Goal: Transaction & Acquisition: Book appointment/travel/reservation

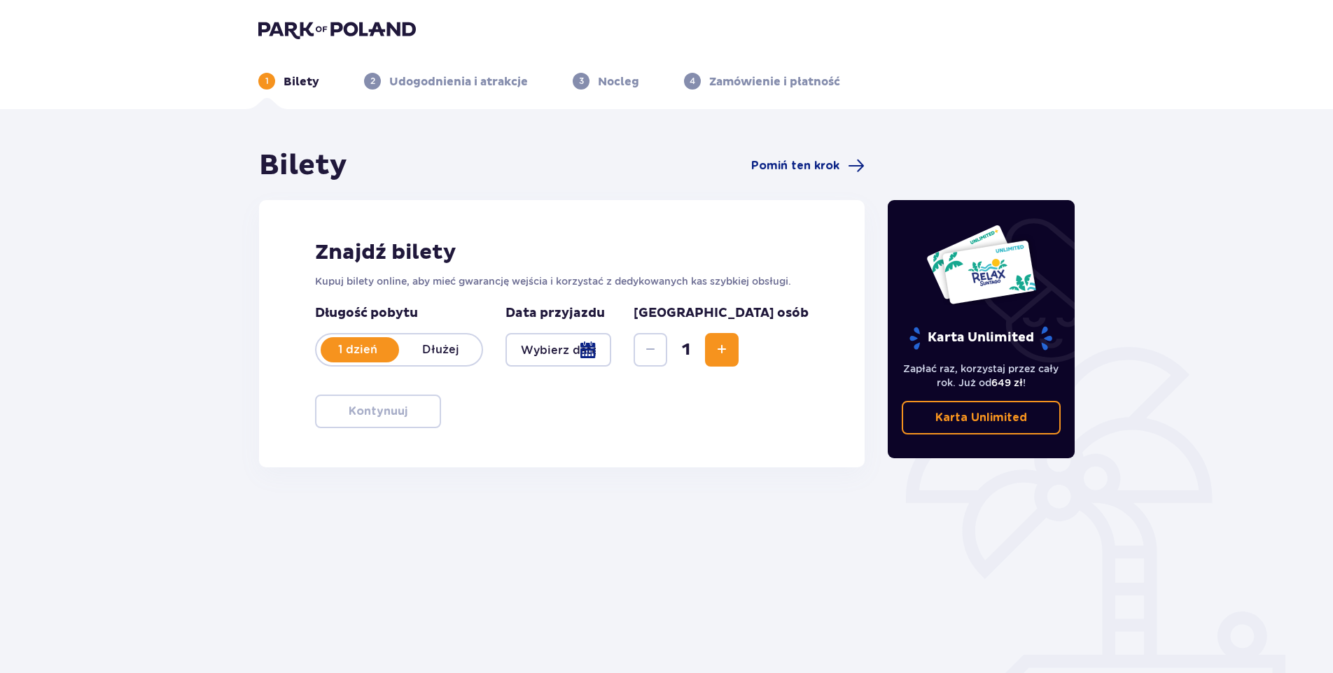
click at [298, 22] on img at bounding box center [337, 30] width 158 height 20
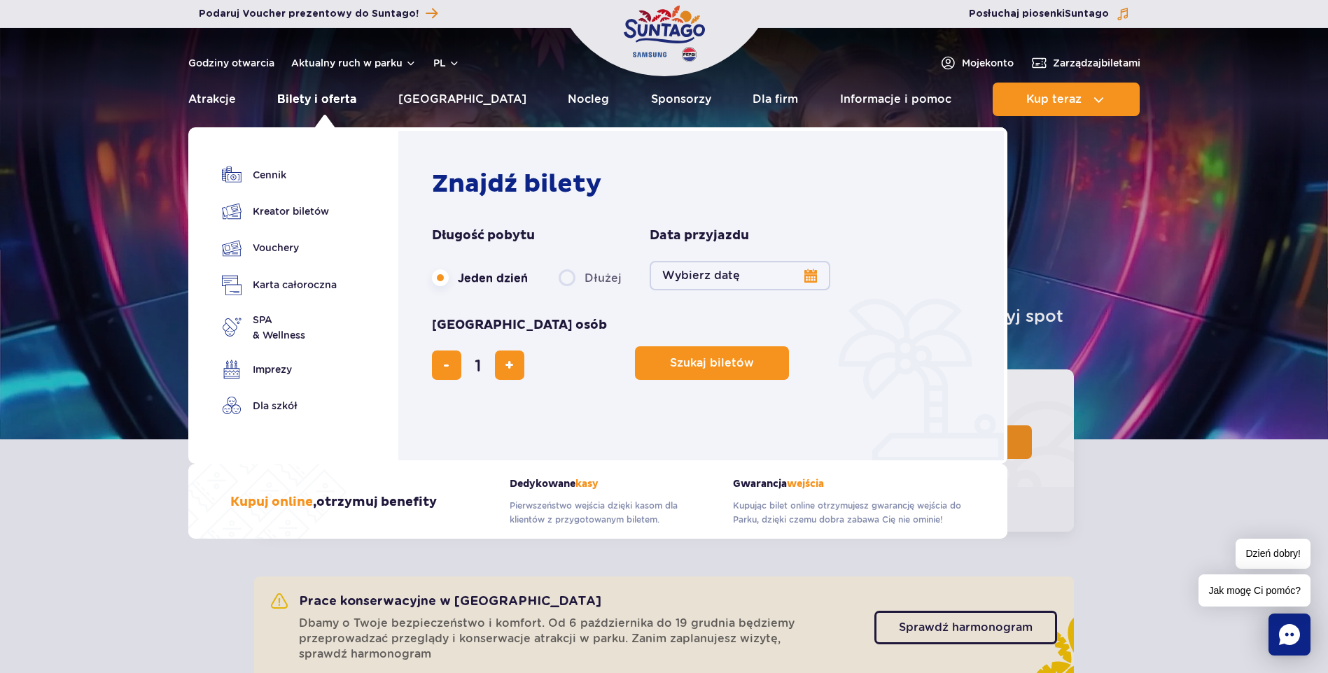
click at [350, 97] on link "Bilety i oferta" at bounding box center [316, 100] width 79 height 34
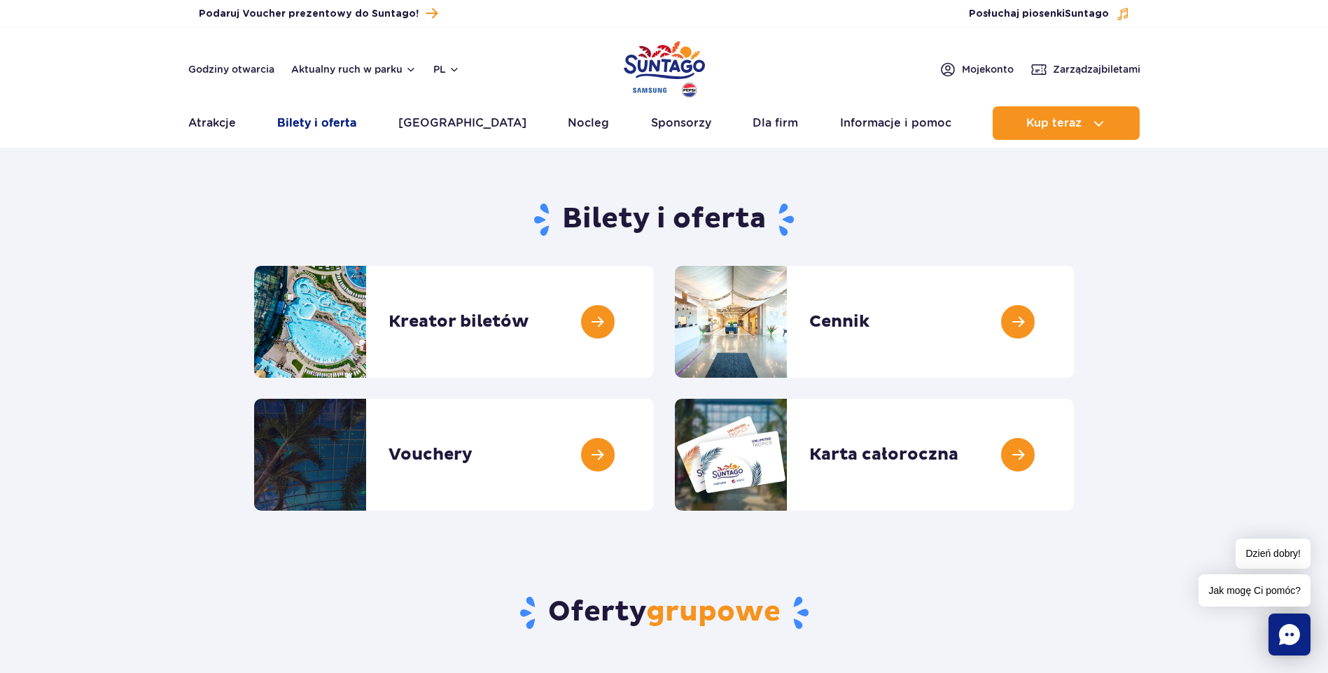
click at [329, 127] on link "Bilety i oferta" at bounding box center [316, 123] width 79 height 34
click at [1074, 314] on link at bounding box center [1074, 322] width 0 height 112
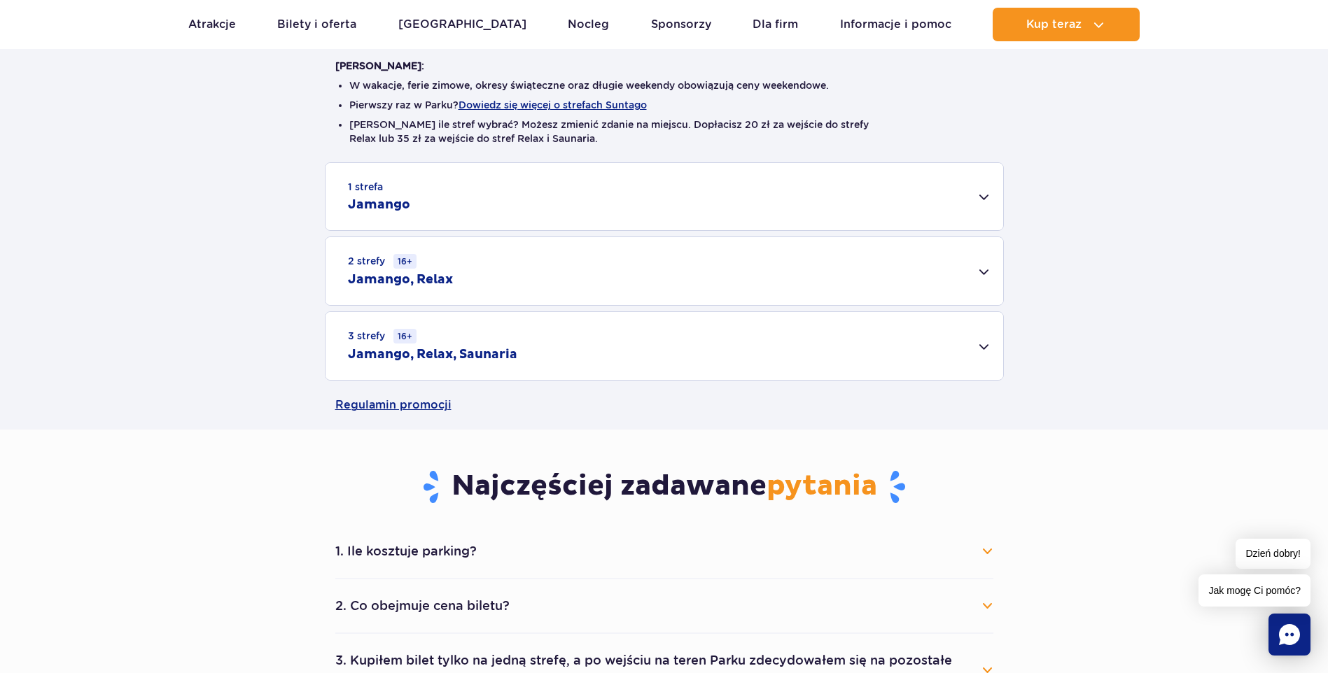
scroll to position [371, 0]
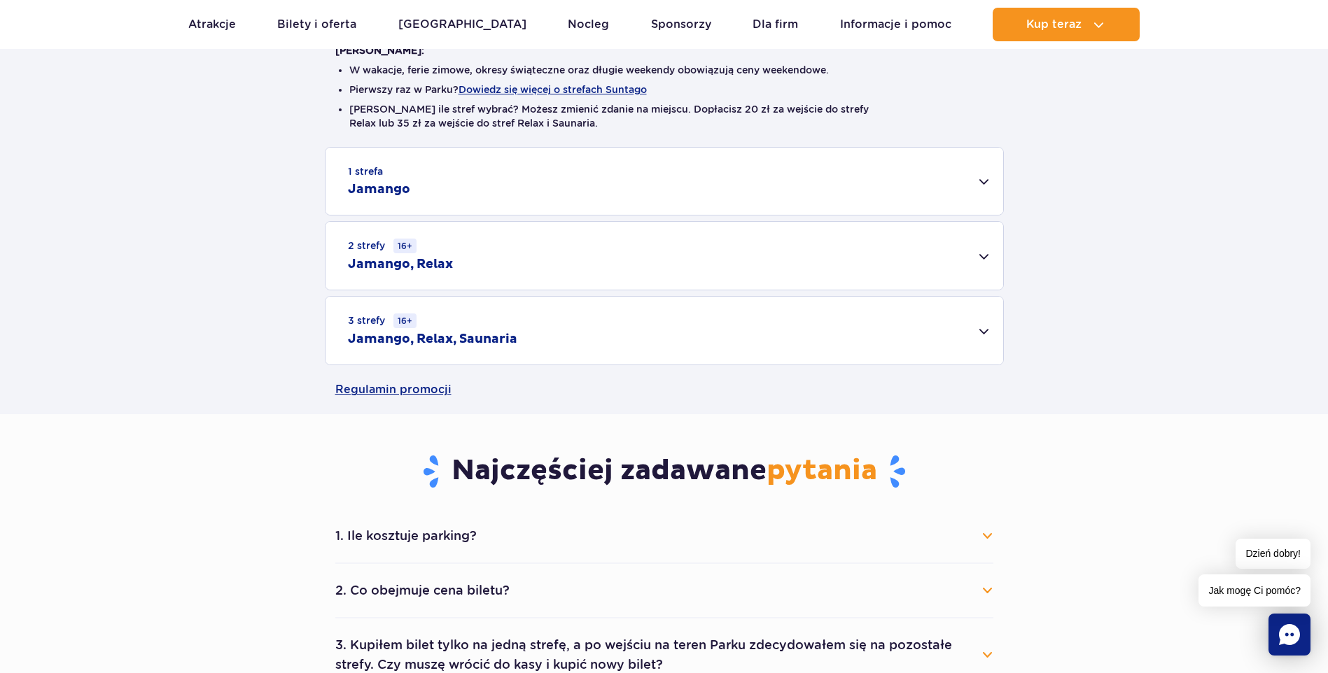
click at [982, 178] on div "1 strefa Jamango" at bounding box center [665, 181] width 678 height 67
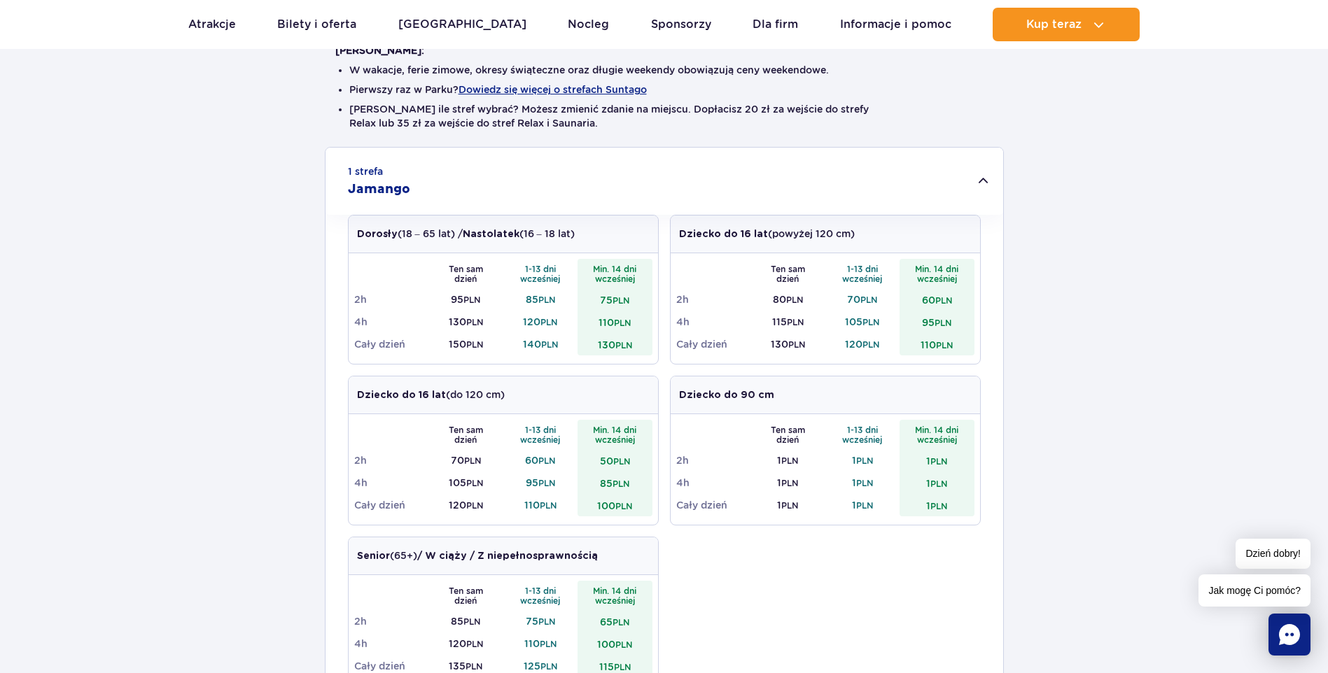
click at [1061, 416] on div "1 strefa Jamango Dorosły (18 – 65 lat) / Nastolatek (16 – 18 lat) Ten sam dzień…" at bounding box center [664, 511] width 1328 height 729
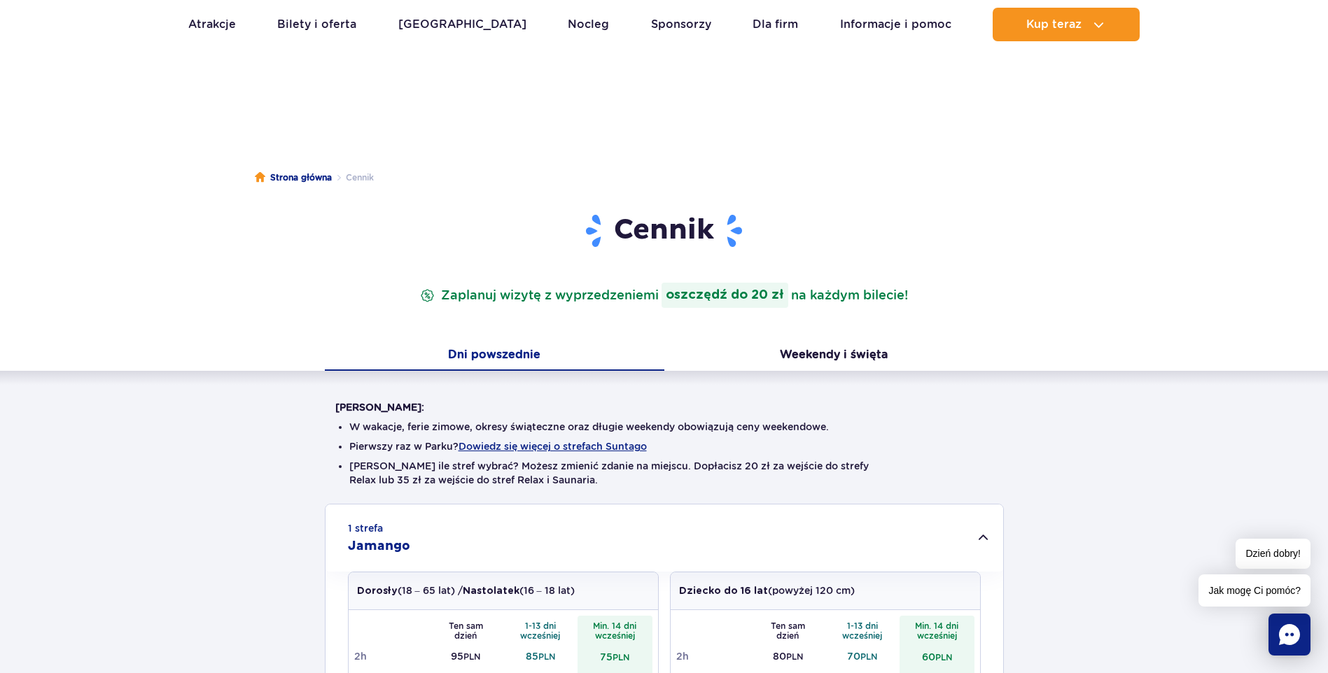
scroll to position [6, 0]
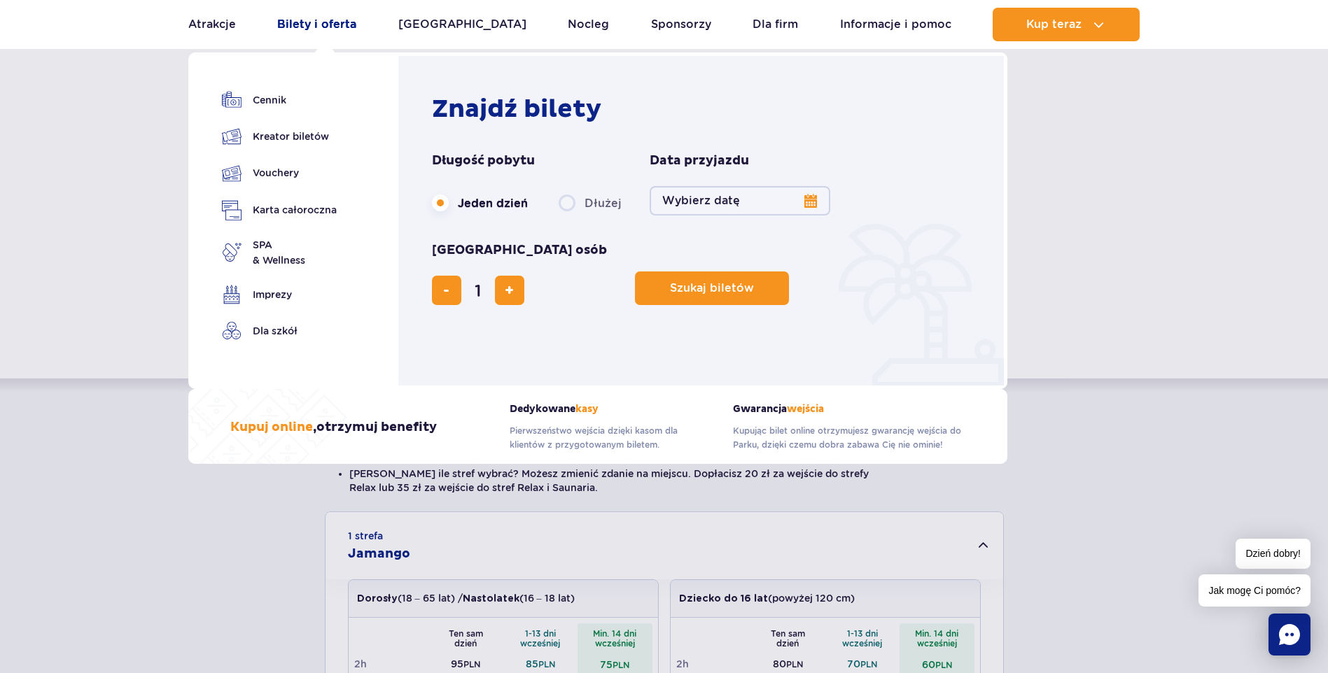
click at [325, 20] on link "Bilety i oferta" at bounding box center [316, 25] width 79 height 34
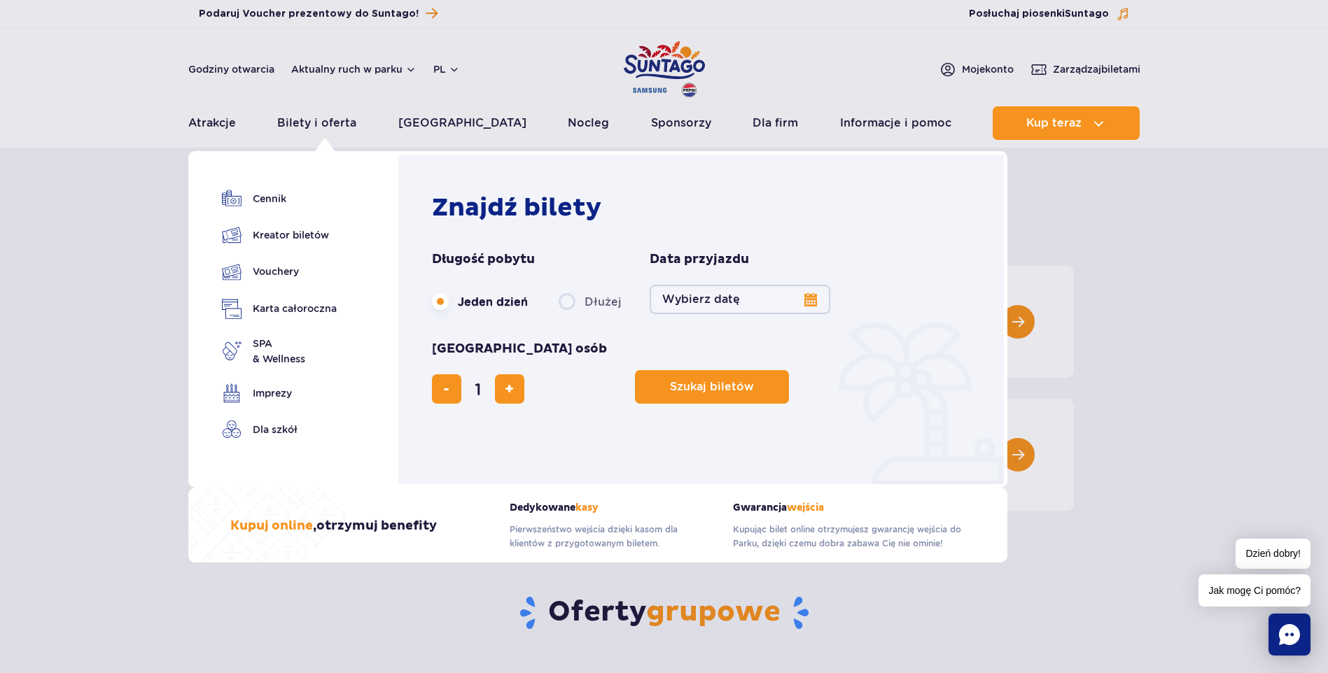
click at [737, 300] on button "Wybierz datę" at bounding box center [740, 299] width 181 height 29
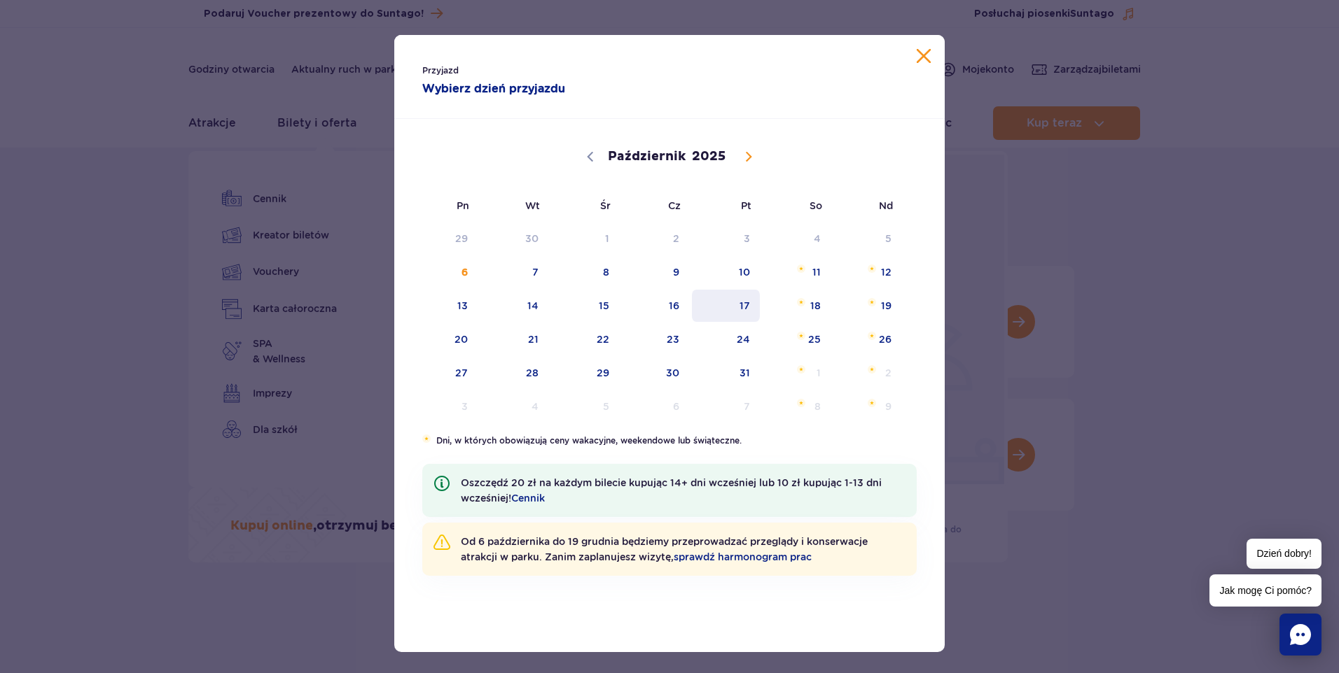
click at [739, 305] on span "17" at bounding box center [725, 306] width 71 height 32
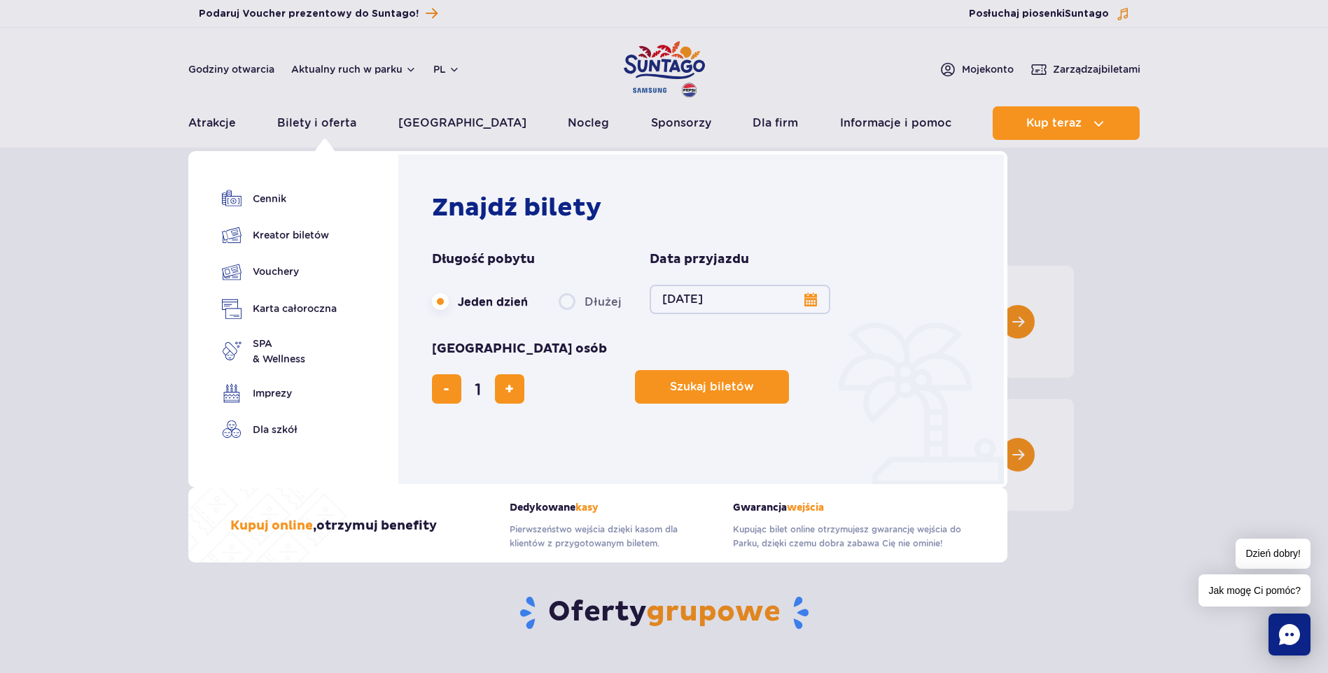
click at [613, 297] on label "Dłużej" at bounding box center [590, 301] width 63 height 29
click at [574, 314] on input "Dłużej" at bounding box center [566, 315] width 15 height 3
radio input "false"
radio input "true"
click at [773, 306] on button "Wybierz datę" at bounding box center [740, 299] width 181 height 29
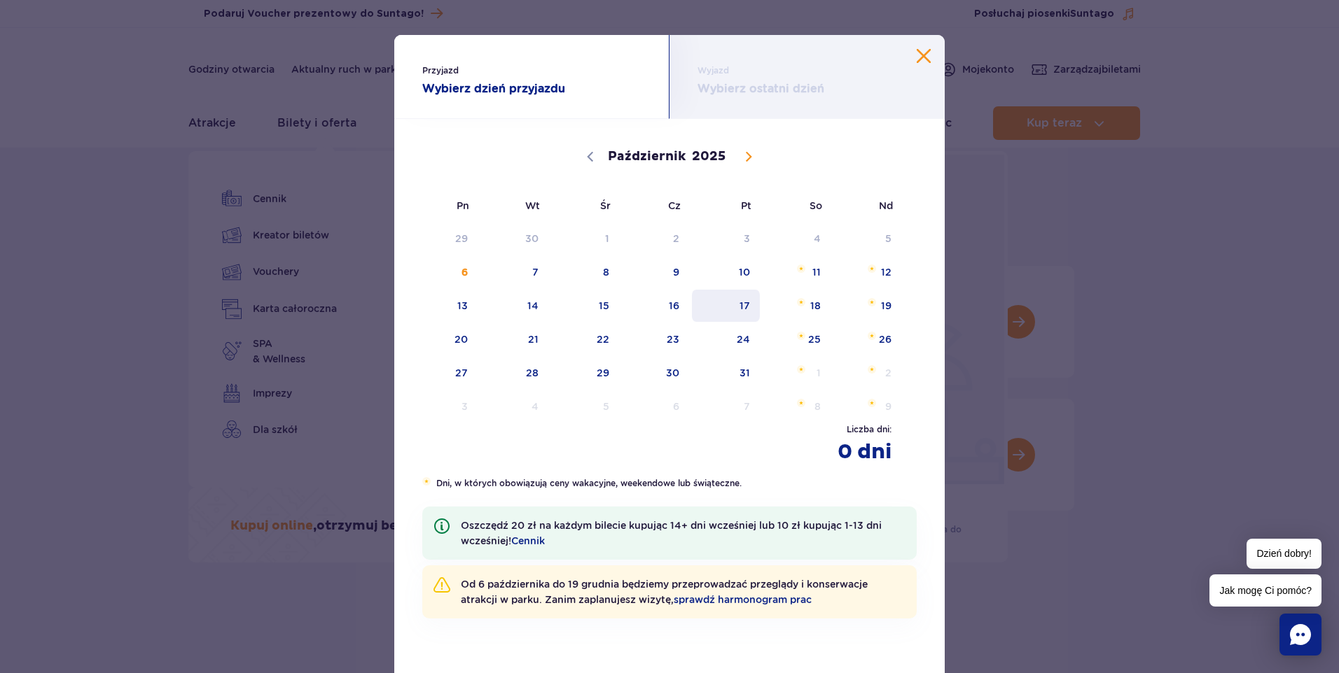
click at [727, 306] on span "17" at bounding box center [725, 306] width 71 height 32
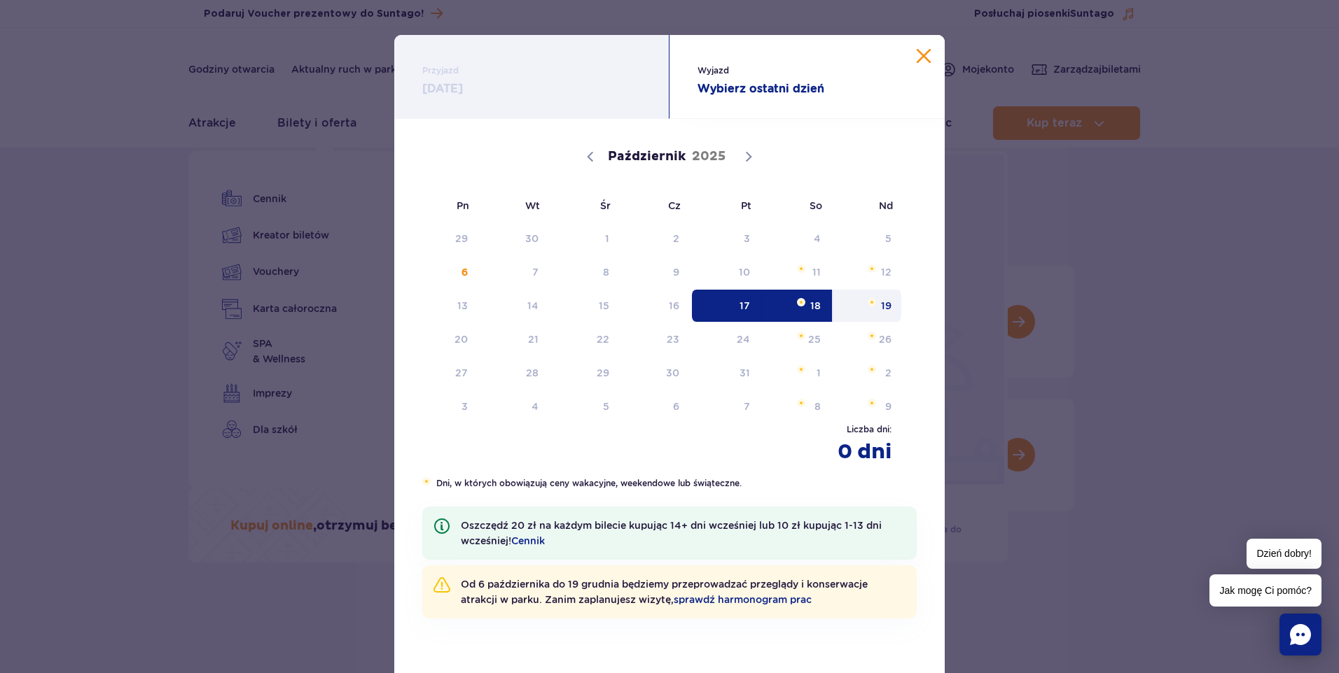
click at [880, 306] on span "19" at bounding box center [867, 306] width 71 height 32
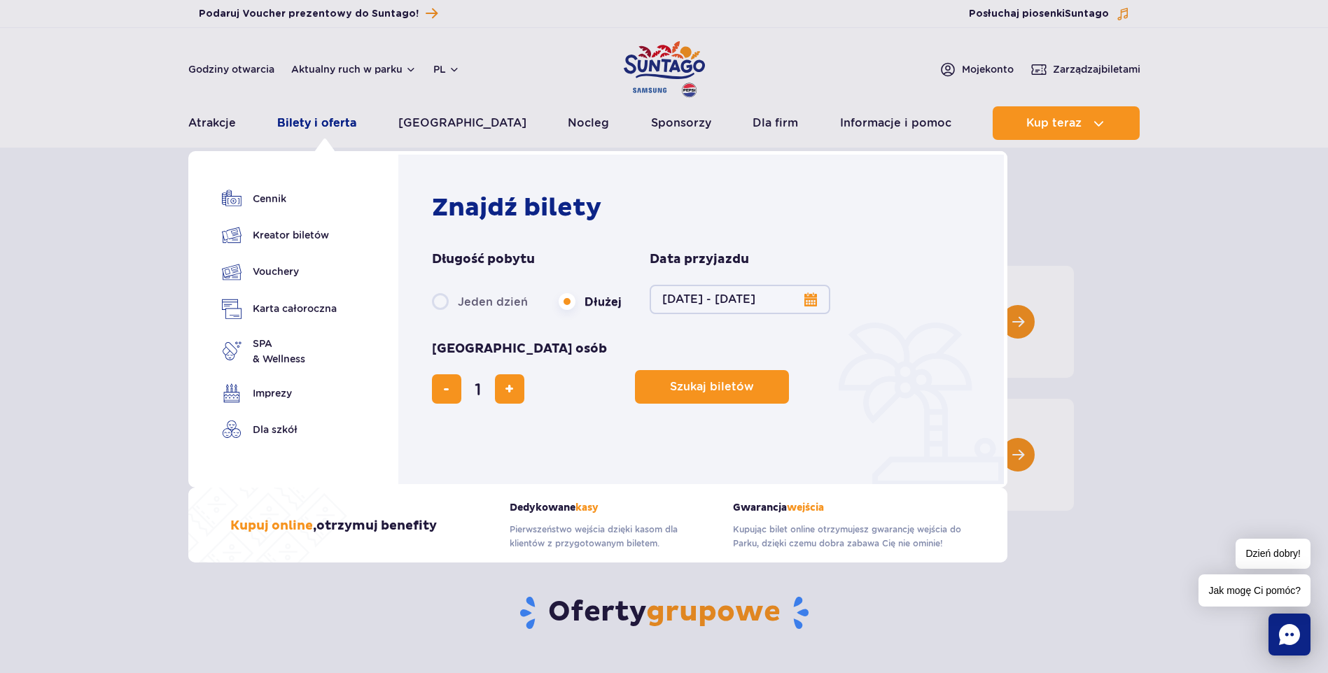
click at [331, 119] on link "Bilety i oferta" at bounding box center [316, 123] width 79 height 34
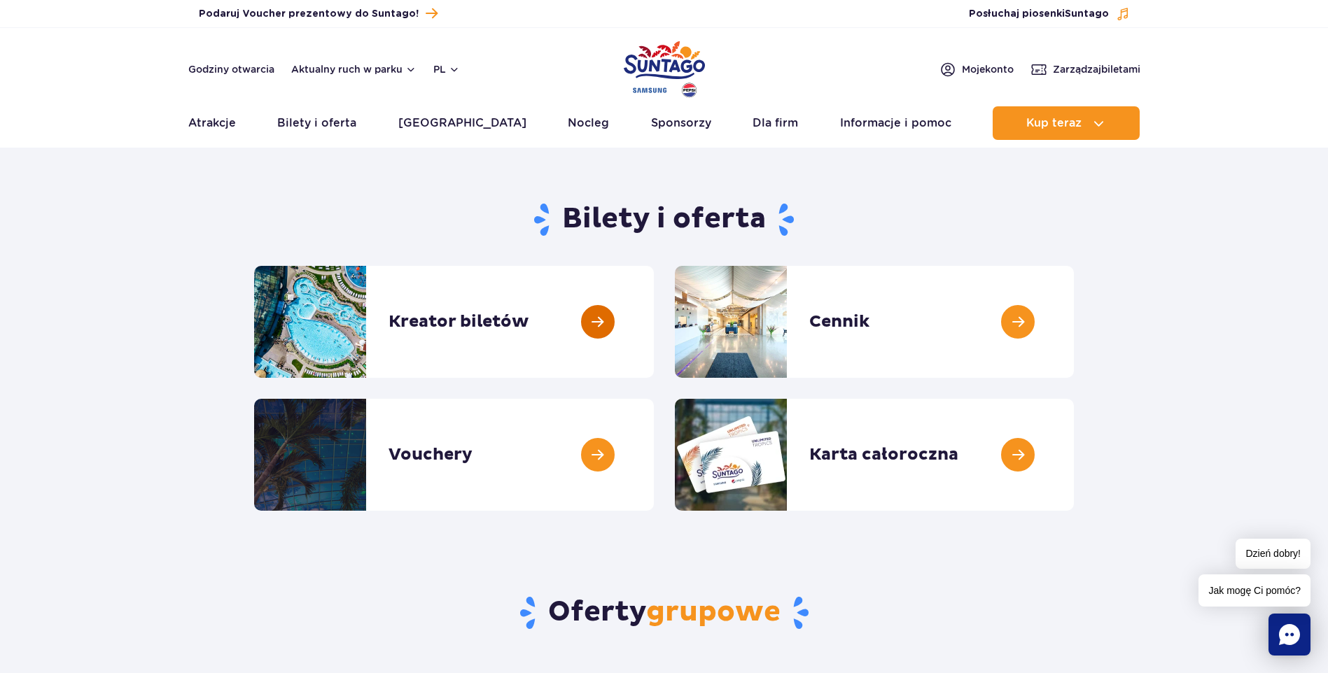
click at [654, 322] on link at bounding box center [654, 322] width 0 height 112
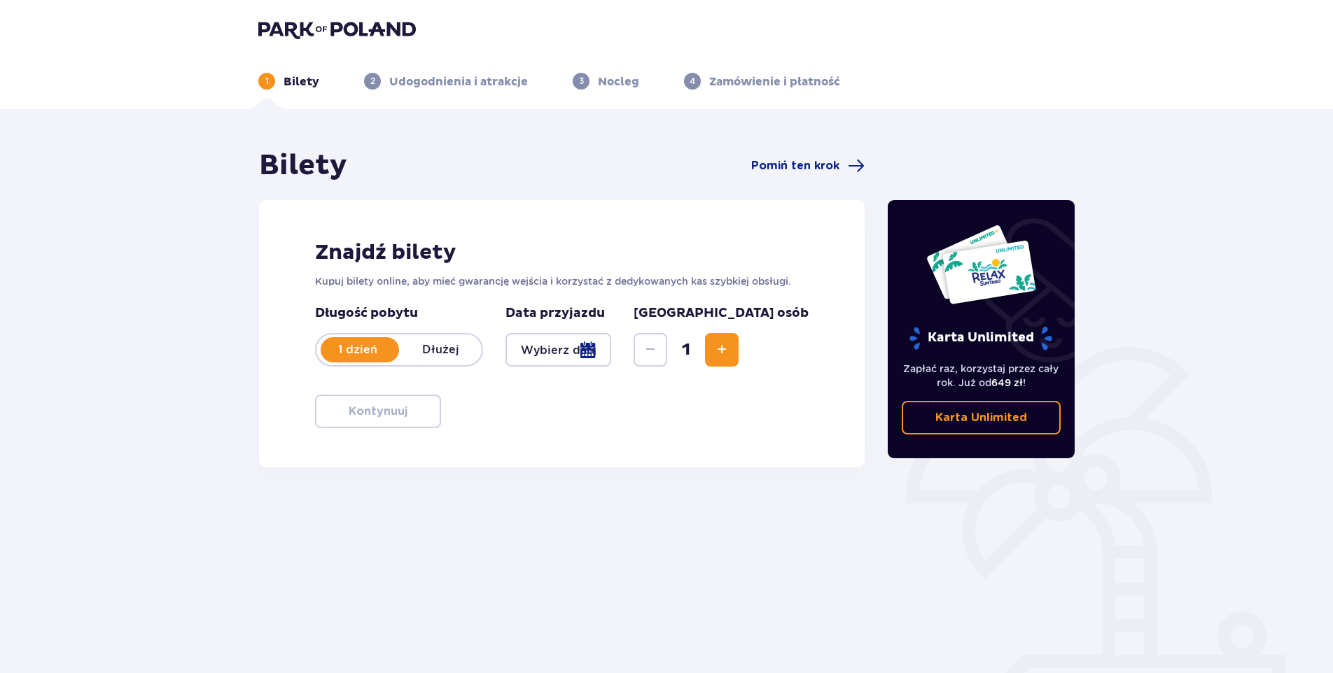
click at [440, 349] on p "Dłużej" at bounding box center [440, 349] width 83 height 15
click at [611, 349] on div at bounding box center [558, 350] width 106 height 34
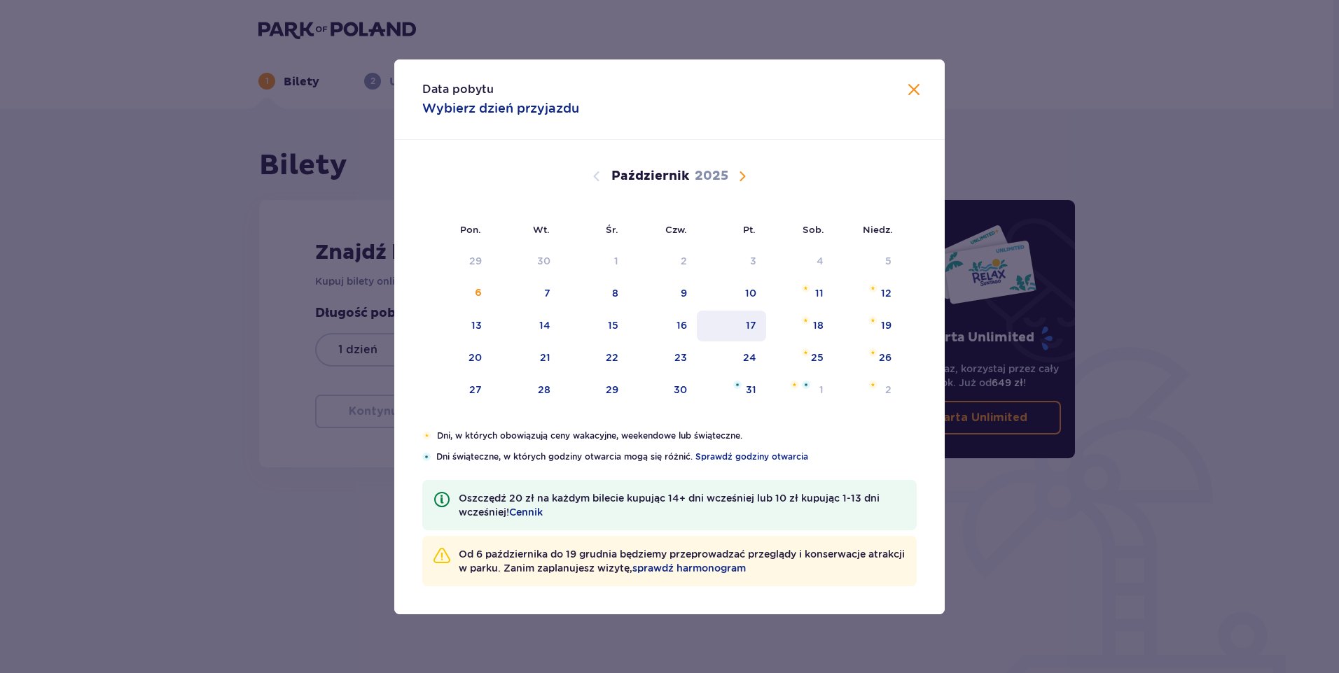
click at [754, 327] on div "17" at bounding box center [751, 326] width 11 height 14
click at [886, 328] on div "19" at bounding box center [886, 326] width 11 height 14
type input "17.10.25 - 19.10.25"
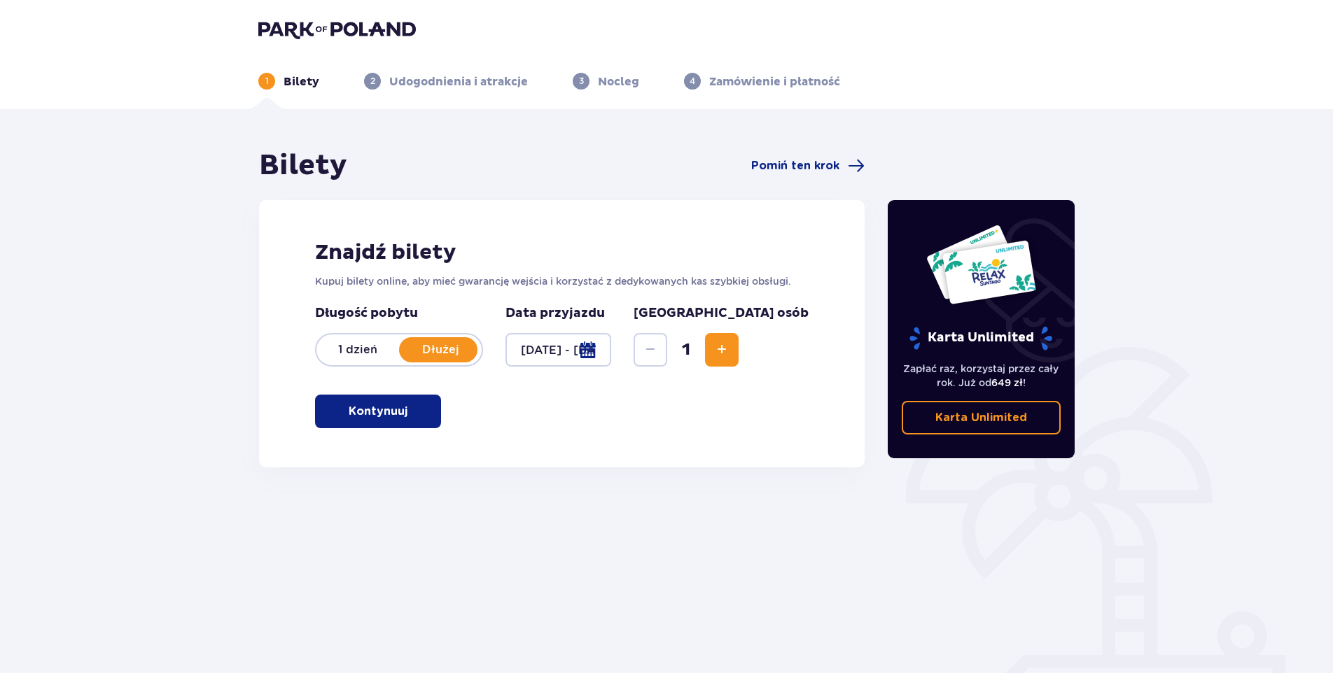
click at [314, 417] on div "Znajdź bilety Kupuj bilety online, aby mieć gwarancję wejścia i korzystać z ded…" at bounding box center [562, 333] width 606 height 267
click at [334, 418] on button "Kontynuuj" at bounding box center [378, 412] width 126 height 34
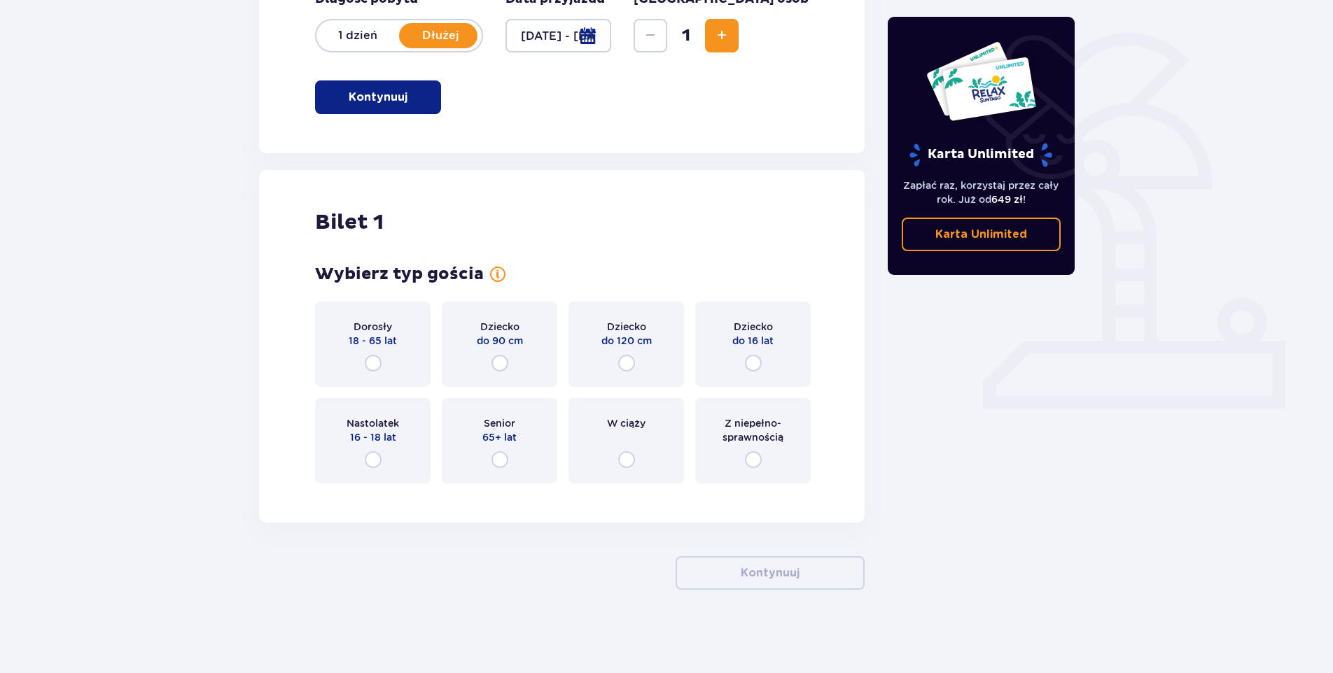
scroll to position [315, 0]
click at [369, 364] on input "radio" at bounding box center [373, 362] width 17 height 17
radio input "true"
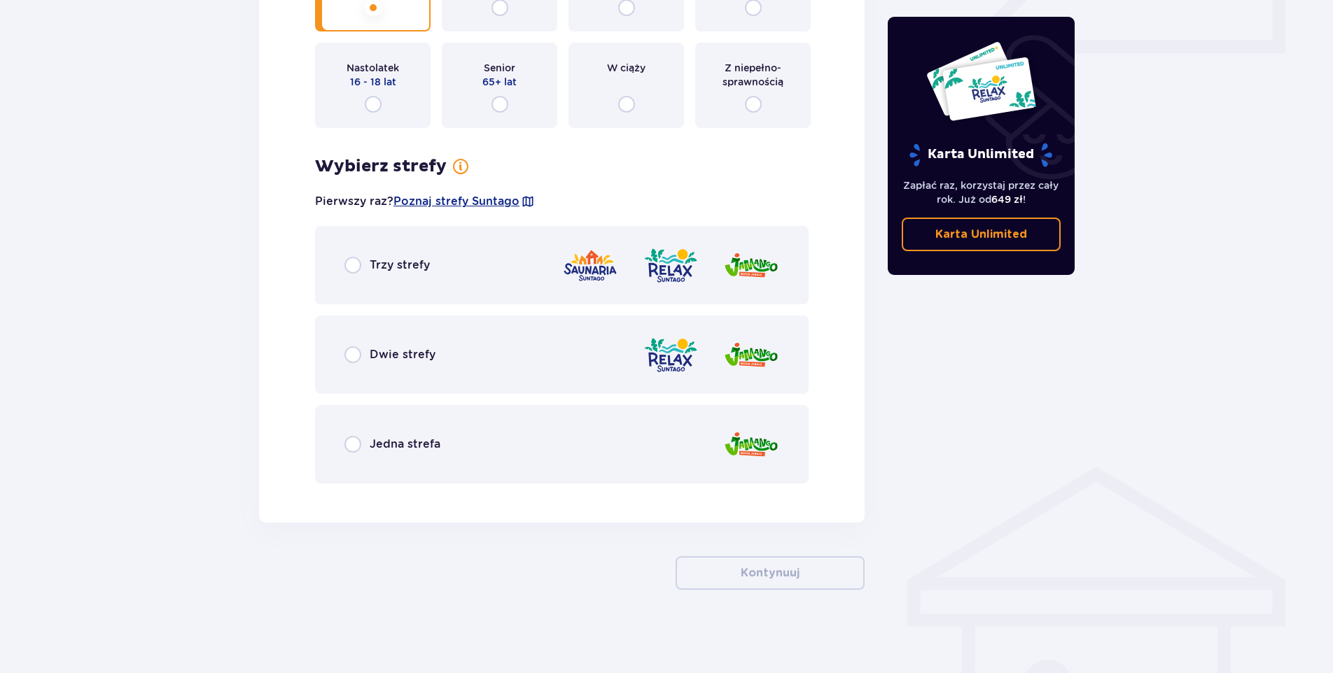
scroll to position [671, 0]
click at [416, 355] on span "Dwie strefy" at bounding box center [403, 354] width 66 height 15
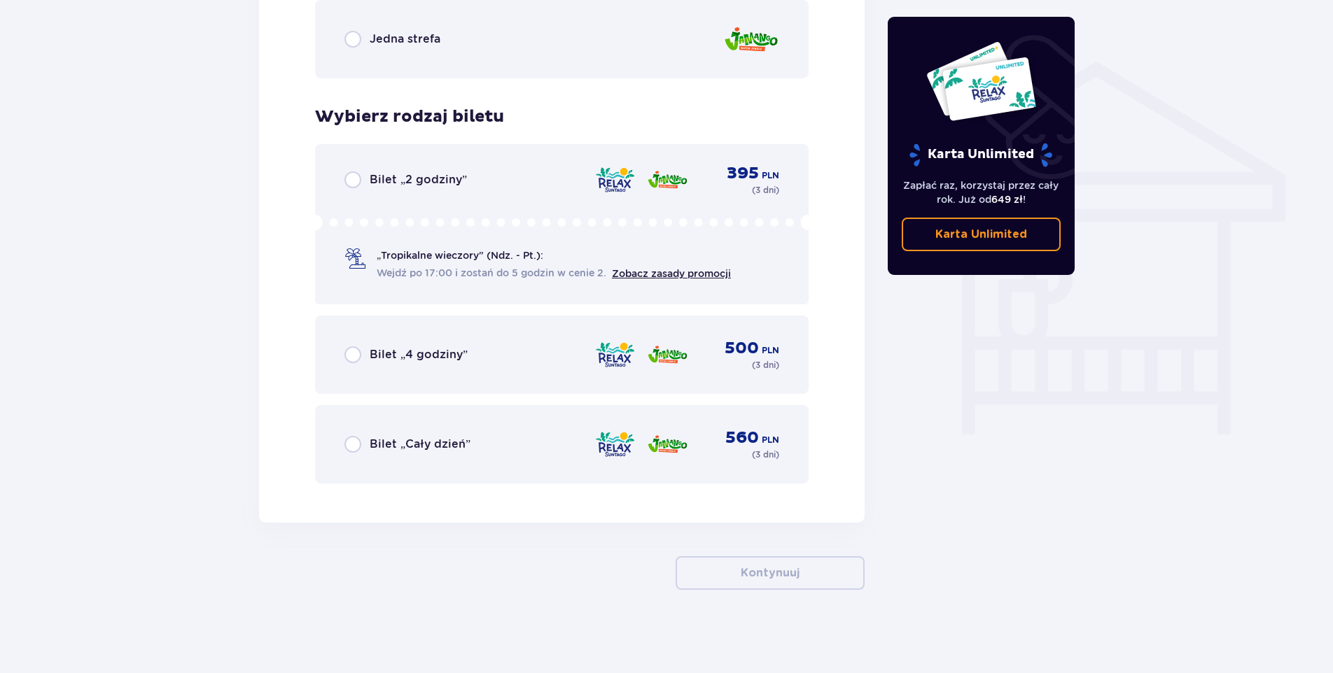
scroll to position [1076, 0]
click at [424, 179] on span "Bilet „2 godziny”" at bounding box center [418, 179] width 97 height 15
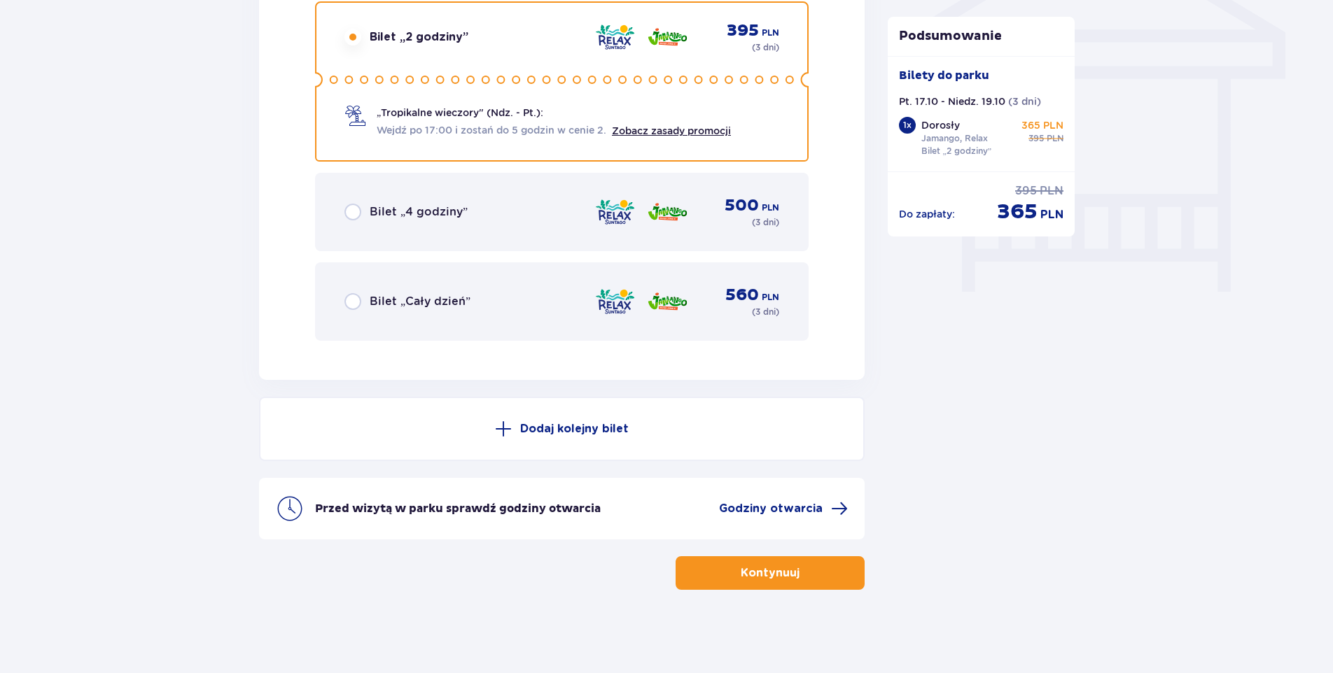
scroll to position [1219, 0]
click at [786, 572] on p "Kontynuuj" at bounding box center [770, 572] width 59 height 15
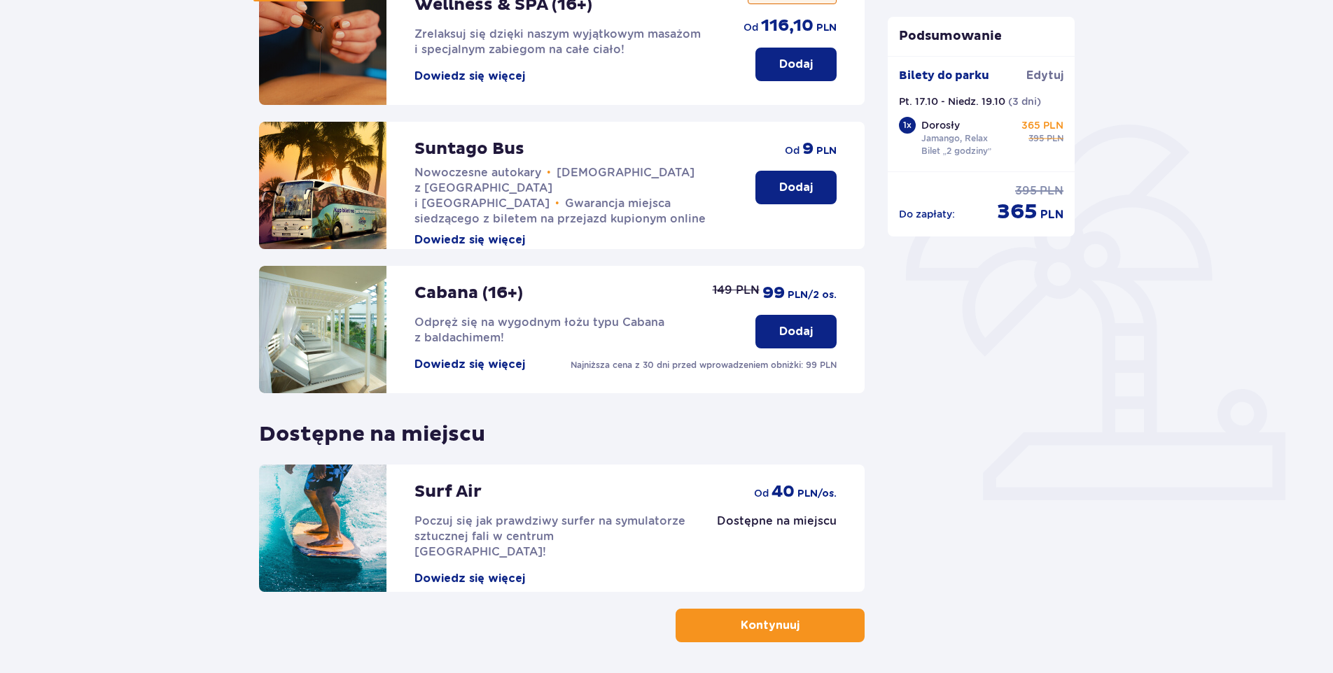
scroll to position [225, 0]
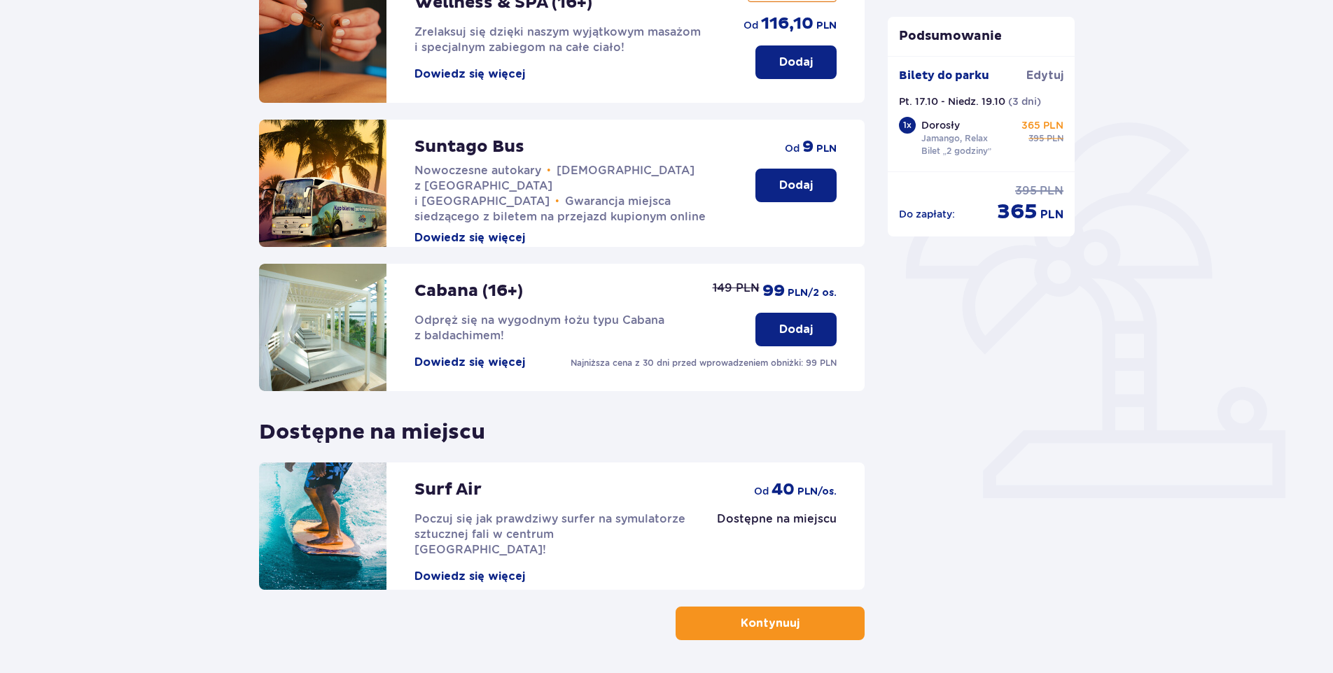
click at [799, 629] on span "button" at bounding box center [802, 623] width 17 height 17
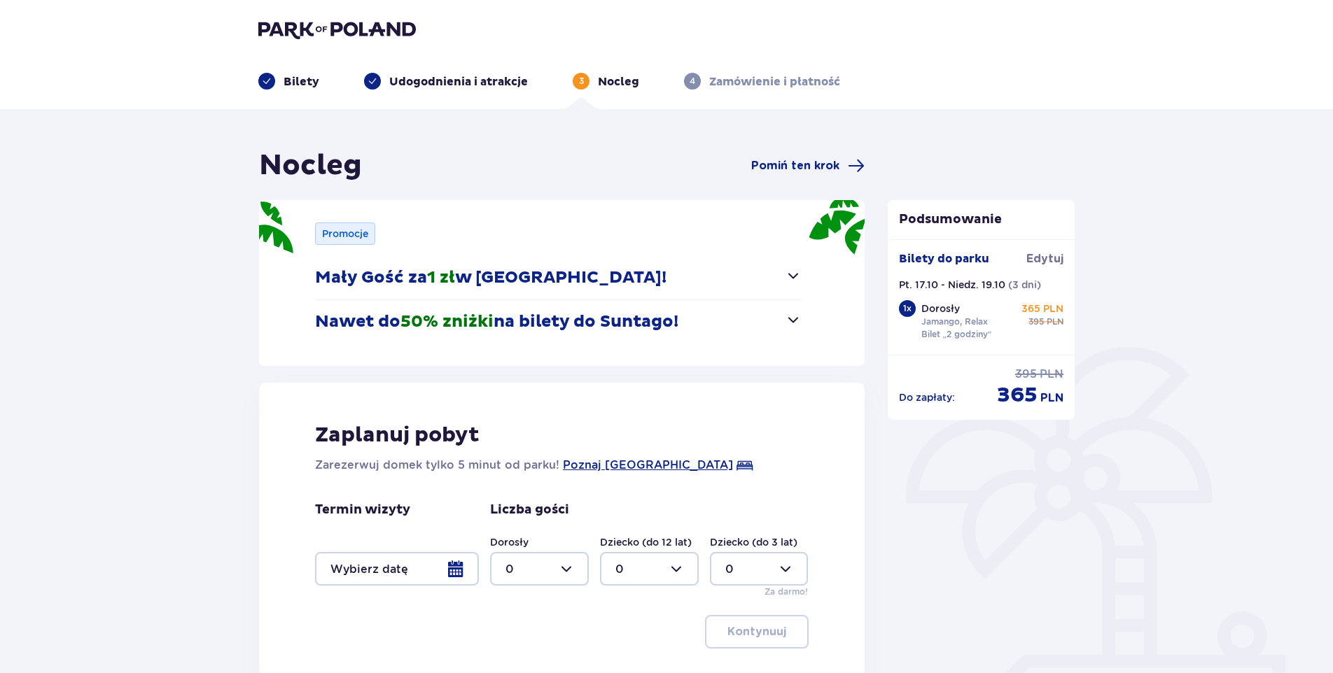
click at [796, 280] on span "button" at bounding box center [793, 275] width 17 height 17
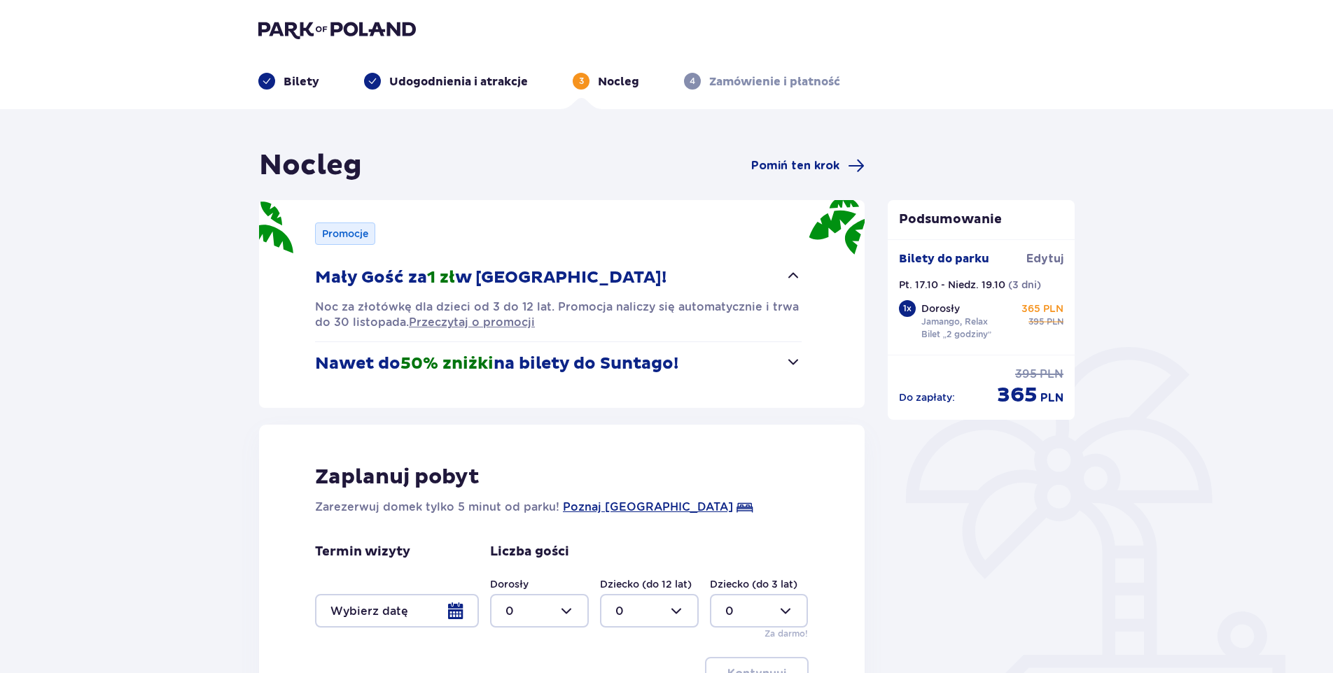
click at [795, 277] on span "button" at bounding box center [793, 275] width 17 height 17
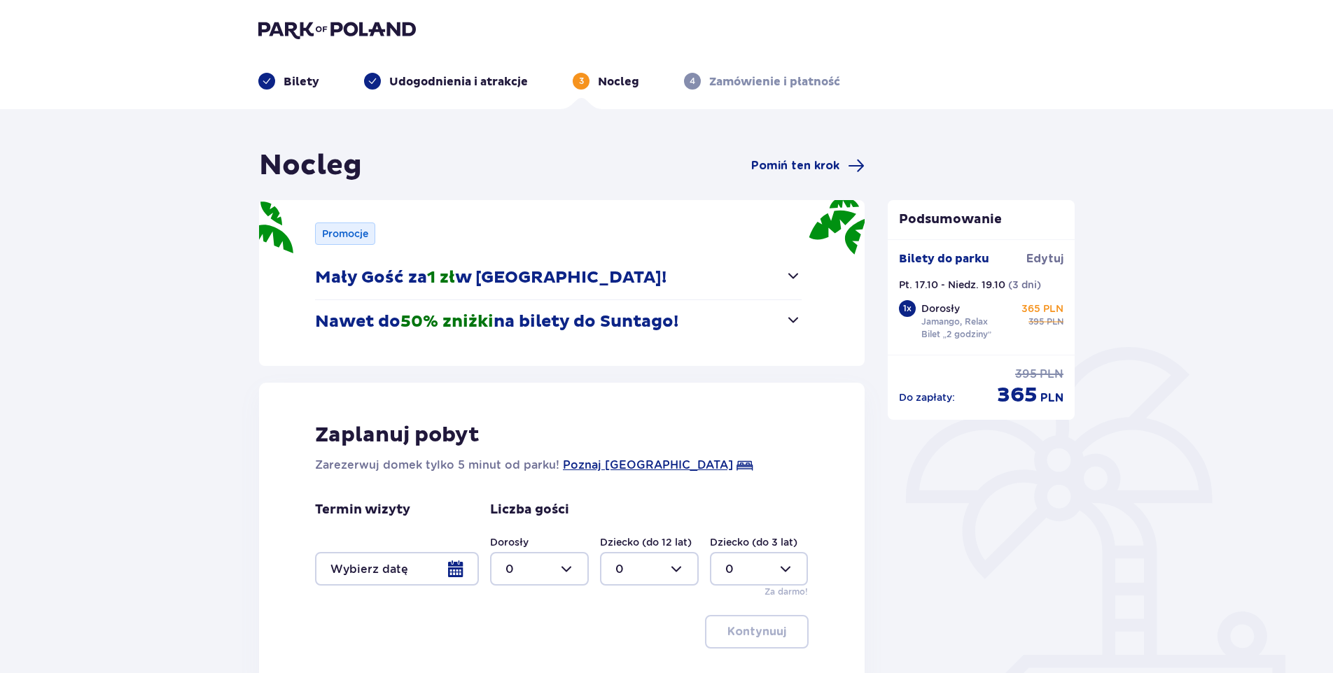
click at [793, 316] on span "button" at bounding box center [793, 320] width 17 height 17
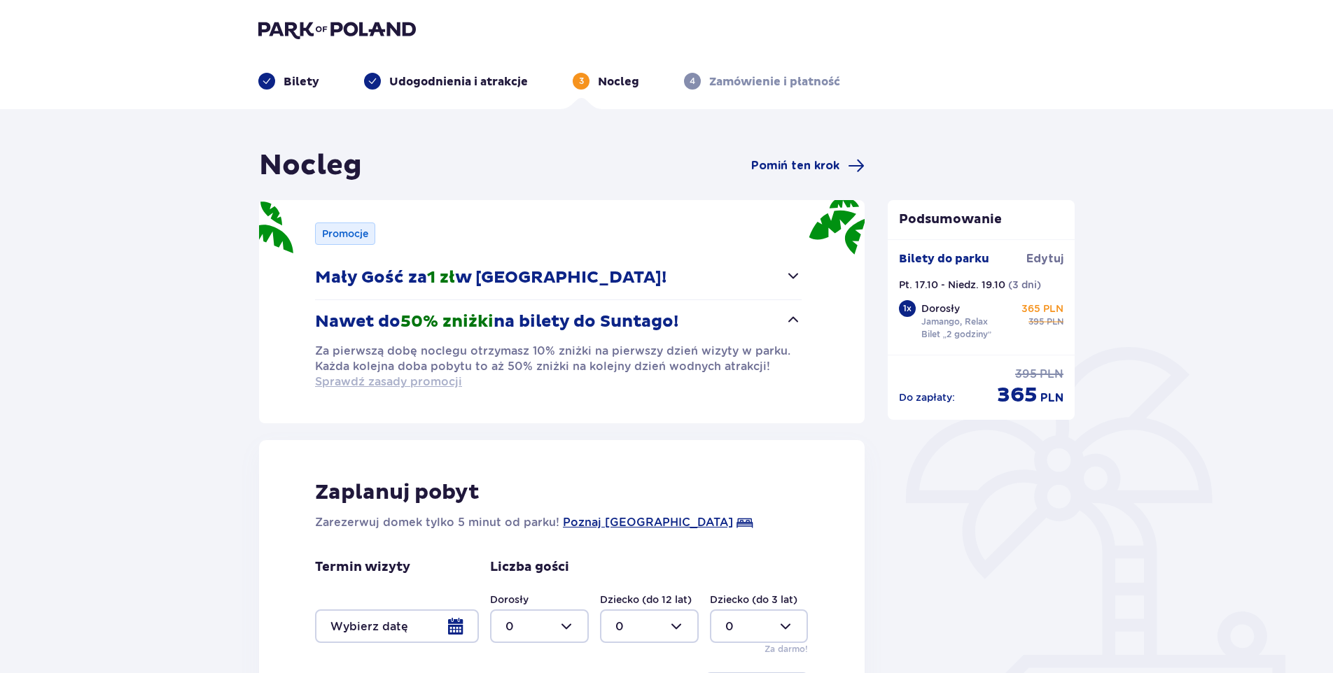
click at [384, 386] on span "Sprawdź zasady promocji" at bounding box center [388, 382] width 147 height 15
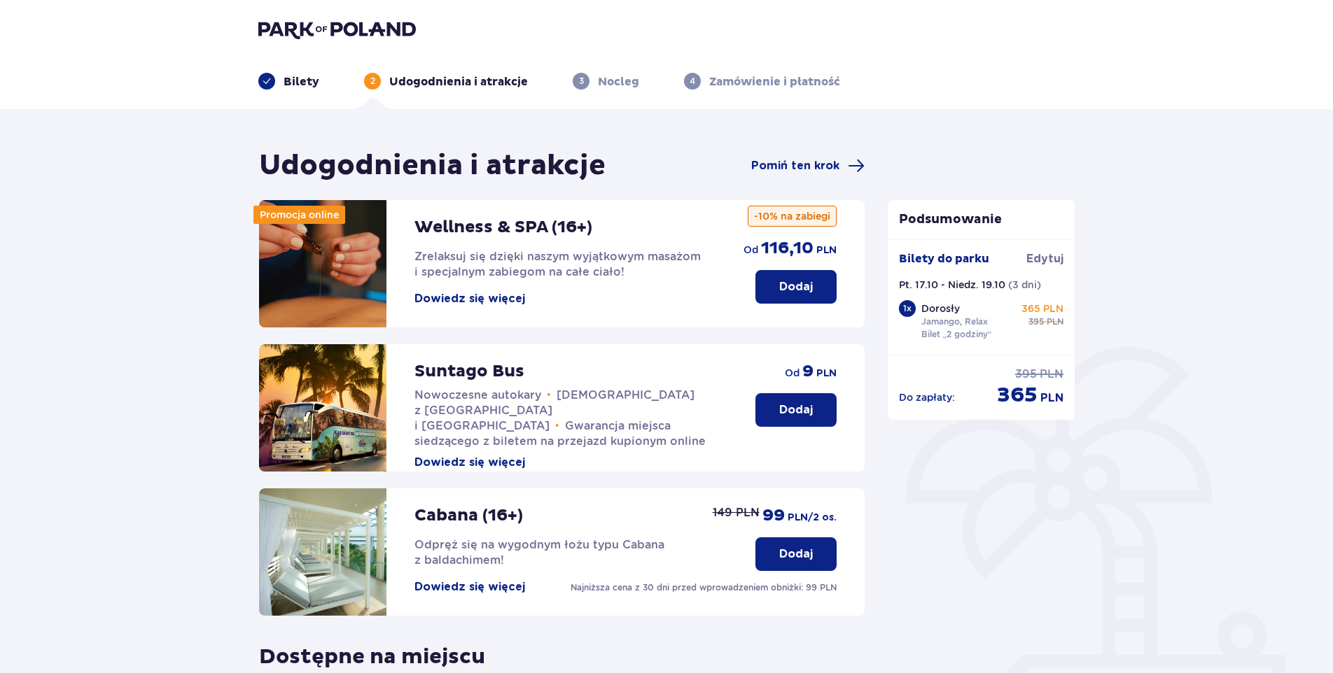
scroll to position [225, 0]
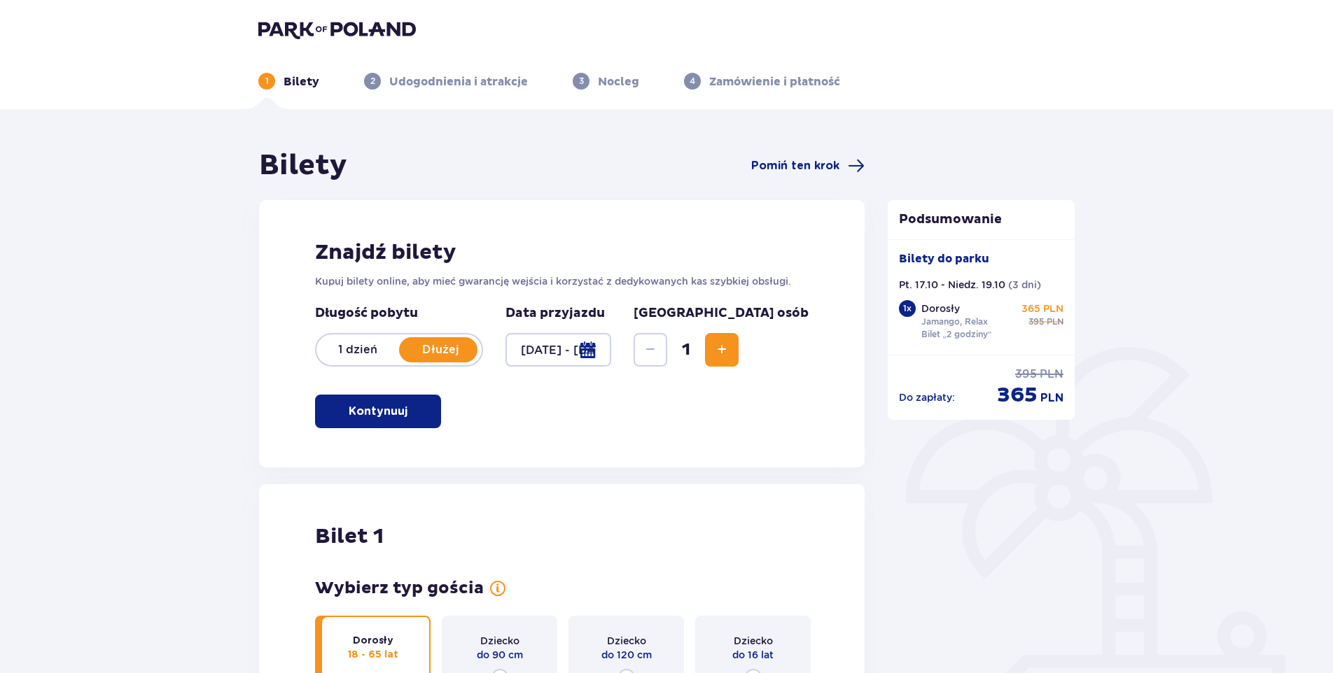
click at [730, 352] on span "Zwiększ" at bounding box center [721, 350] width 17 height 17
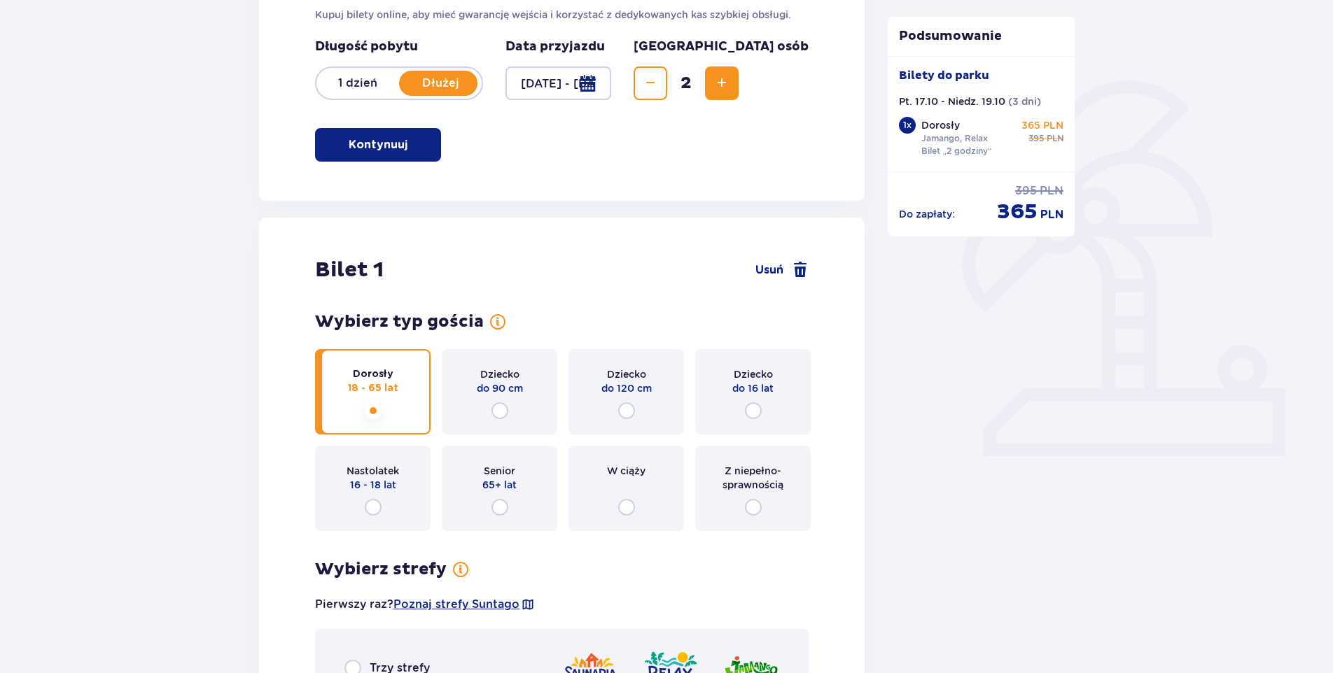
scroll to position [249, 0]
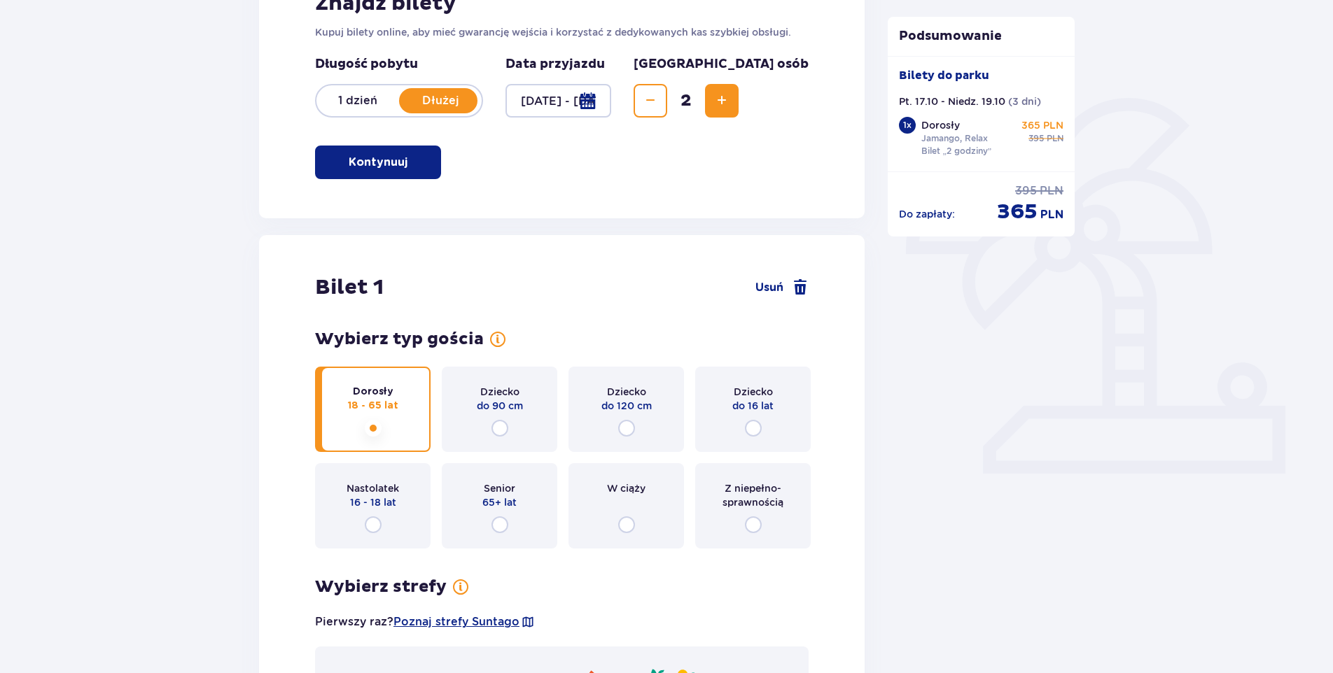
click at [739, 99] on button "Zwiększ" at bounding box center [722, 101] width 34 height 34
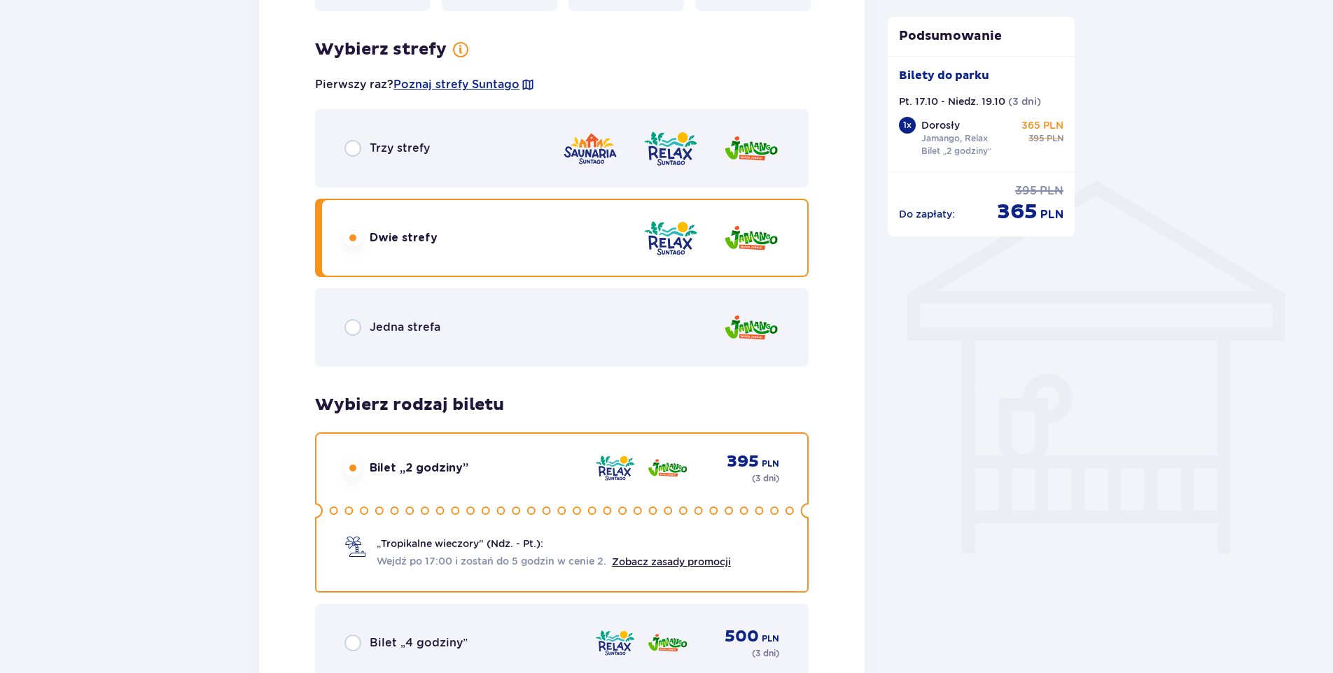
scroll to position [937, 0]
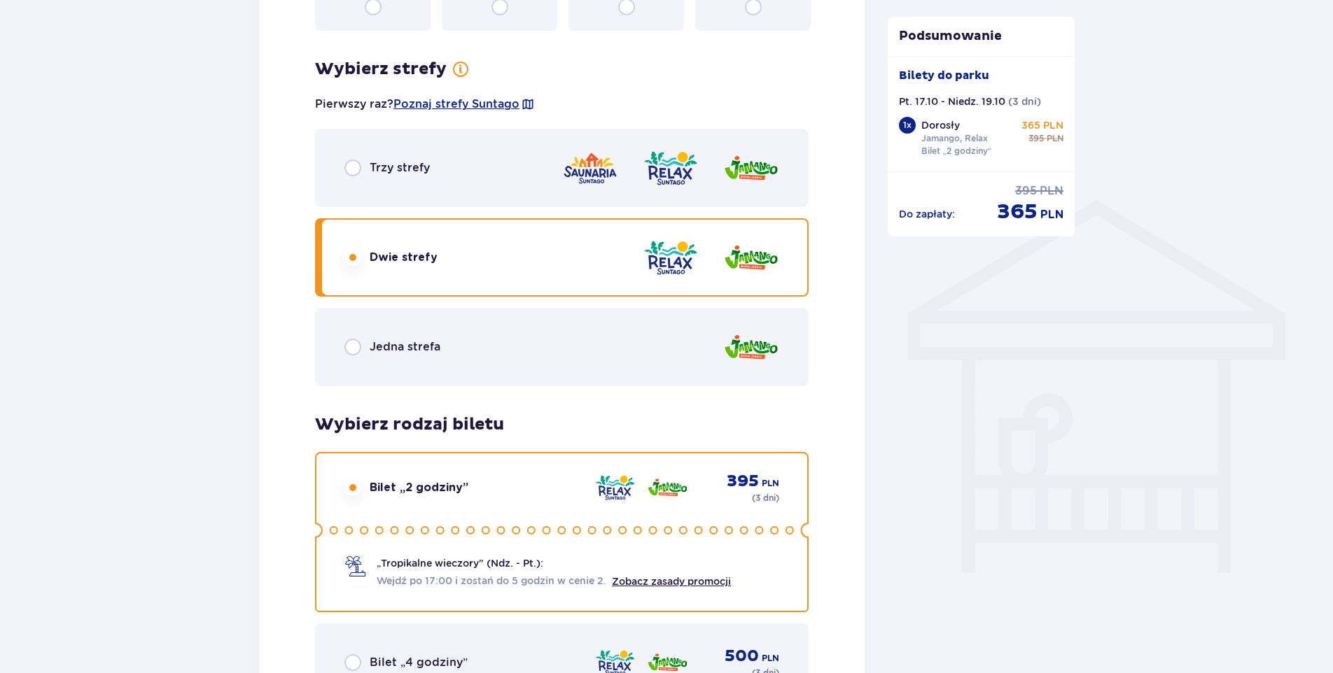
click at [401, 344] on span "Jedna strefa" at bounding box center [405, 347] width 71 height 15
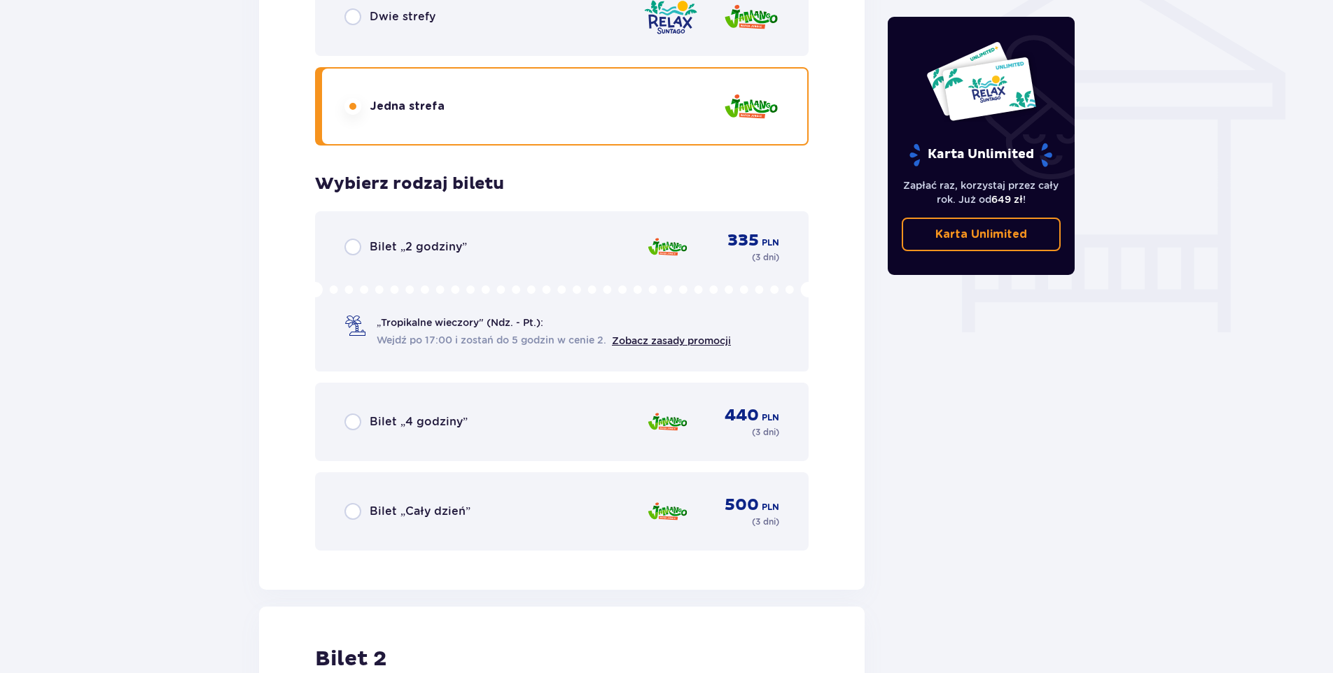
scroll to position [1334, 0]
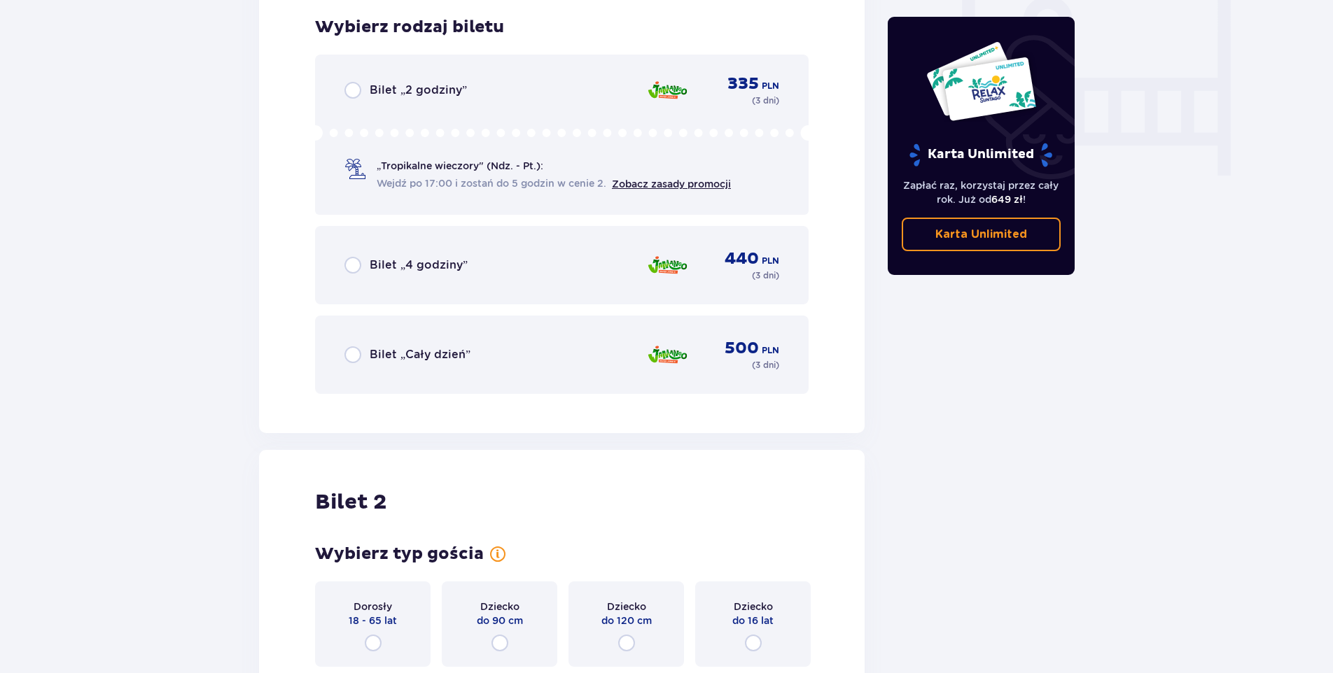
click at [390, 266] on span "Bilet „4 godziny”" at bounding box center [419, 265] width 98 height 15
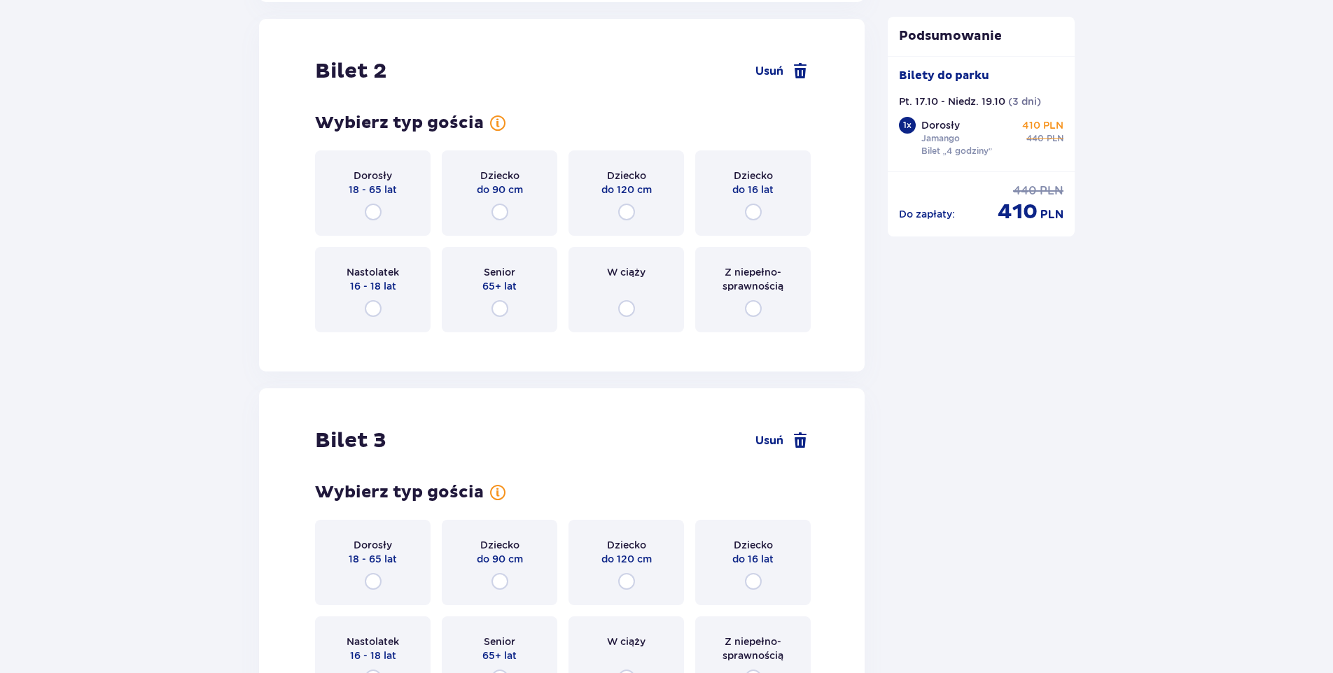
scroll to position [1768, 0]
click at [375, 200] on div "Dorosły 18 - 65 lat" at bounding box center [373, 190] width 116 height 85
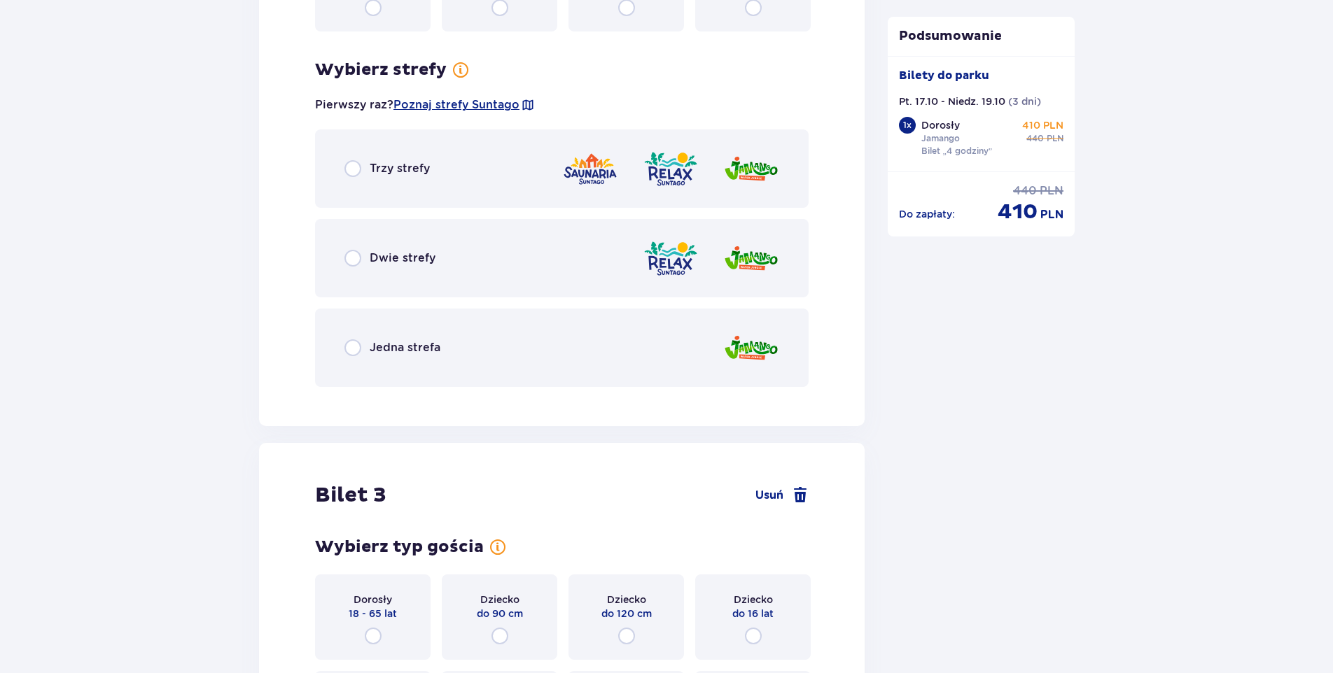
scroll to position [2109, 0]
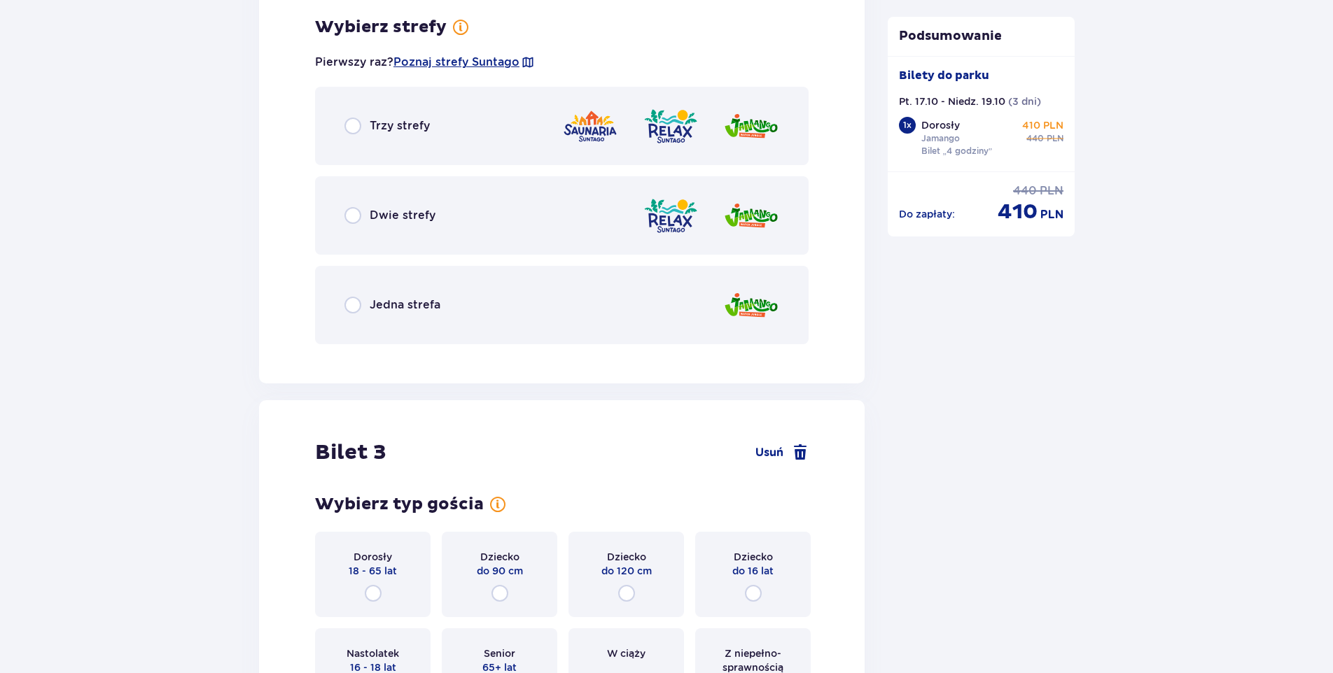
click at [388, 303] on span "Jedna strefa" at bounding box center [405, 305] width 71 height 15
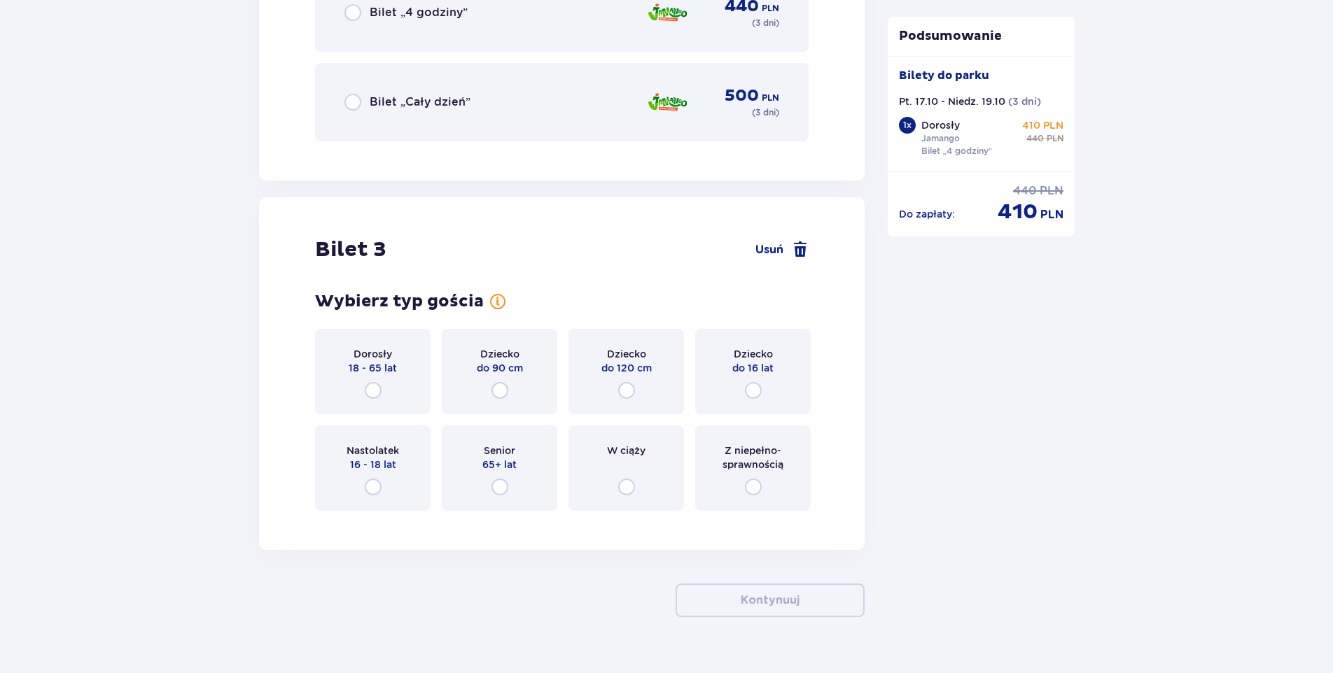
scroll to position [2746, 0]
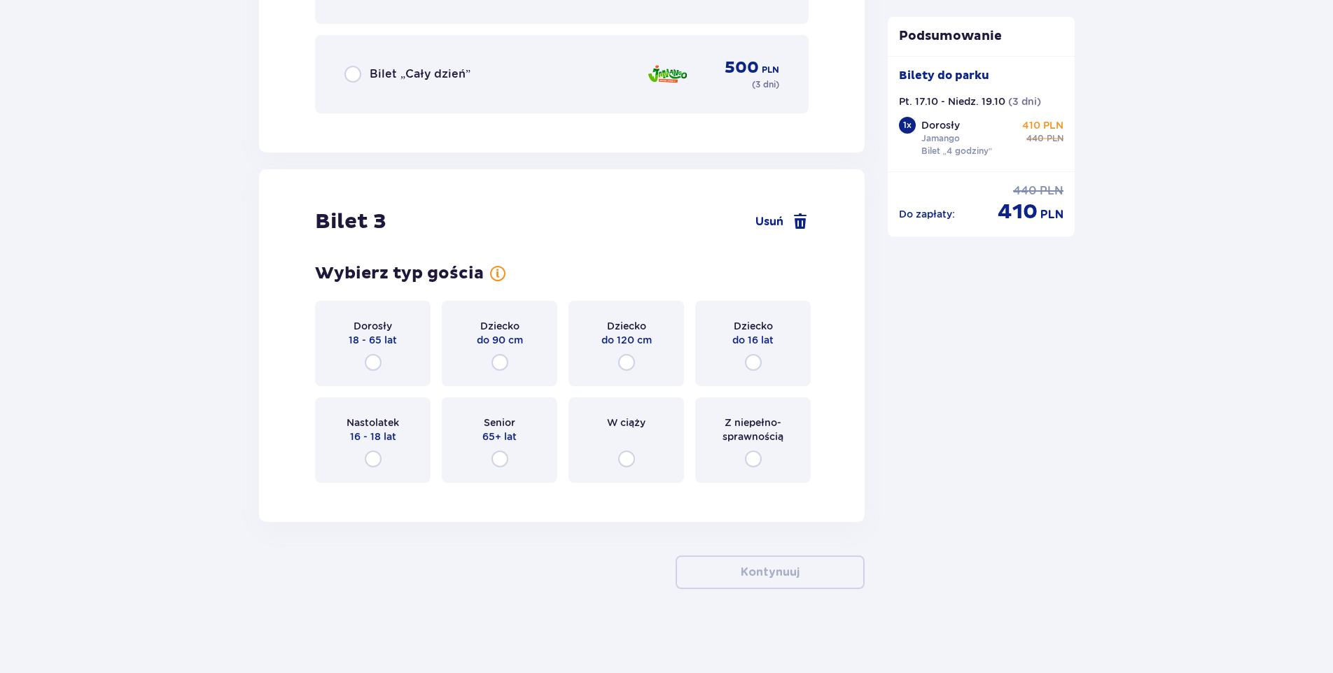
click at [754, 356] on input "radio" at bounding box center [753, 362] width 17 height 17
radio input "true"
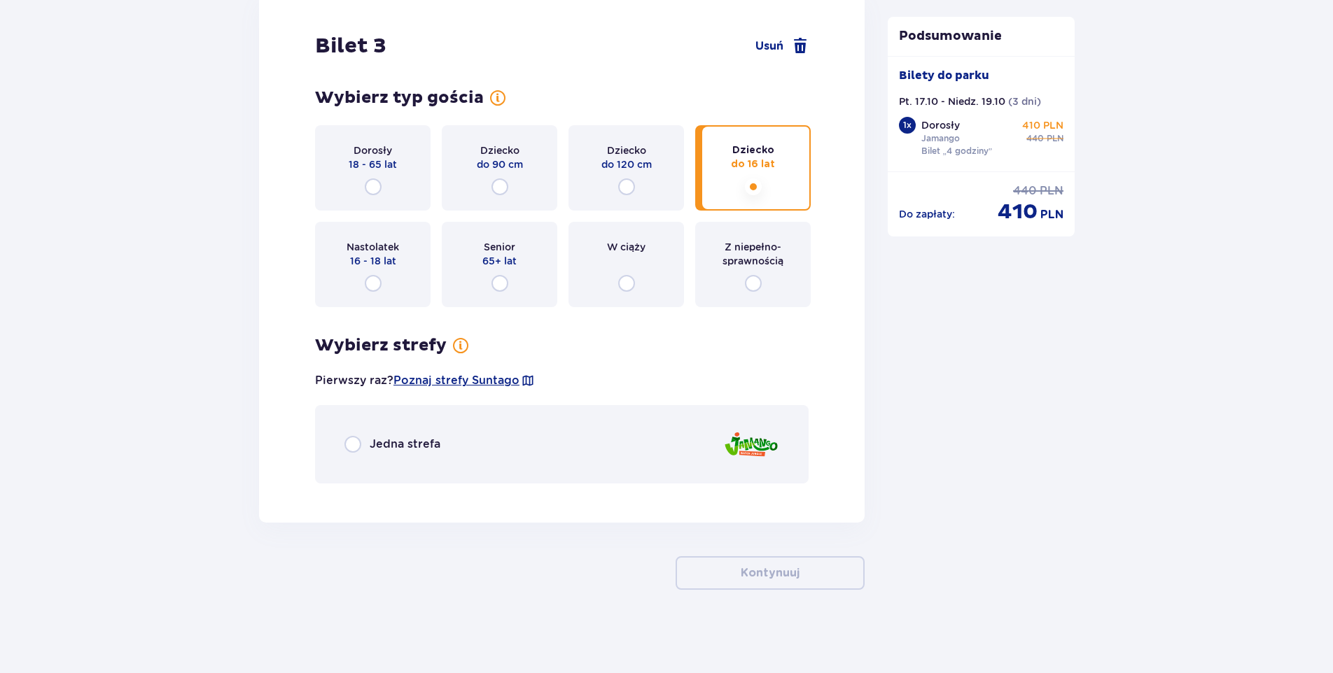
scroll to position [2922, 0]
click at [402, 436] on span "Jedna strefa" at bounding box center [405, 443] width 71 height 15
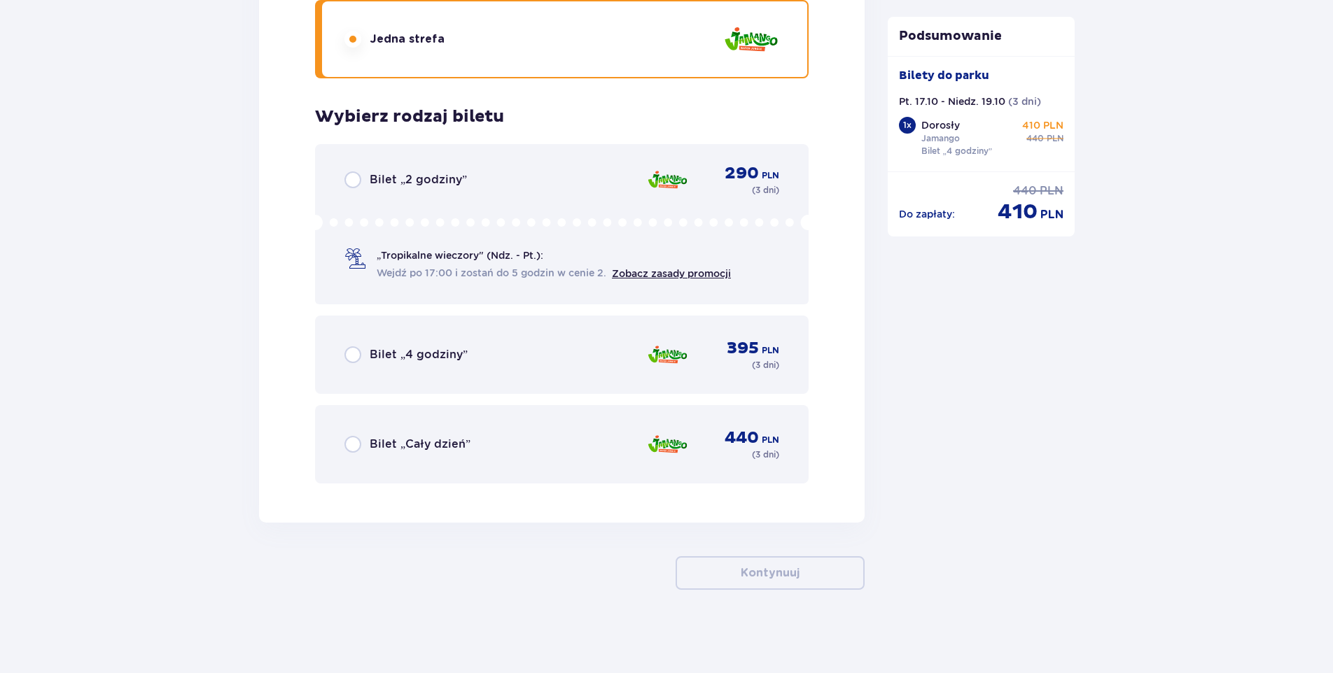
scroll to position [3328, 0]
click at [403, 352] on span "Bilet „4 godziny”" at bounding box center [419, 354] width 98 height 15
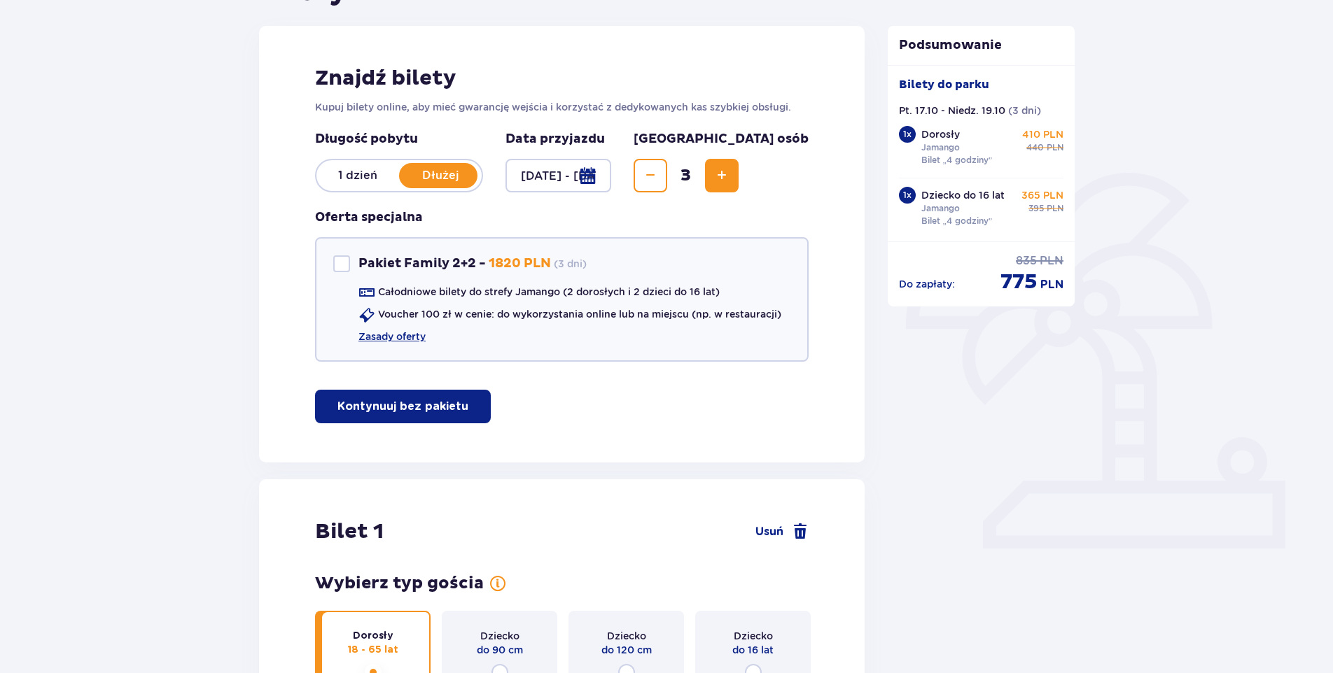
scroll to position [0, 0]
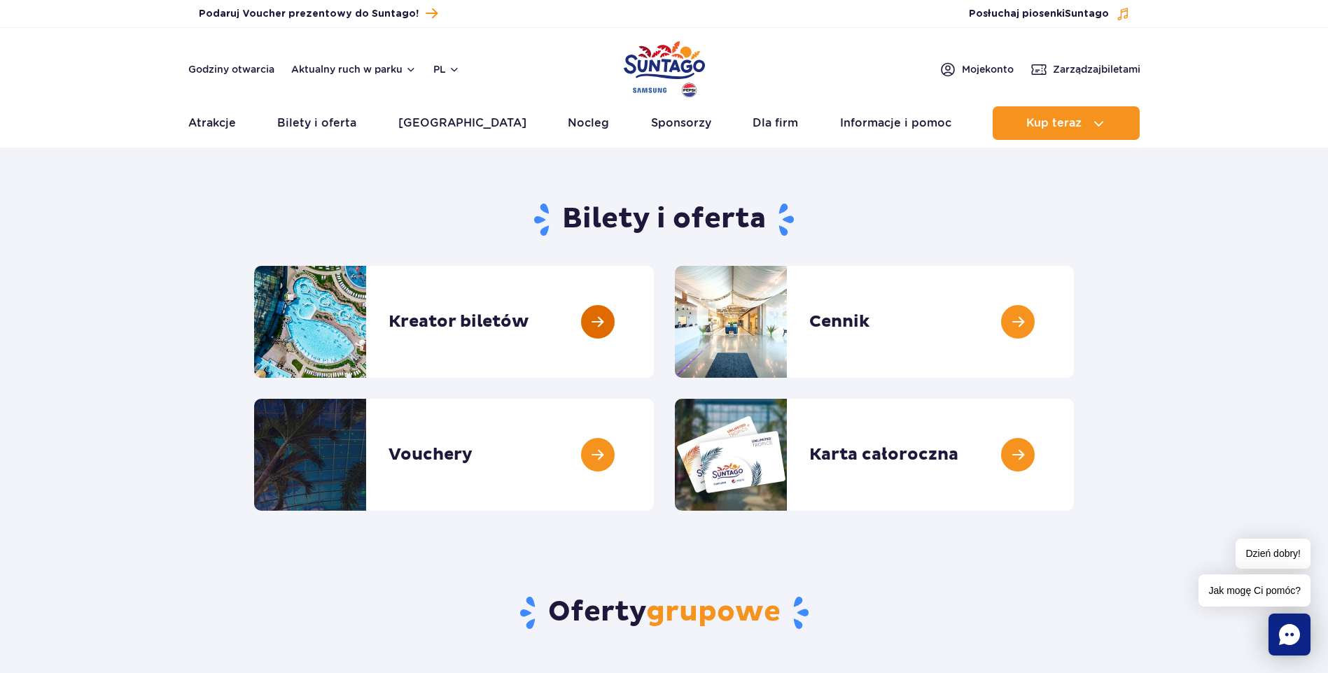
click at [654, 319] on link at bounding box center [654, 322] width 0 height 112
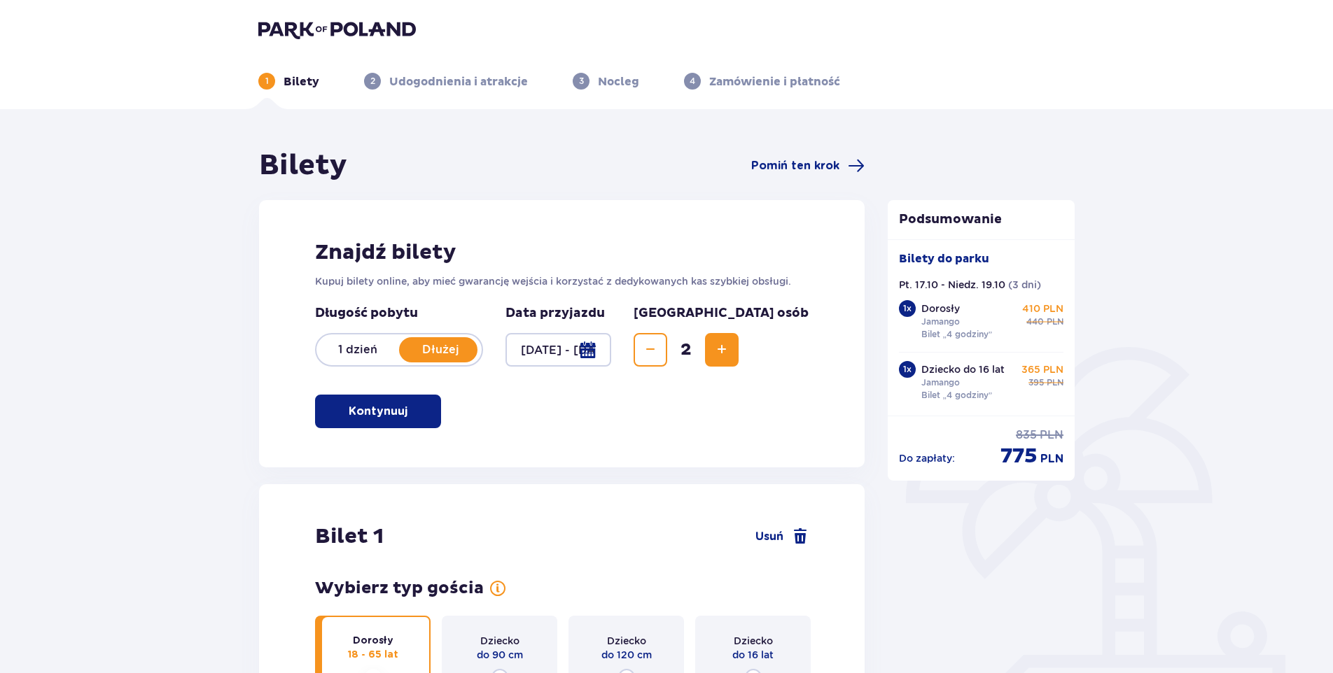
click at [659, 354] on span "Zmniejsz" at bounding box center [650, 350] width 17 height 17
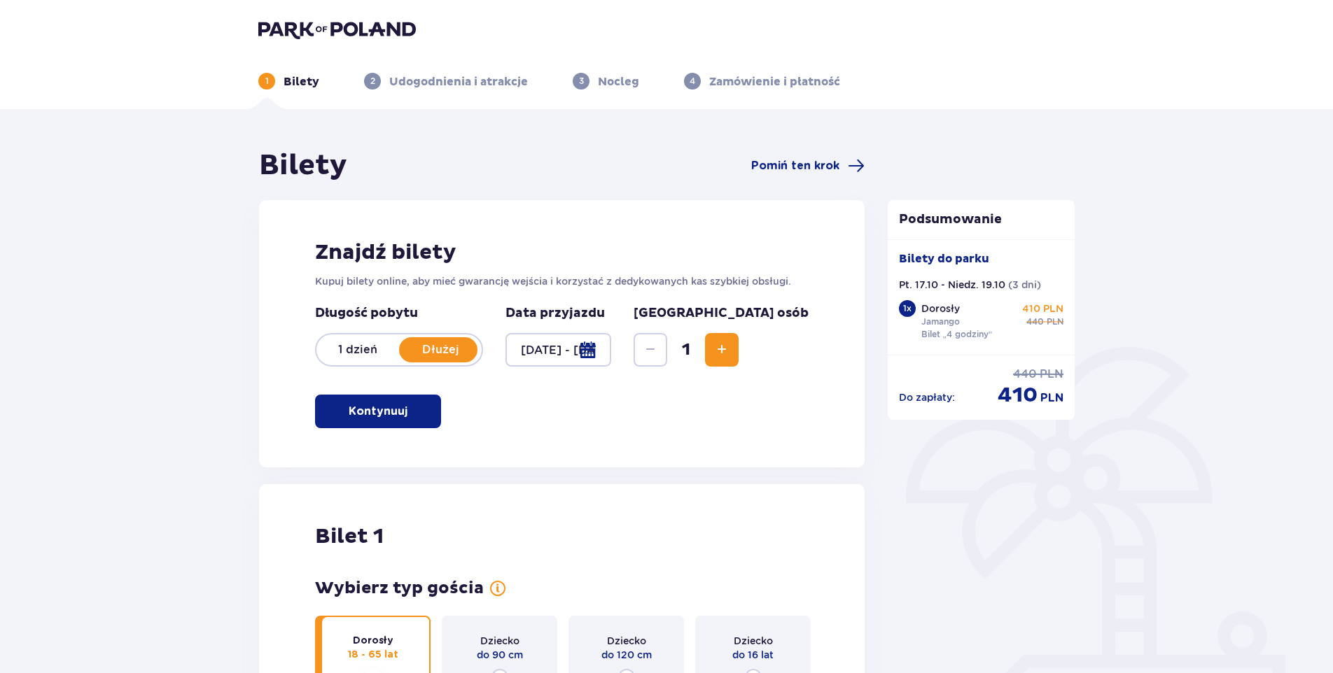
click at [730, 350] on span "Zwiększ" at bounding box center [721, 350] width 17 height 17
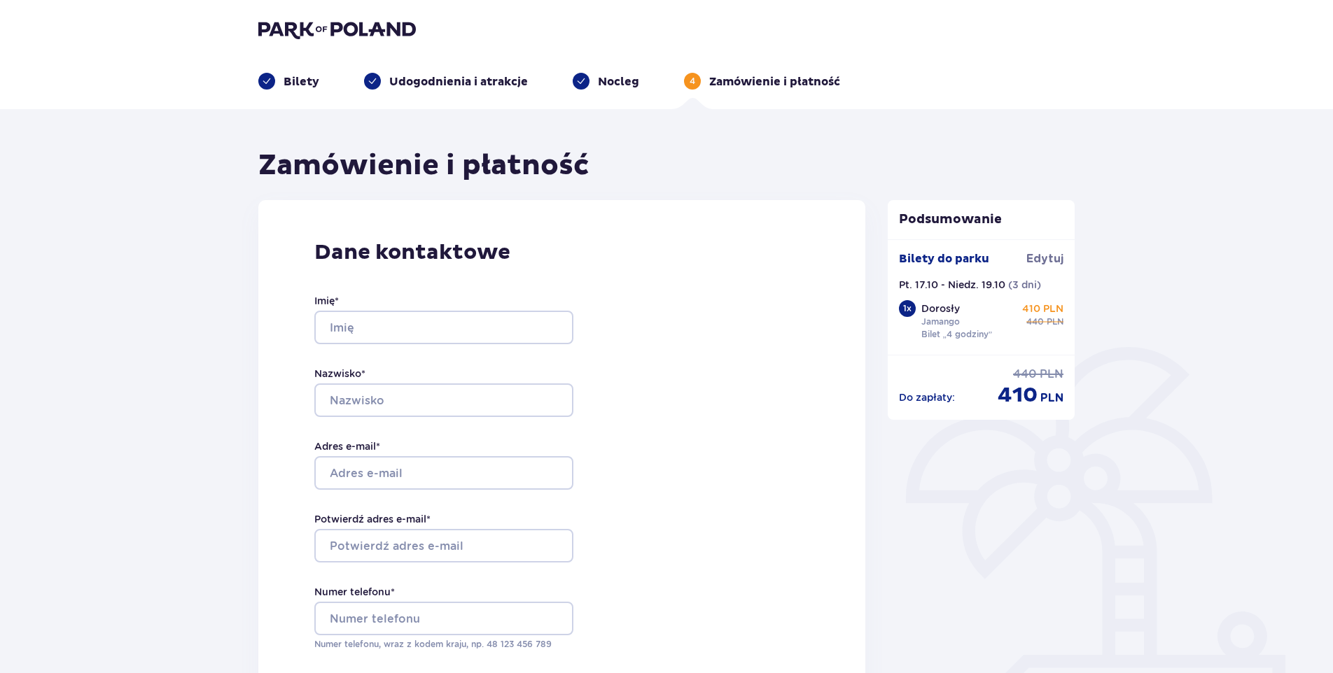
click at [321, 22] on img at bounding box center [337, 30] width 158 height 20
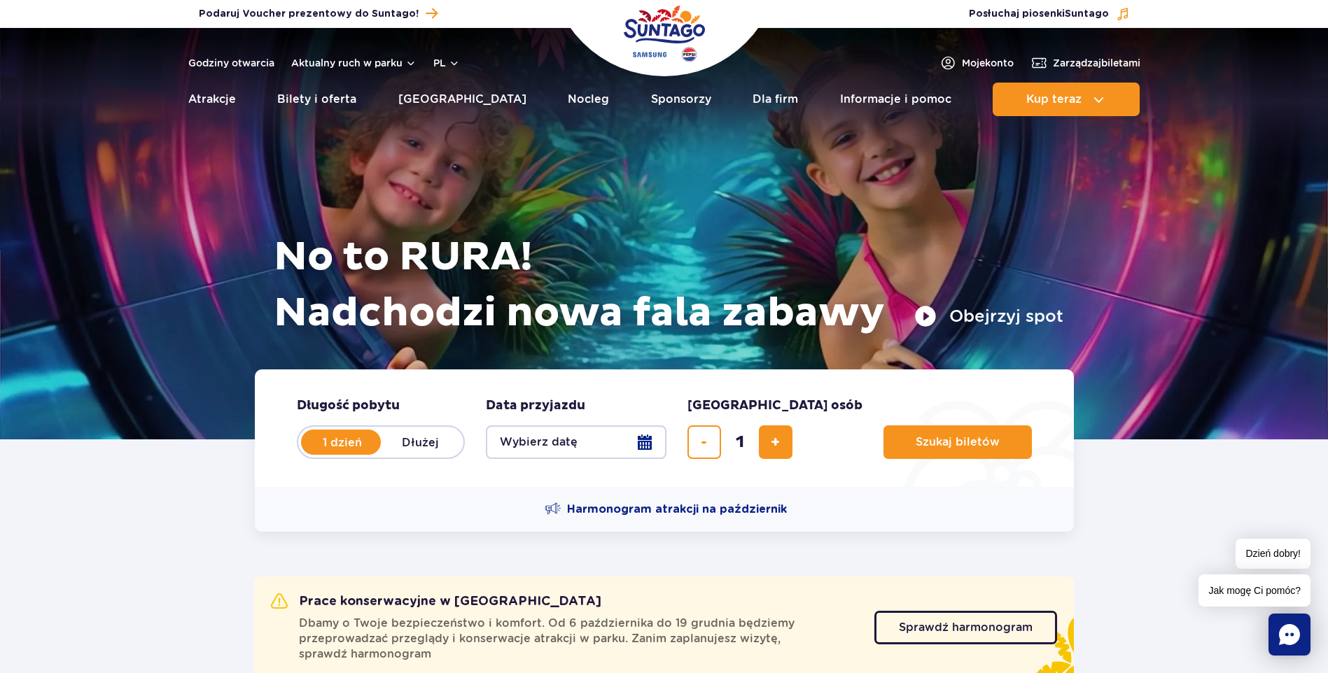
click at [414, 448] on label "Dłużej" at bounding box center [421, 442] width 80 height 29
click at [396, 454] on input "Dłużej" at bounding box center [388, 455] width 15 height 3
radio input "false"
radio input "true"
click at [644, 440] on button "Wybierz datę" at bounding box center [576, 443] width 181 height 34
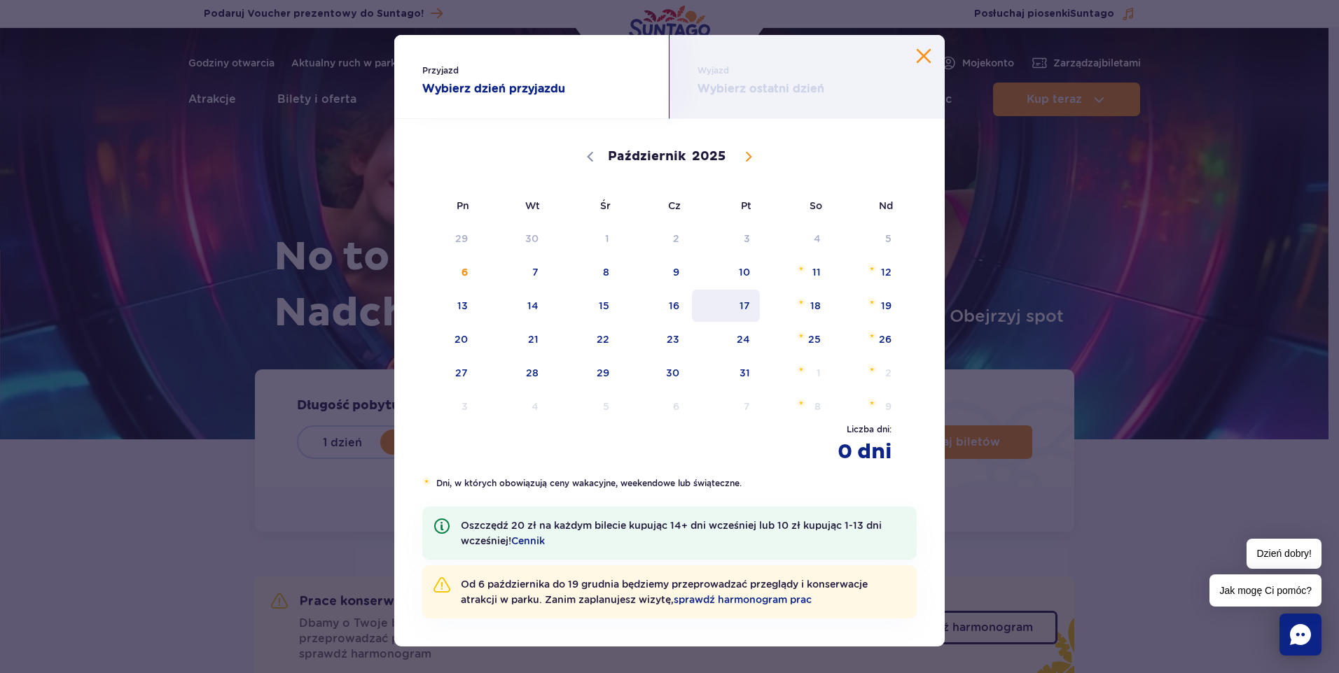
click at [746, 305] on span "17" at bounding box center [725, 306] width 71 height 32
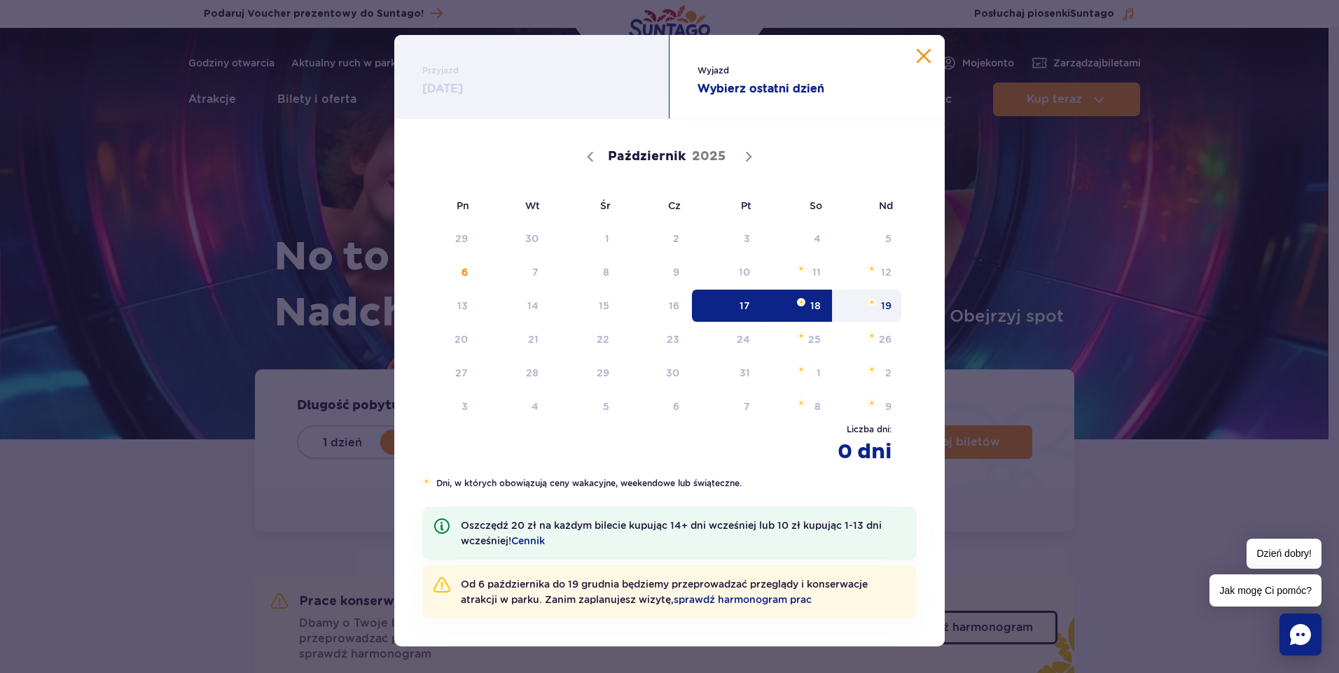
click at [879, 306] on span "19" at bounding box center [867, 306] width 71 height 32
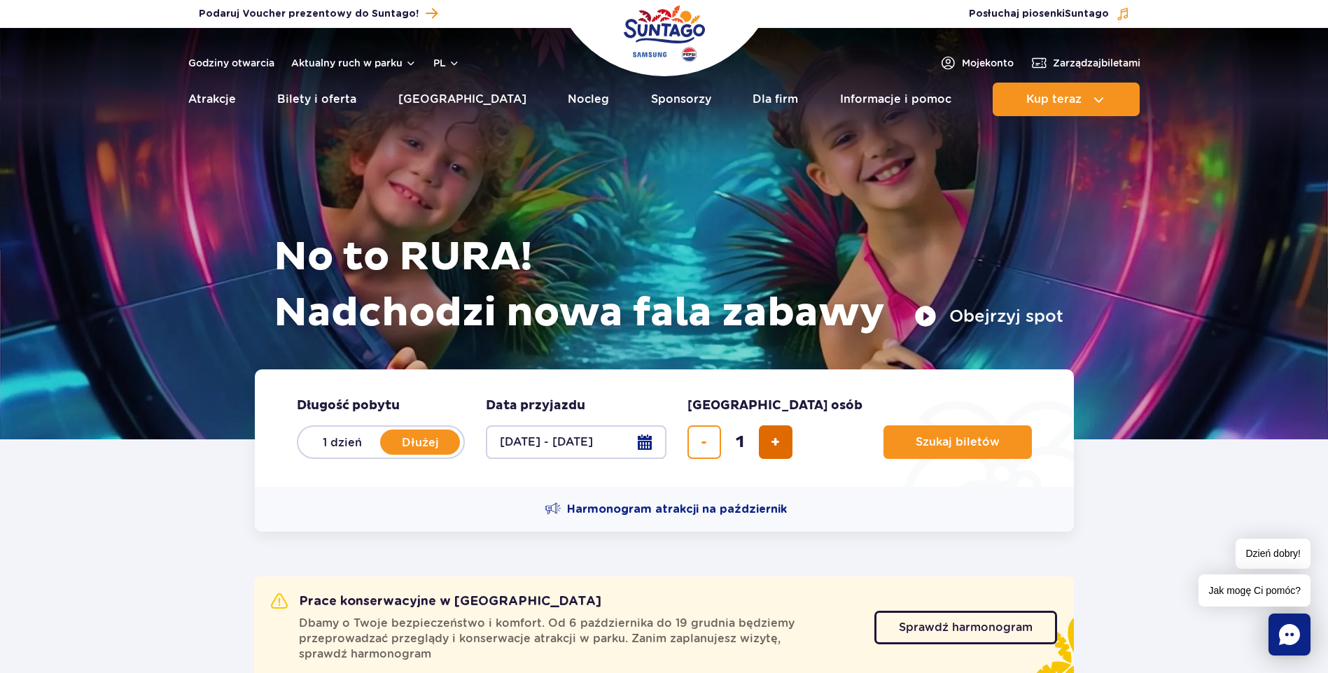
click at [772, 429] on button "dodaj bilet" at bounding box center [776, 443] width 34 height 34
type input "3"
click at [910, 444] on span "Szukaj biletów" at bounding box center [952, 442] width 84 height 13
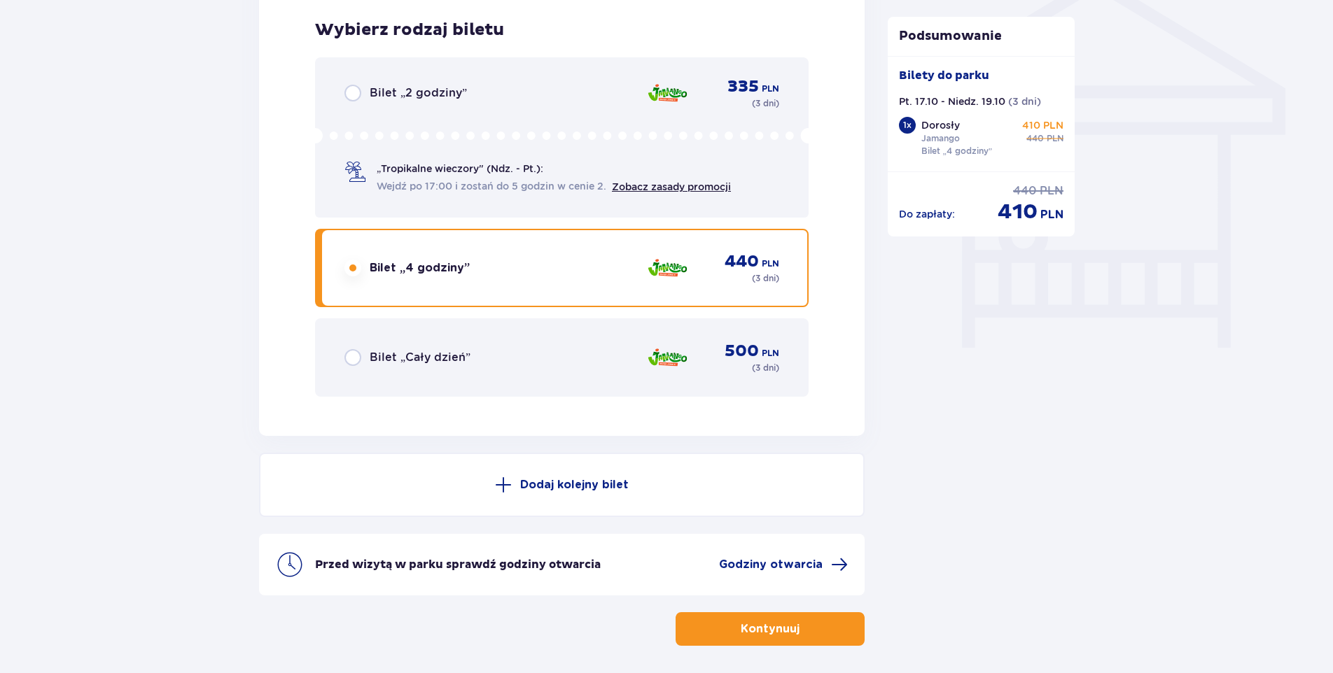
scroll to position [1170, 0]
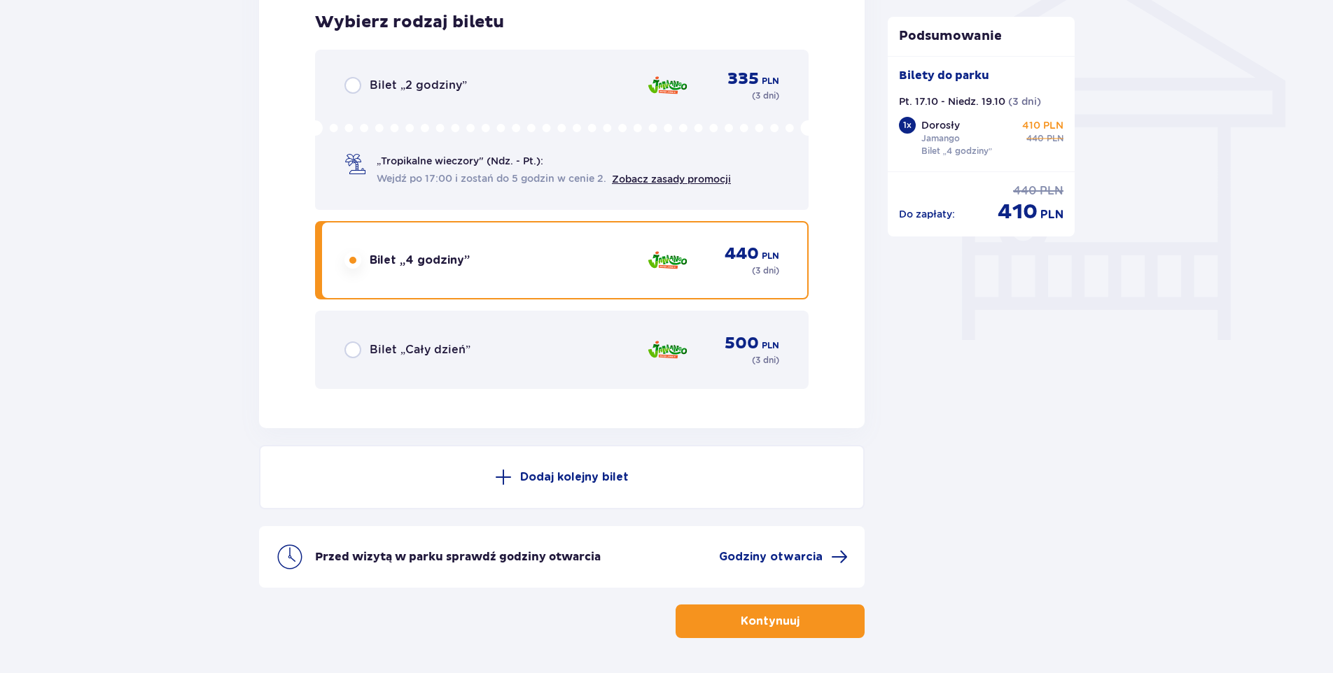
click at [573, 478] on p "Dodaj kolejny bilet" at bounding box center [574, 477] width 109 height 15
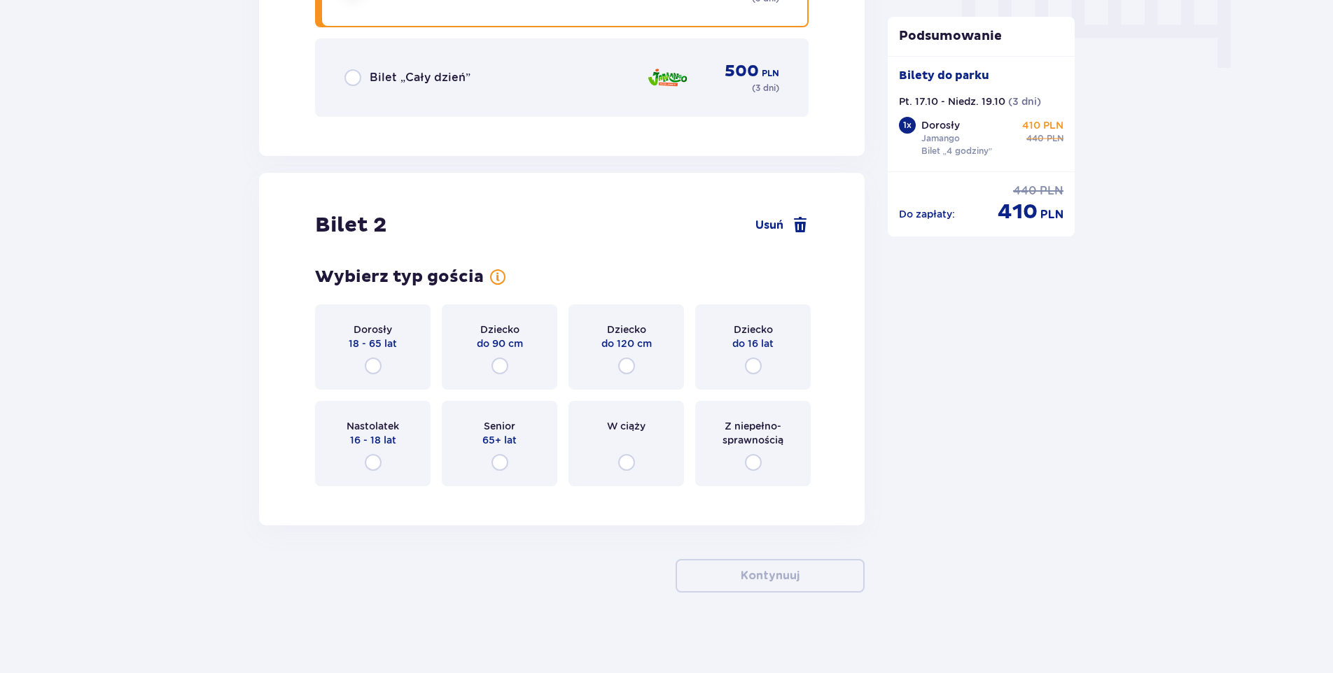
scroll to position [1446, 0]
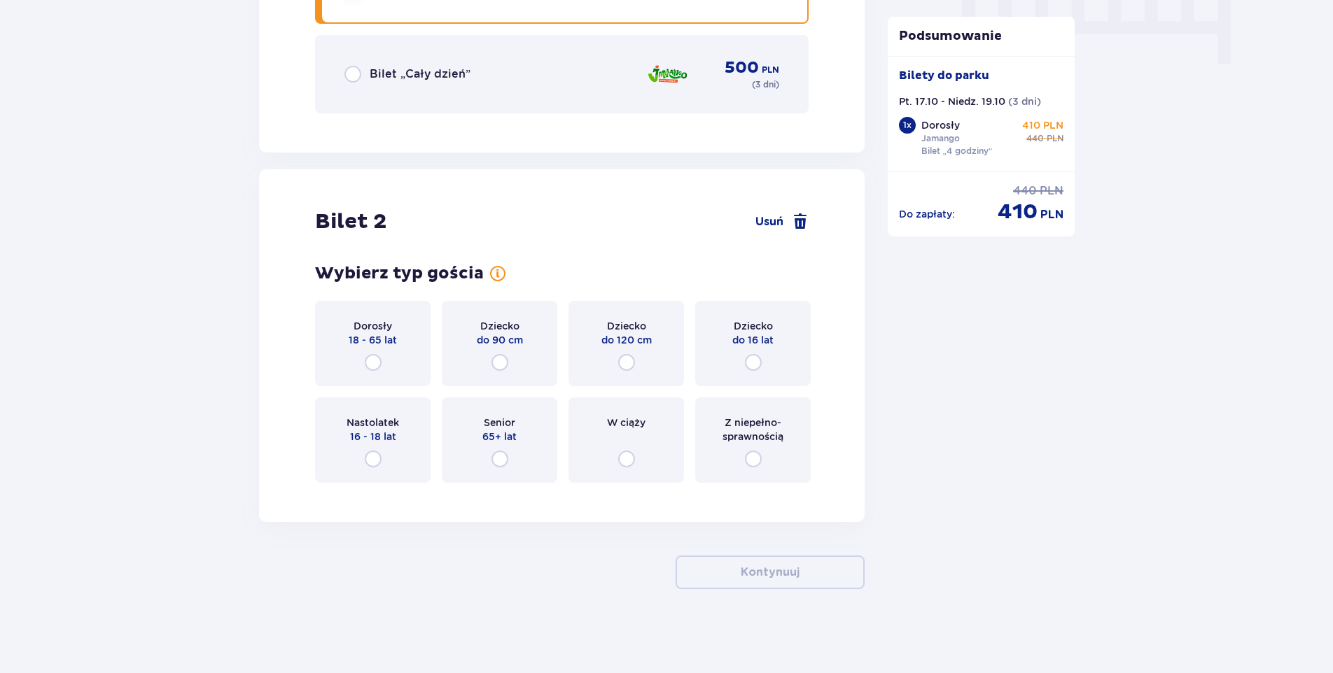
click at [376, 357] on input "radio" at bounding box center [373, 362] width 17 height 17
radio input "true"
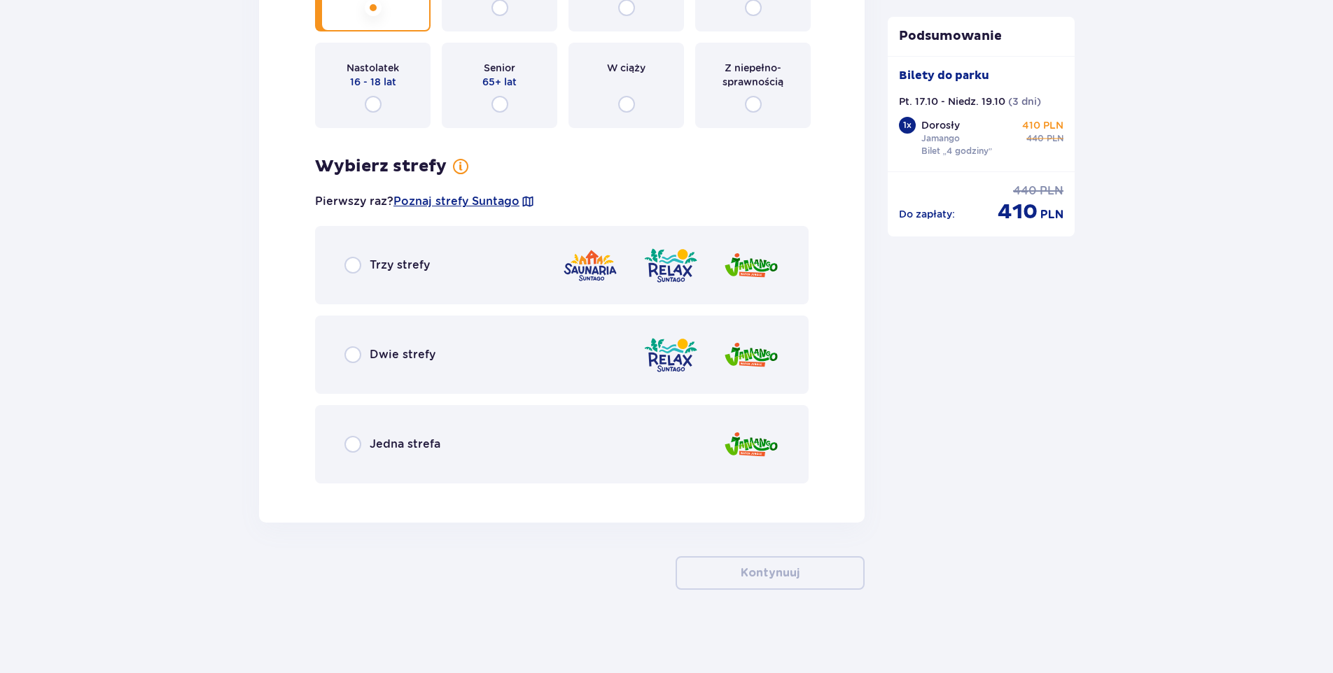
scroll to position [1801, 0]
click at [392, 447] on span "Jedna strefa" at bounding box center [405, 443] width 71 height 15
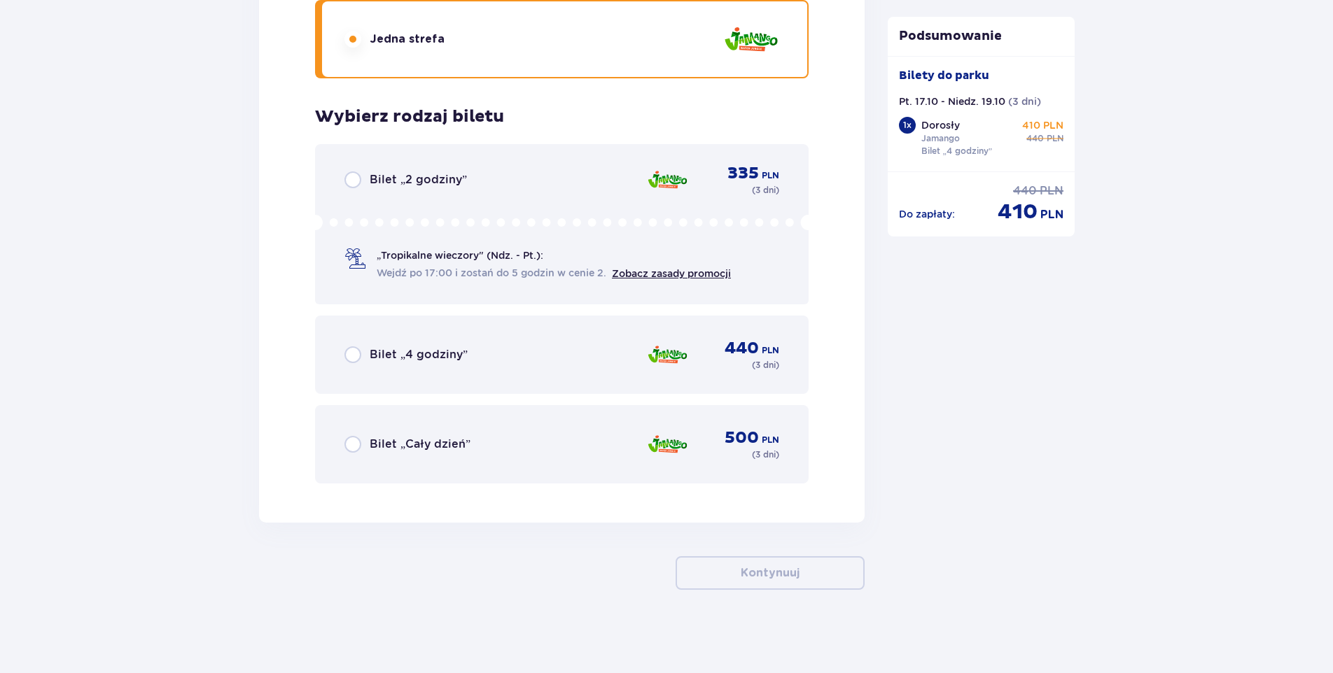
scroll to position [2207, 0]
click at [392, 358] on span "Bilet „4 godziny”" at bounding box center [419, 354] width 98 height 15
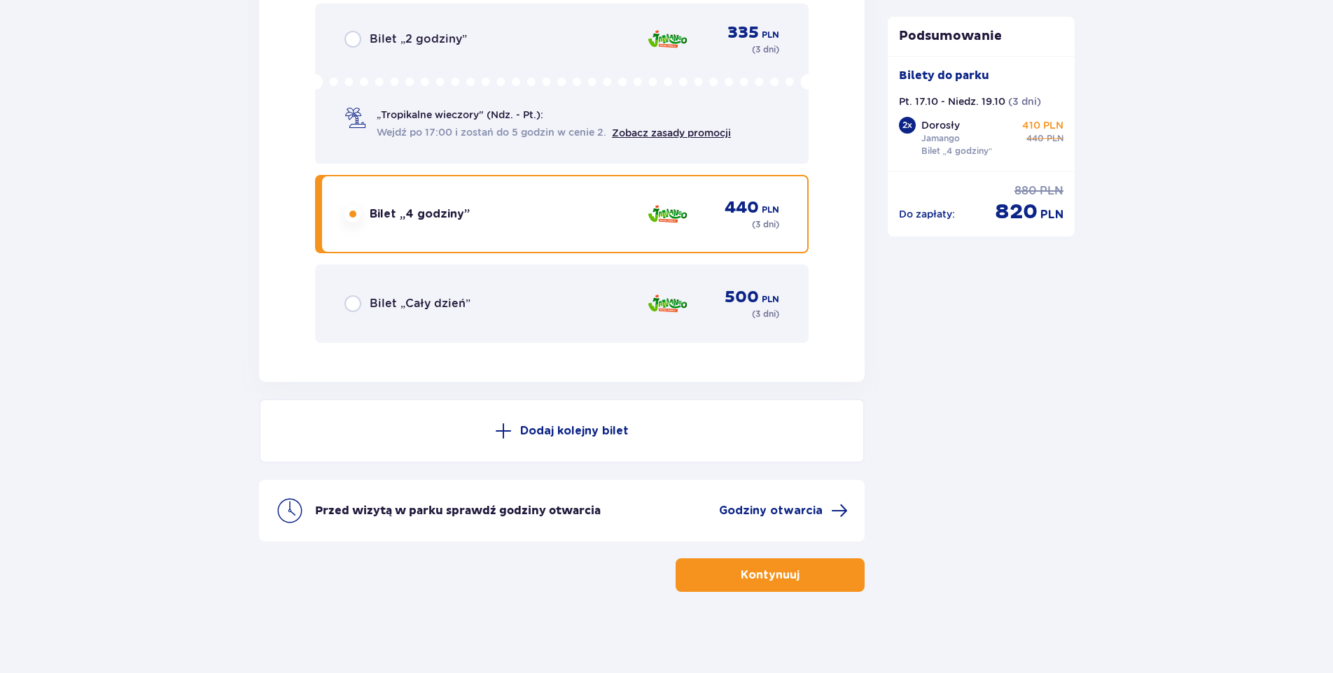
scroll to position [2350, 0]
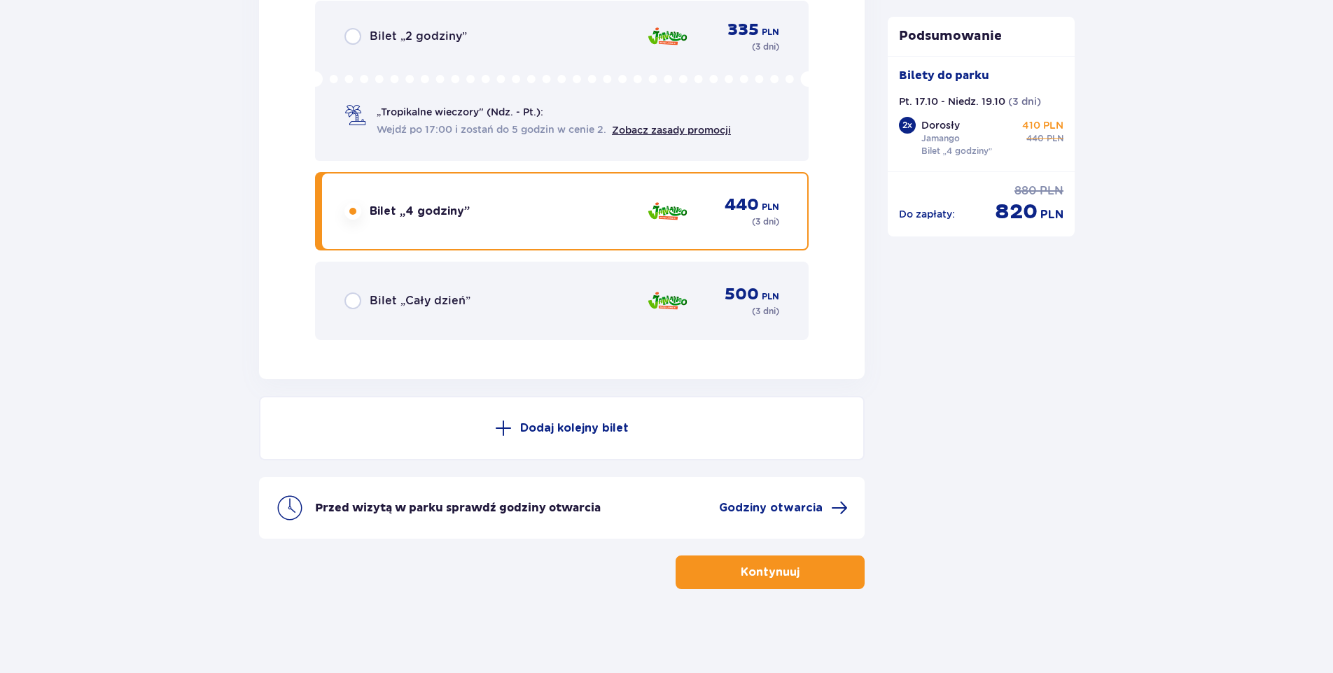
click at [575, 420] on button "Dodaj kolejny bilet" at bounding box center [562, 428] width 606 height 64
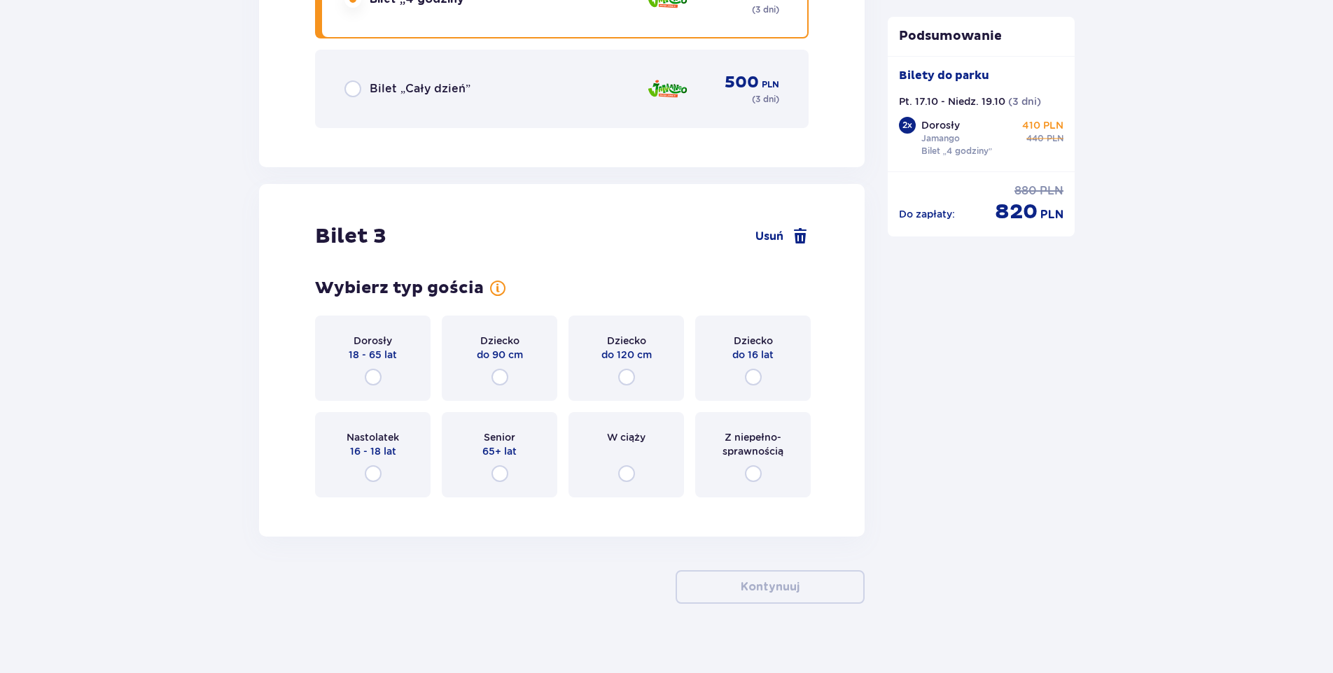
scroll to position [2746, 0]
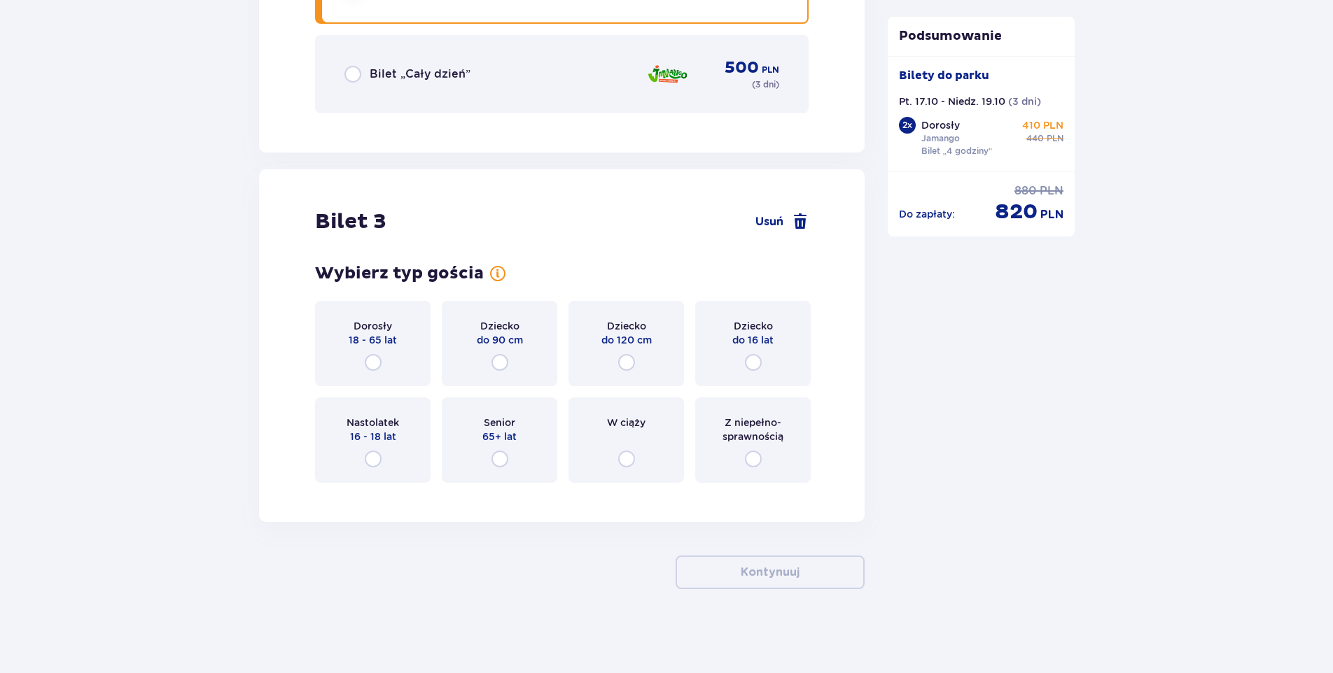
click at [751, 361] on input "radio" at bounding box center [753, 362] width 17 height 17
radio input "true"
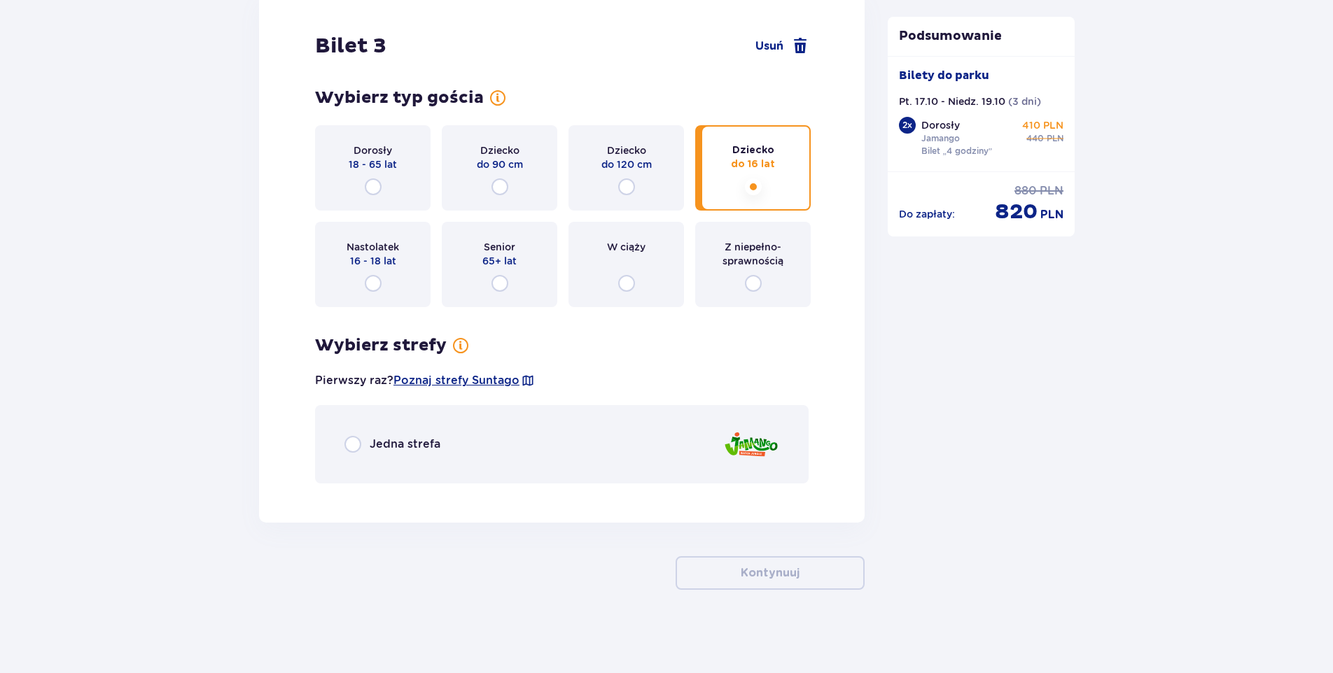
scroll to position [2922, 0]
click at [379, 440] on span "Jedna strefa" at bounding box center [405, 443] width 71 height 15
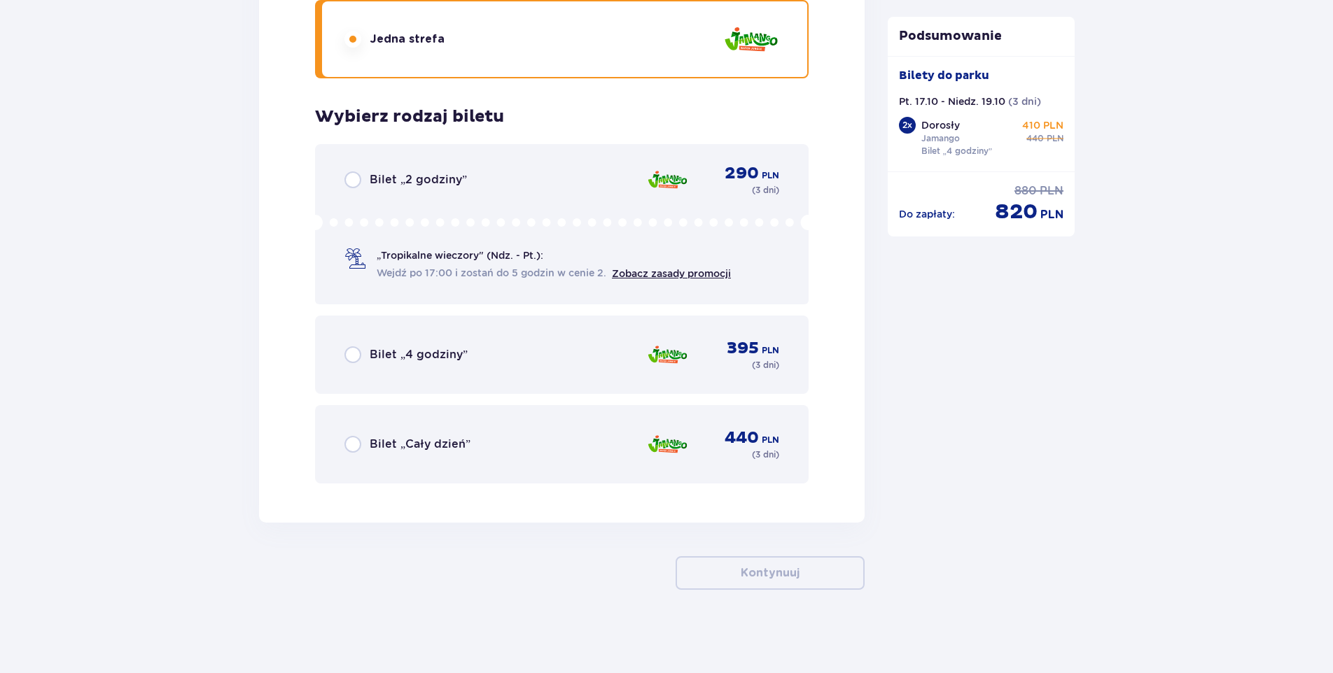
scroll to position [3328, 0]
click at [392, 356] on span "Bilet „4 godziny”" at bounding box center [419, 354] width 98 height 15
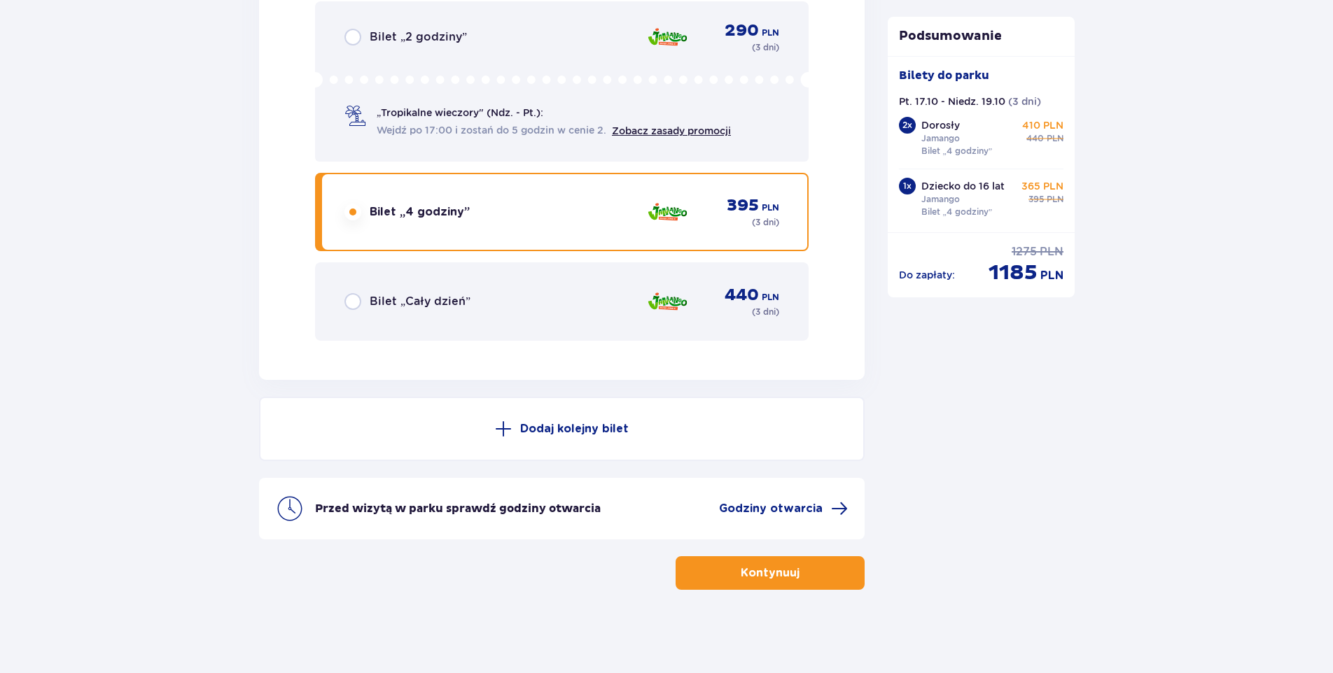
scroll to position [3470, 0]
click at [753, 580] on p "Kontynuuj" at bounding box center [770, 572] width 59 height 15
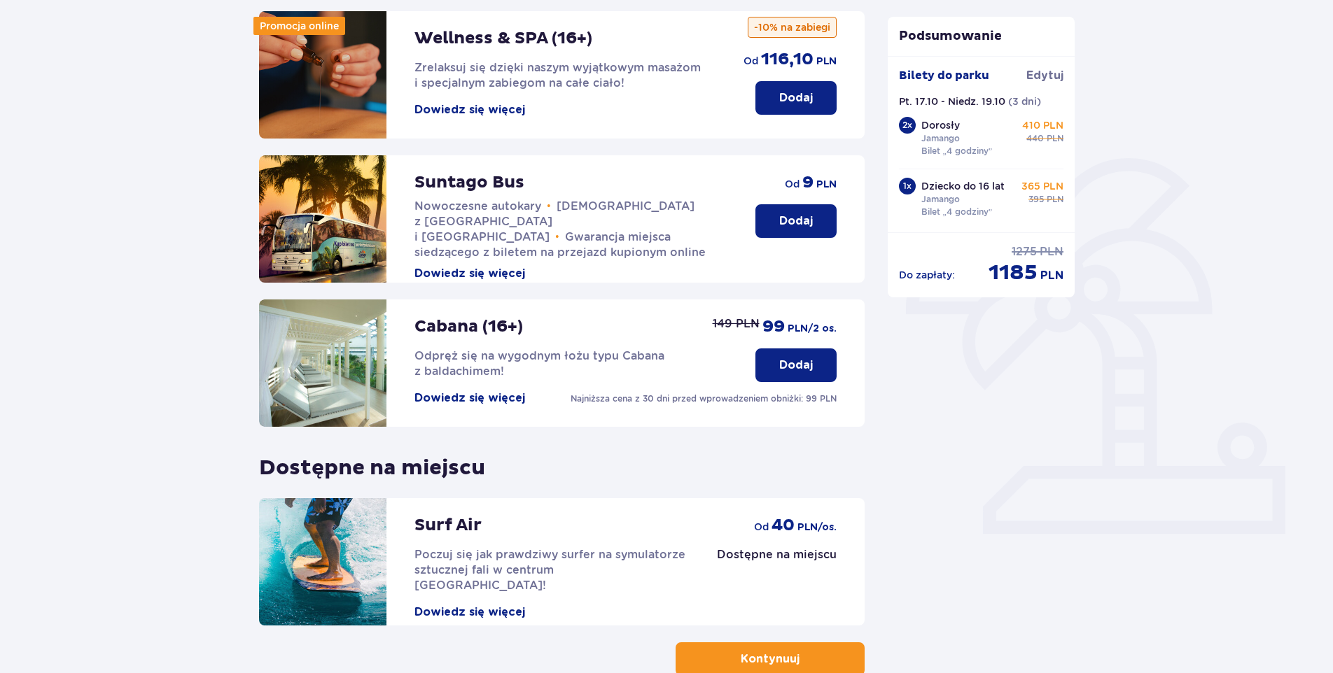
scroll to position [276, 0]
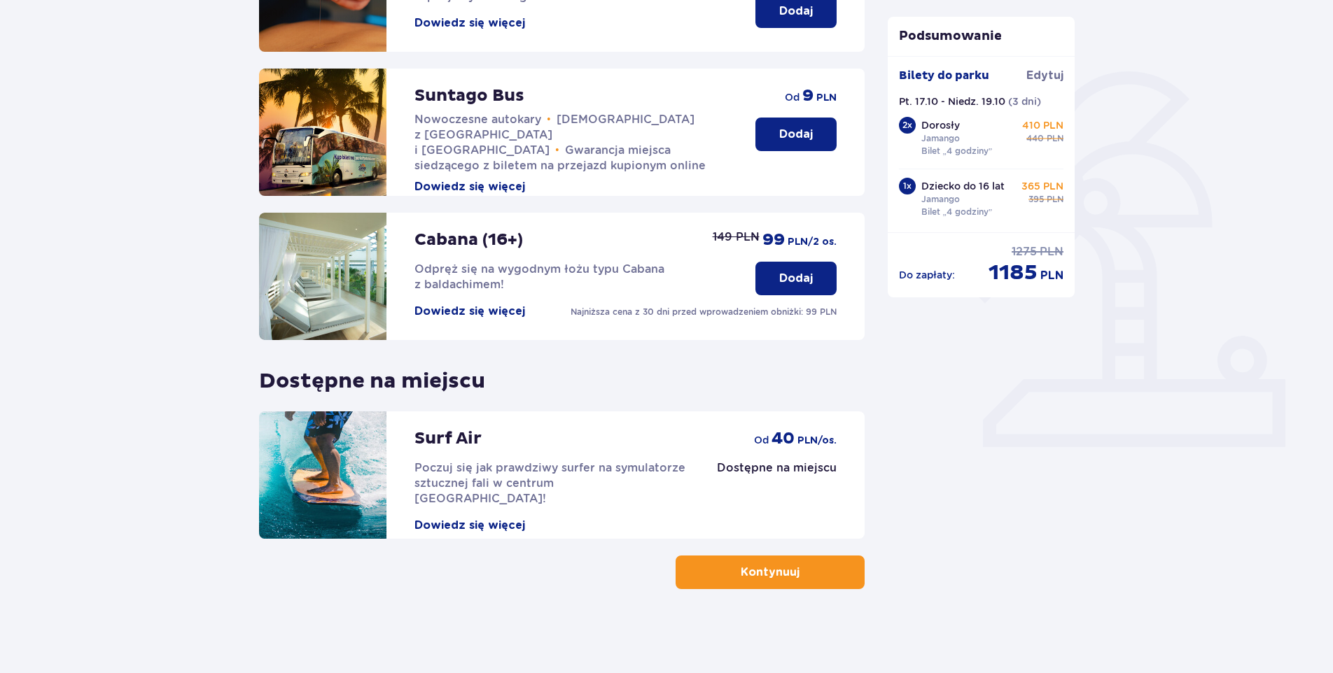
click at [786, 579] on p "Kontynuuj" at bounding box center [770, 572] width 59 height 15
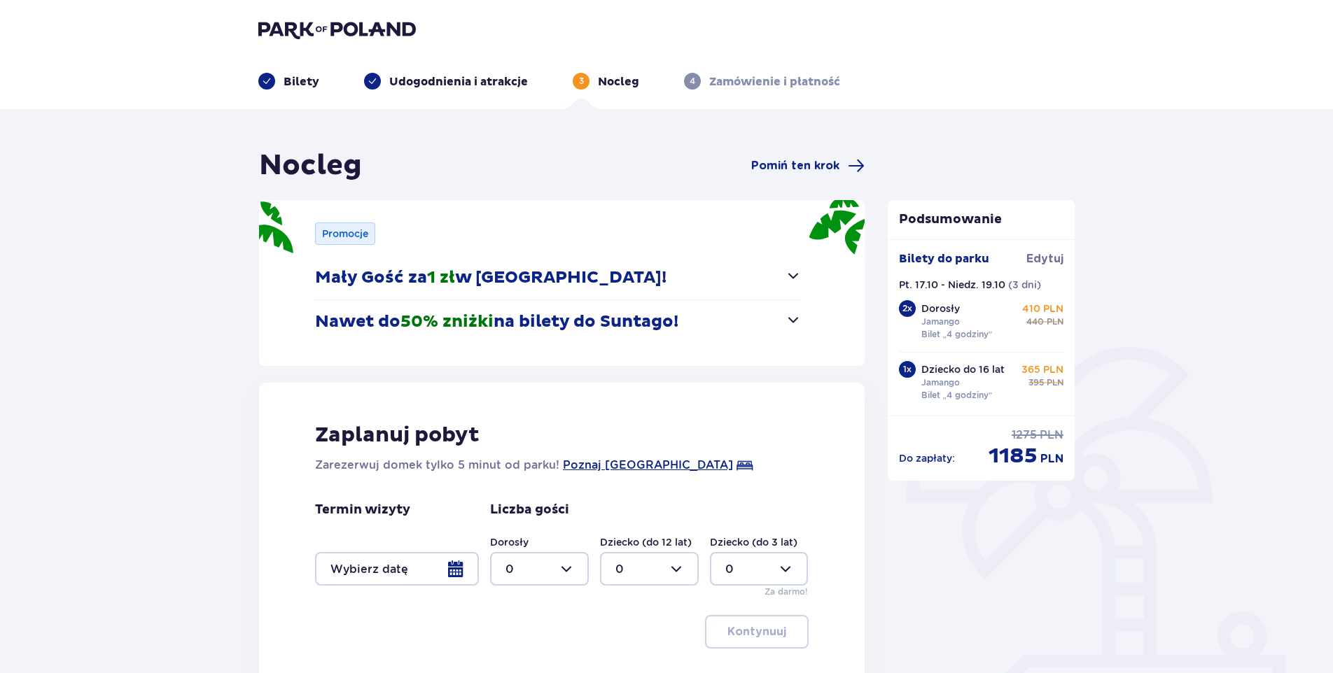
click at [572, 570] on div at bounding box center [539, 569] width 99 height 34
click at [521, 518] on div "3" at bounding box center [539, 520] width 68 height 15
type input "3"
click at [680, 570] on div at bounding box center [649, 569] width 99 height 34
click at [625, 457] on div "1" at bounding box center [649, 461] width 68 height 15
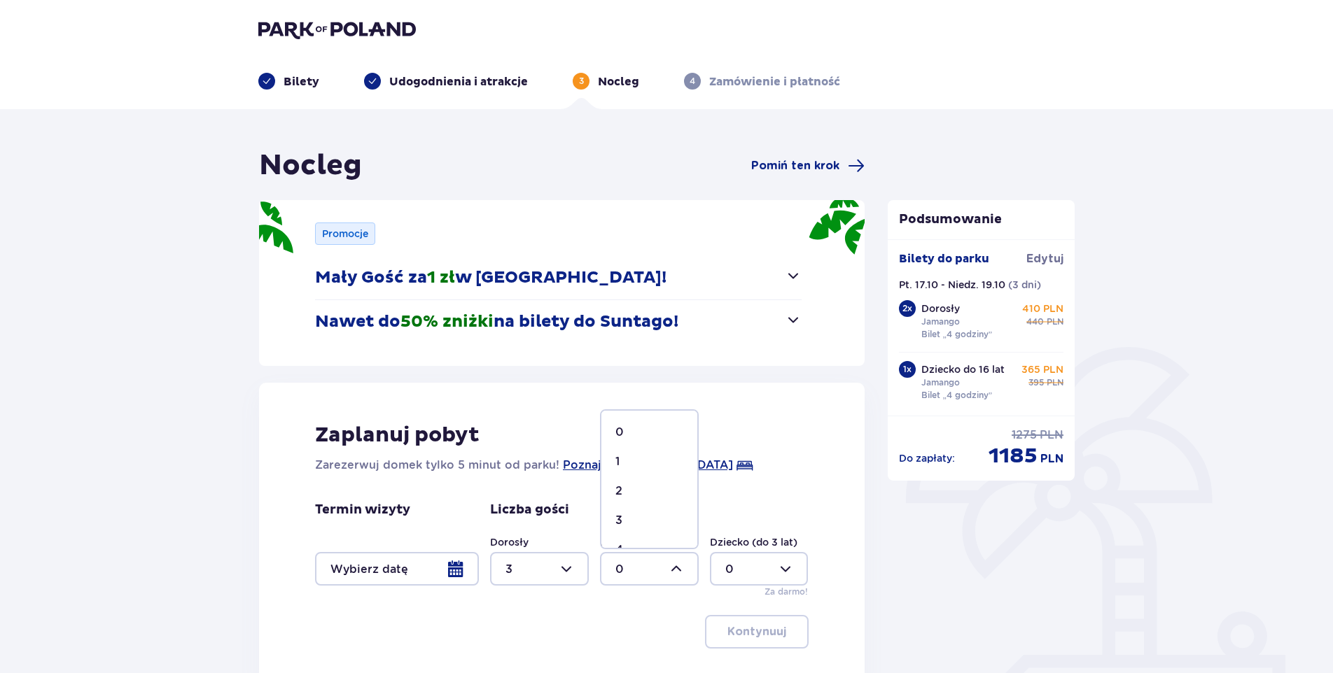
type input "1"
click at [573, 564] on div at bounding box center [539, 569] width 99 height 34
click at [512, 490] on p "2" at bounding box center [508, 491] width 7 height 15
type input "2"
click at [933, 601] on div "Podsumowanie Dodano bilet do zamówienia Bilety do [GEOGRAPHIC_DATA] Pt. 17.10 -…" at bounding box center [982, 443] width 210 height 590
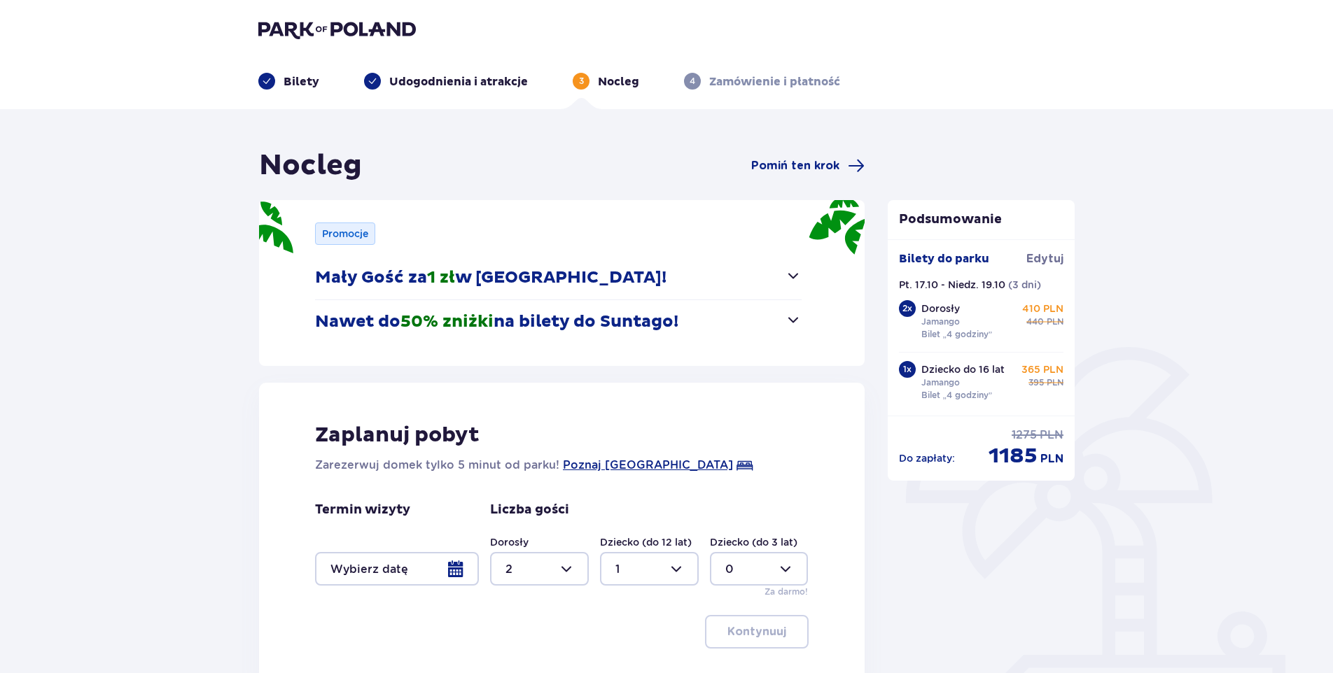
drag, startPoint x: 1331, startPoint y: 456, endPoint x: 1333, endPoint y: 548, distance: 92.4
click at [1332, 548] on html "Bilety Udogodnienia i atrakcje 3 Nocleg 4 Zamówienie i płatność Nocleg Pomiń te…" at bounding box center [666, 336] width 1333 height 673
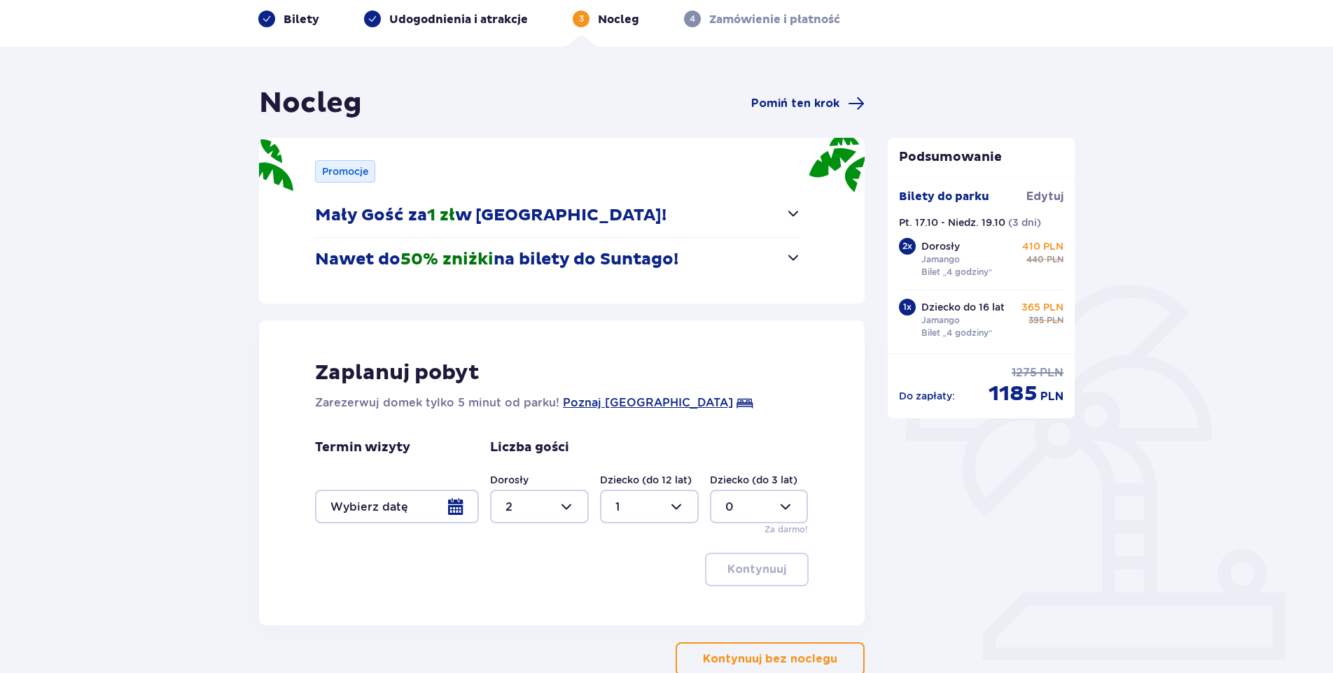
scroll to position [68, 0]
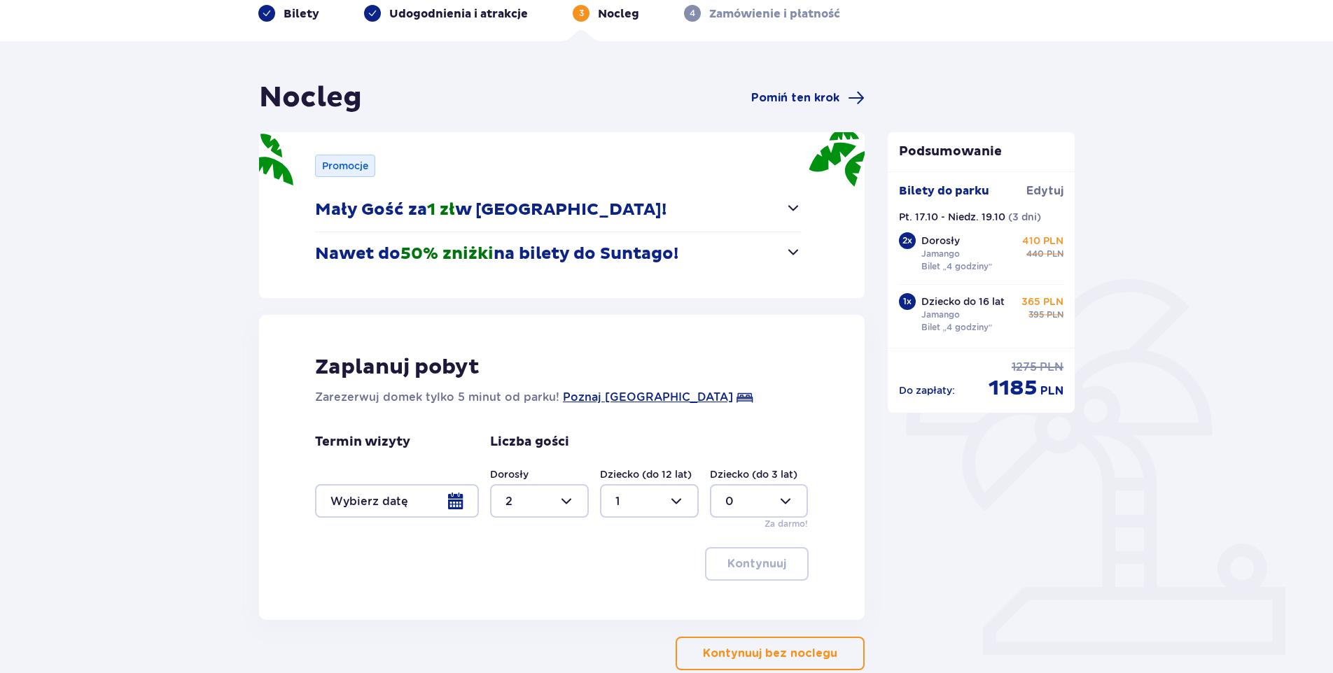
click at [454, 493] on div at bounding box center [397, 501] width 164 height 34
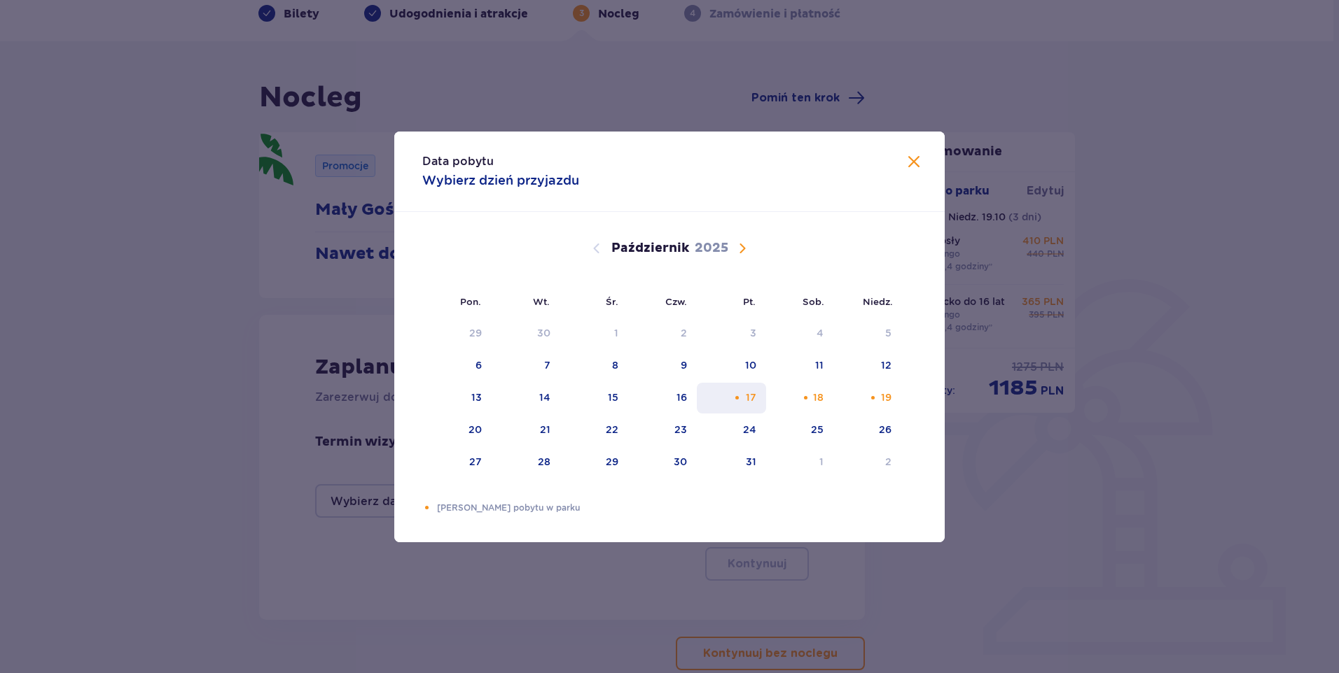
click at [743, 396] on div "17" at bounding box center [731, 398] width 69 height 31
click at [887, 400] on div "19" at bounding box center [886, 398] width 11 height 14
type input "[DATE] - [DATE]"
type input "0"
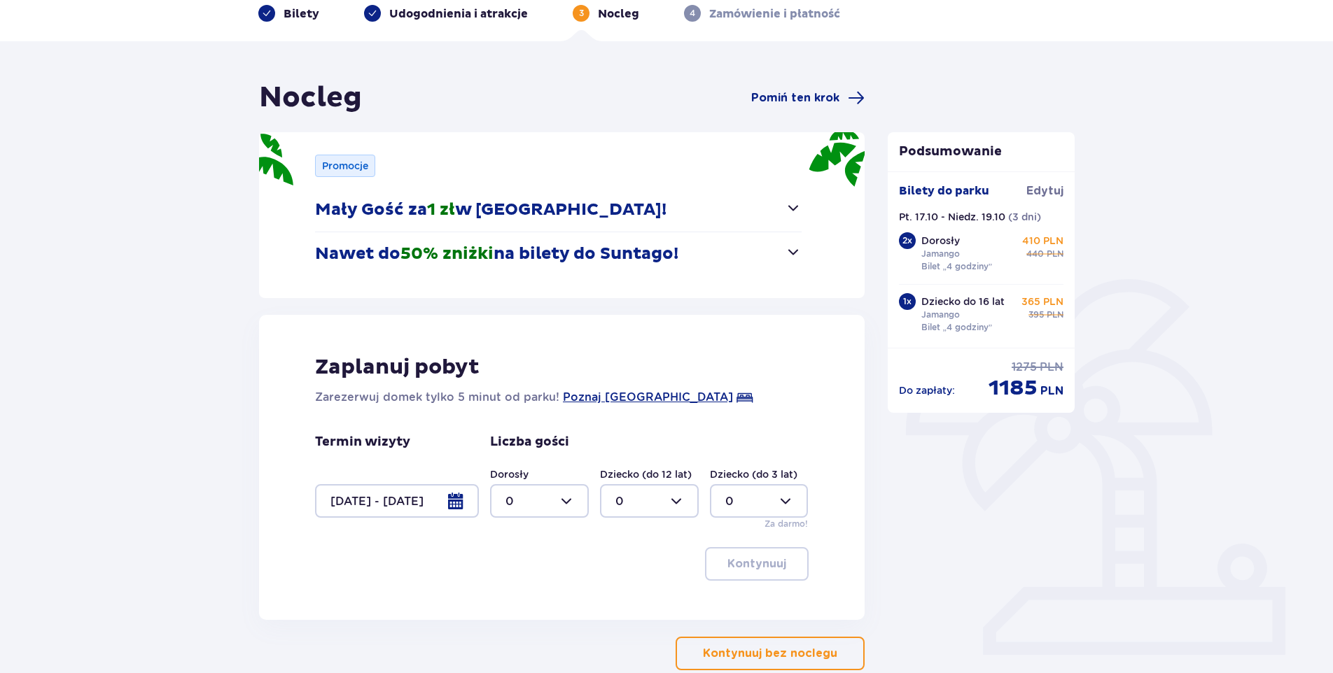
click at [569, 507] on div at bounding box center [539, 501] width 99 height 34
click at [505, 593] on span "2" at bounding box center [539, 602] width 96 height 29
type input "2"
click at [681, 505] on div at bounding box center [649, 501] width 99 height 34
click at [623, 577] on div "1" at bounding box center [649, 573] width 68 height 15
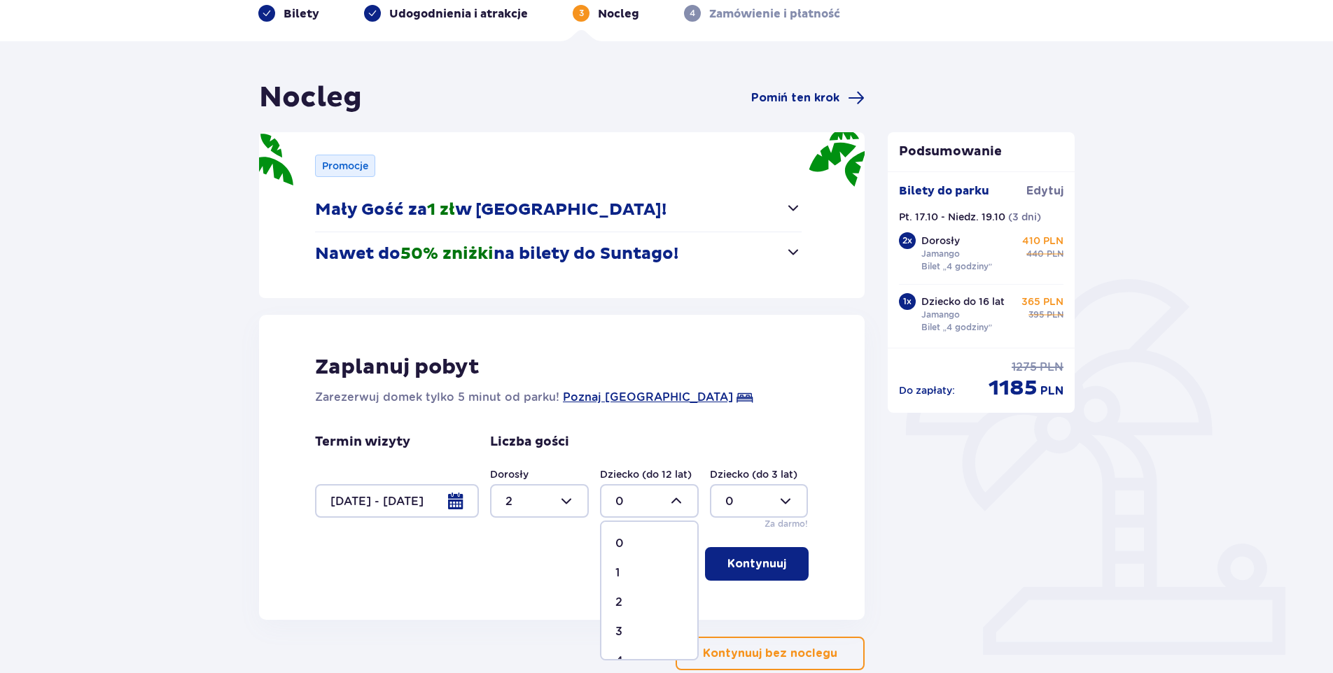
type input "1"
click at [746, 566] on p "Kontynuuj" at bounding box center [756, 564] width 59 height 15
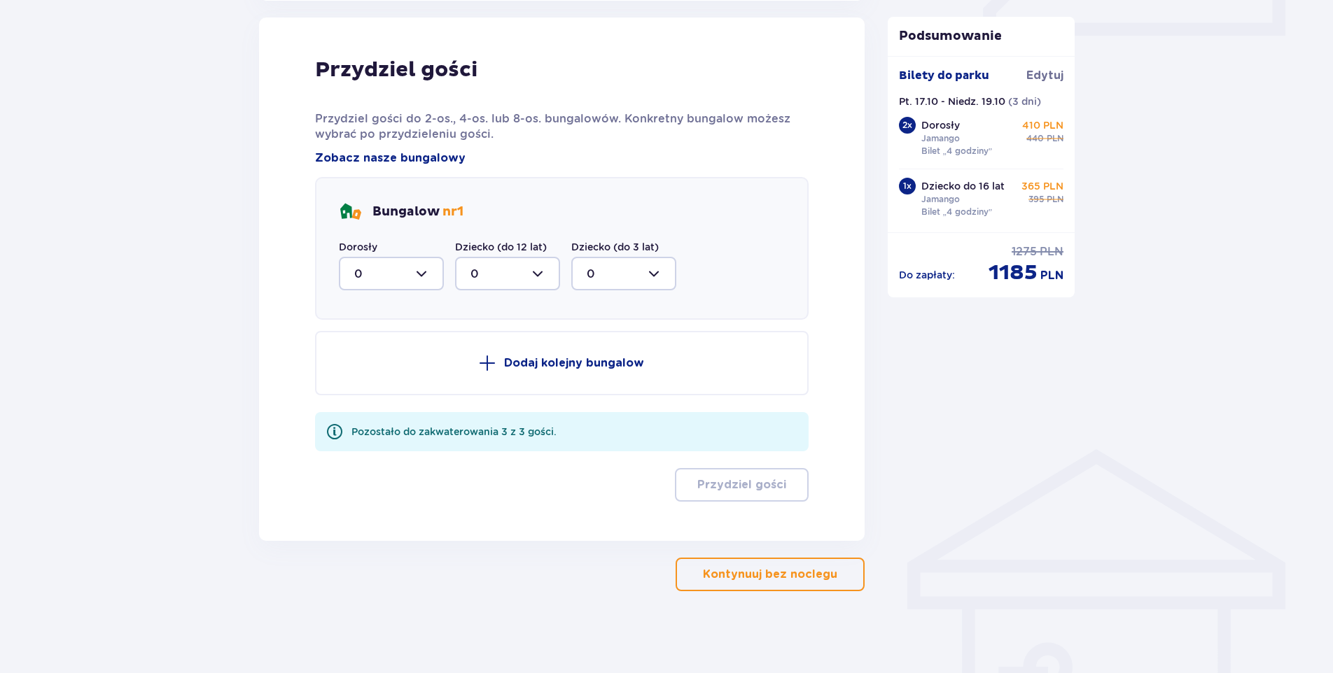
scroll to position [688, 0]
click at [428, 278] on div at bounding box center [391, 273] width 105 height 34
click at [361, 365] on span "2" at bounding box center [391, 374] width 102 height 29
type input "2"
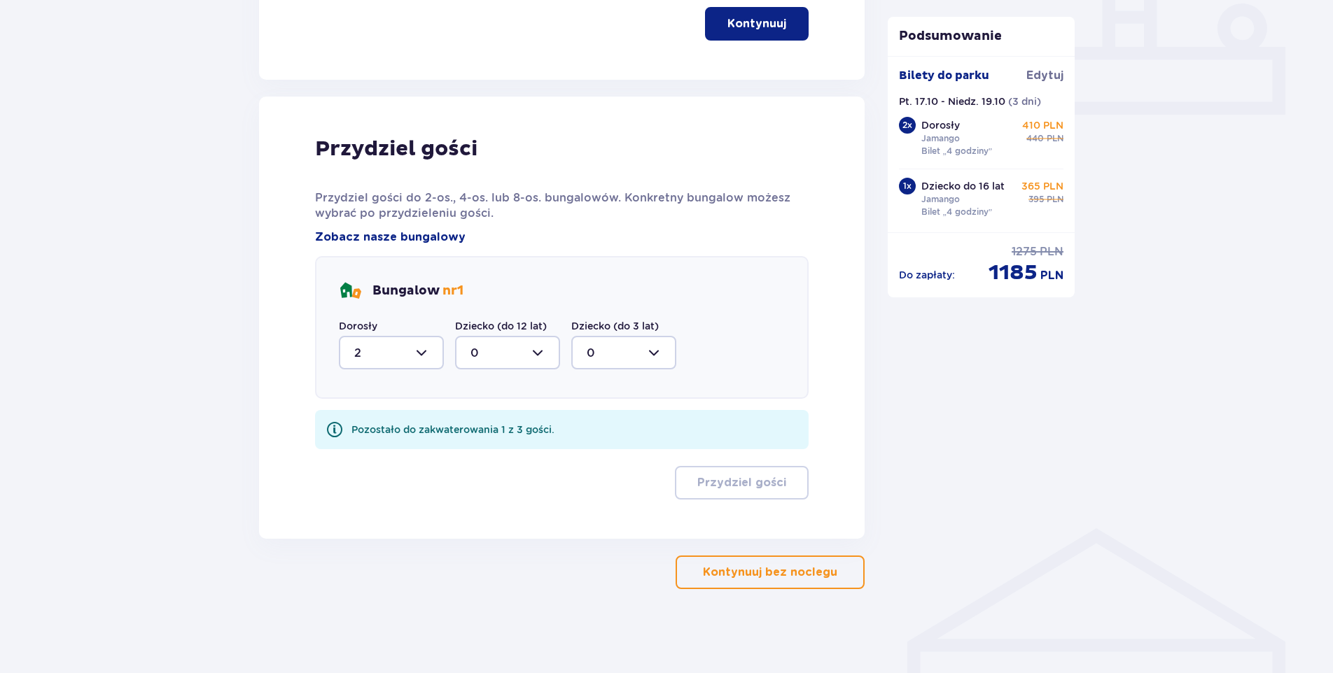
scroll to position [608, 0]
click at [539, 351] on div at bounding box center [507, 353] width 105 height 34
click at [489, 423] on div "1" at bounding box center [507, 424] width 74 height 15
type input "1"
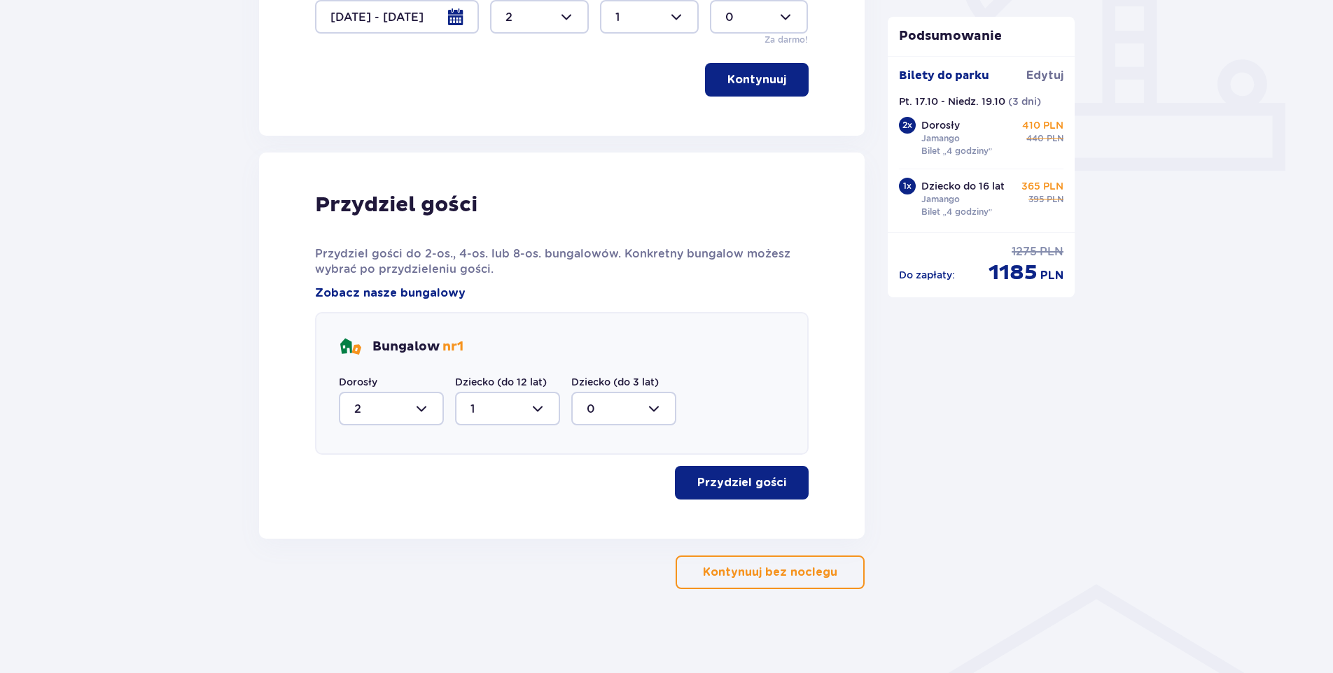
click at [723, 480] on p "Przydziel gości" at bounding box center [741, 482] width 89 height 15
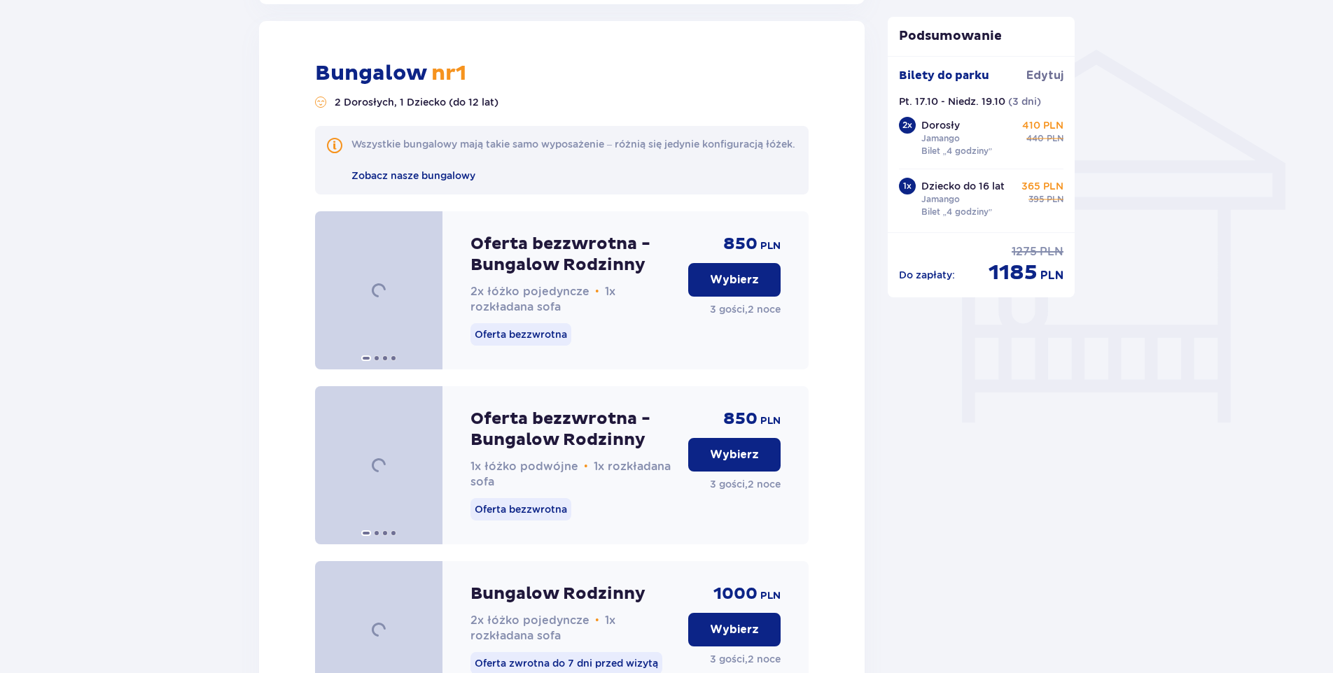
scroll to position [1091, 0]
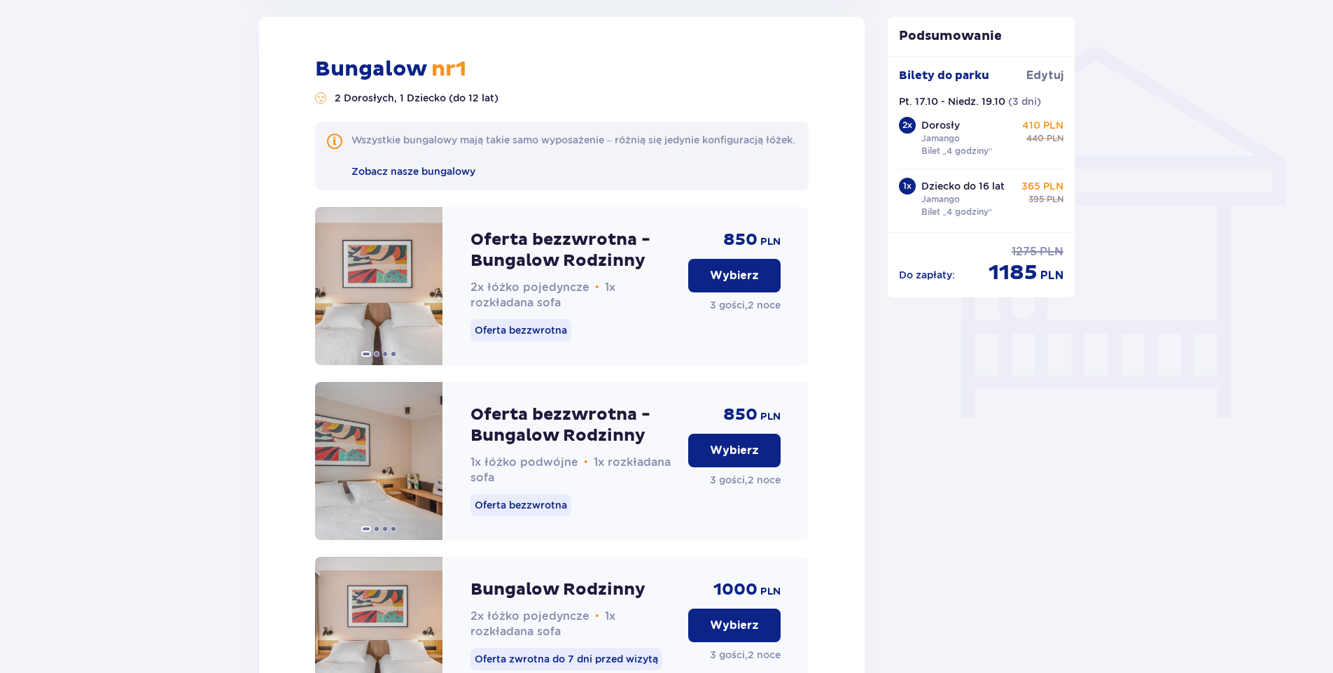
click at [725, 459] on p "Wybierz" at bounding box center [734, 450] width 49 height 15
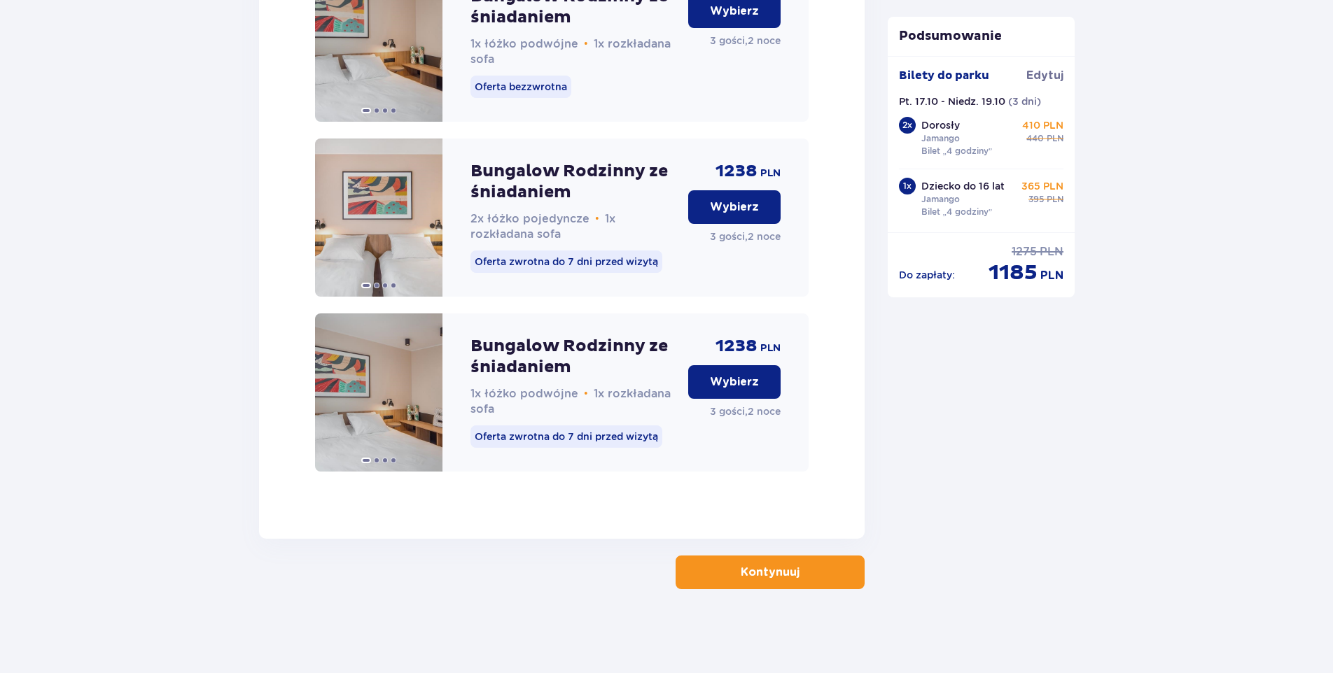
scroll to position [2224, 0]
click at [764, 575] on p "Kontynuuj" at bounding box center [770, 572] width 59 height 15
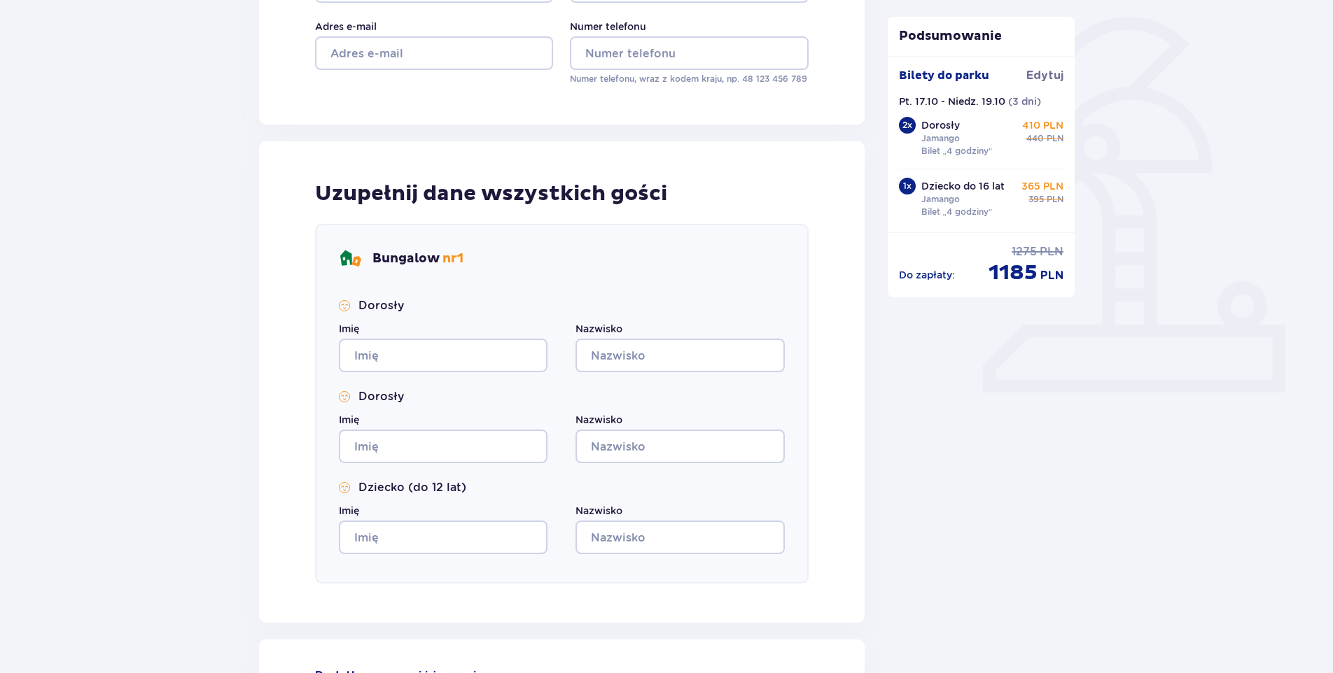
scroll to position [339, 0]
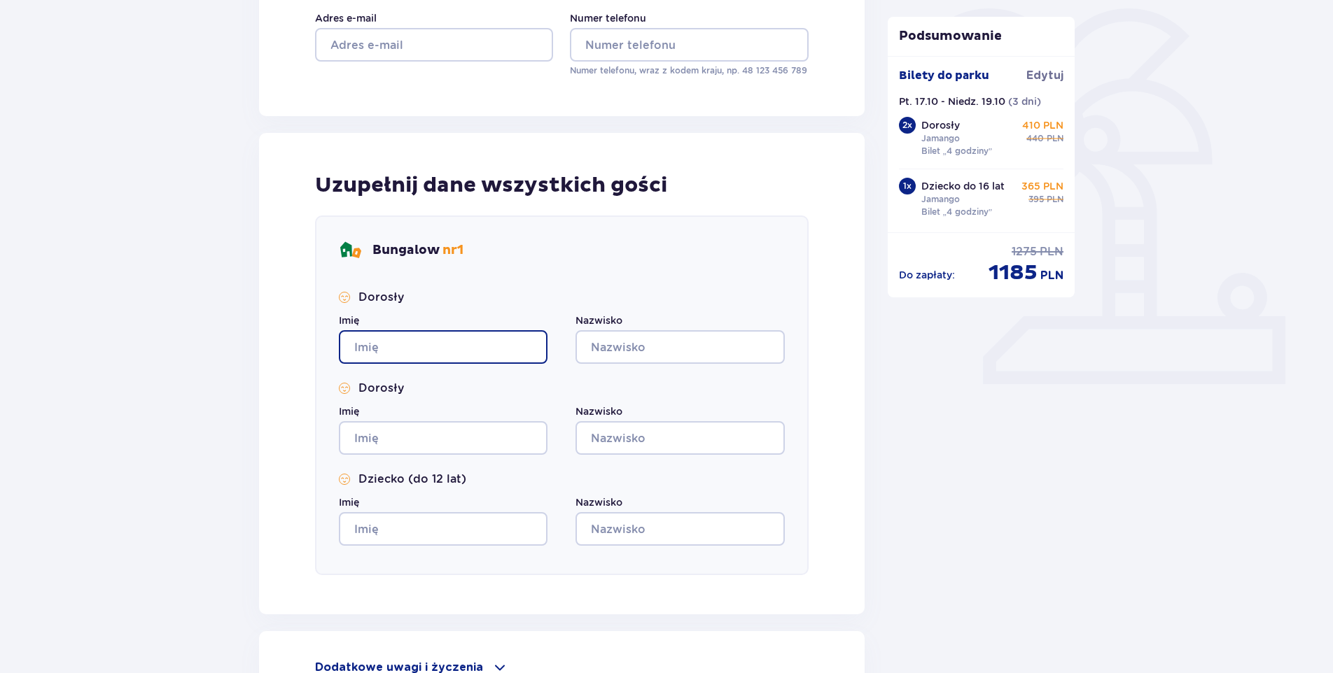
click at [446, 340] on input "Imię" at bounding box center [443, 347] width 209 height 34
type input "[PERSON_NAME]"
type input "Wrzesińska"
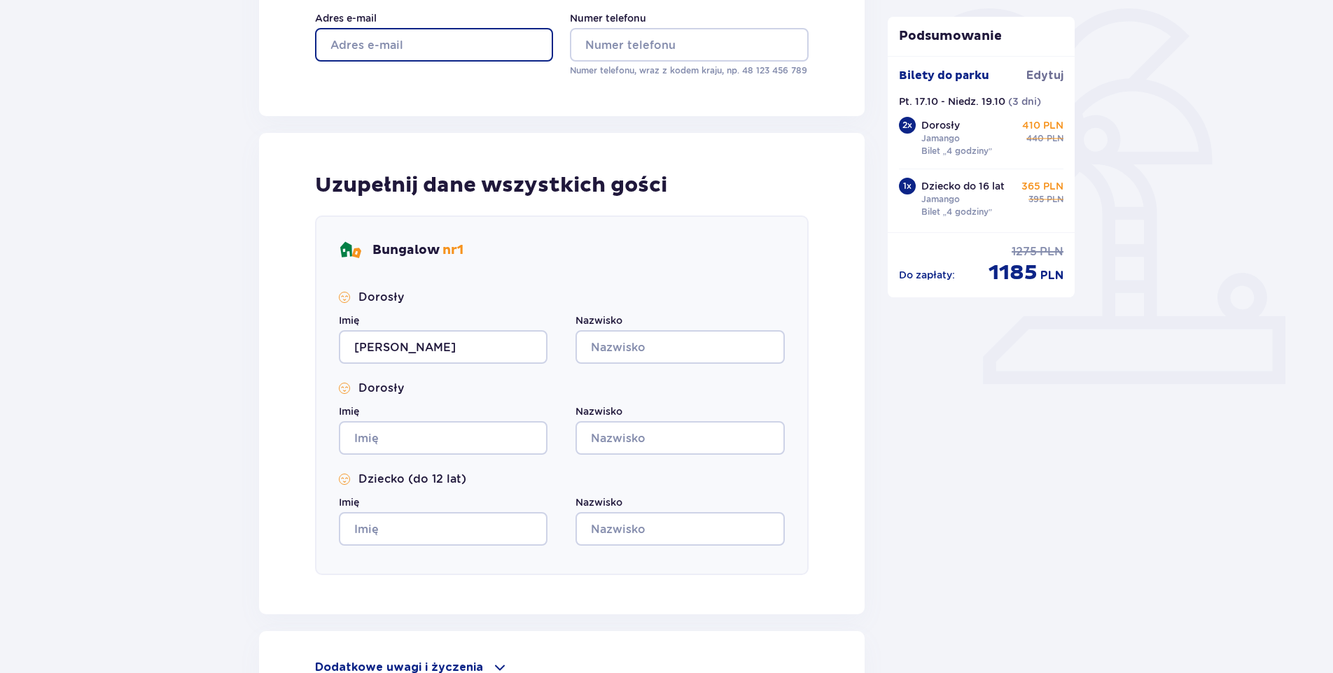
type input "[EMAIL_ADDRESS][DOMAIN_NAME]"
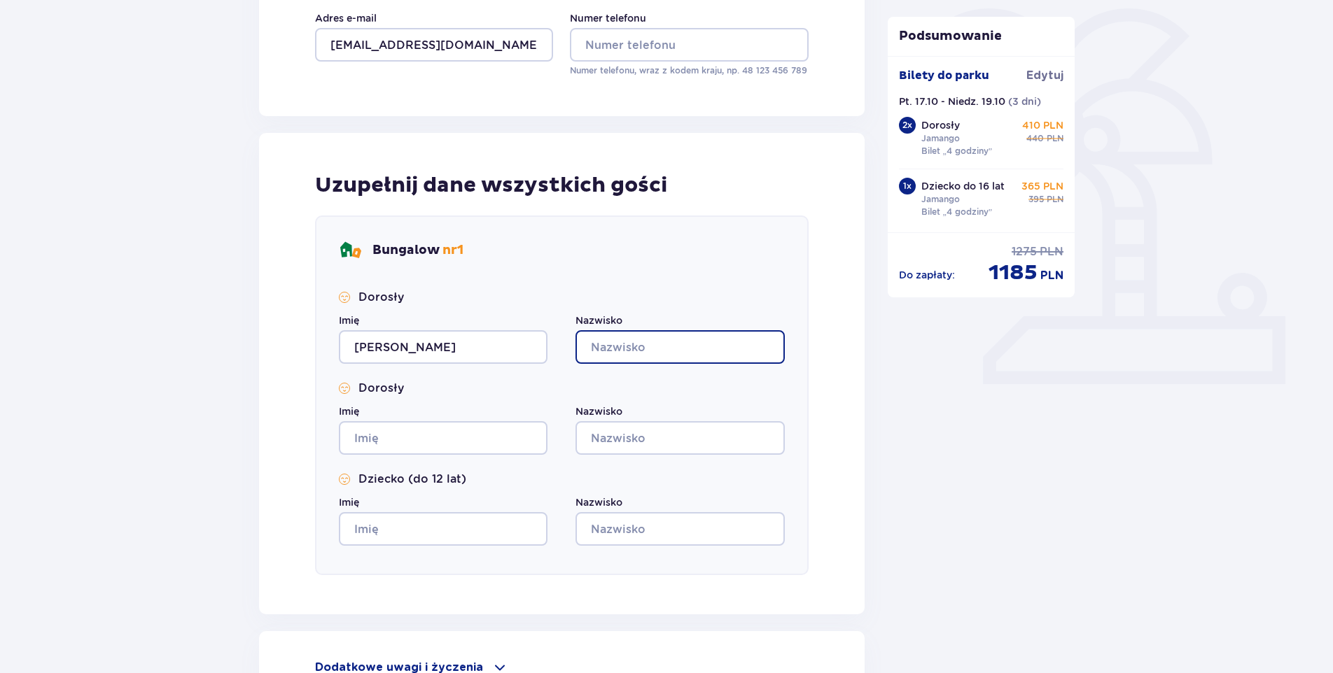
type input "Wrzesińska"
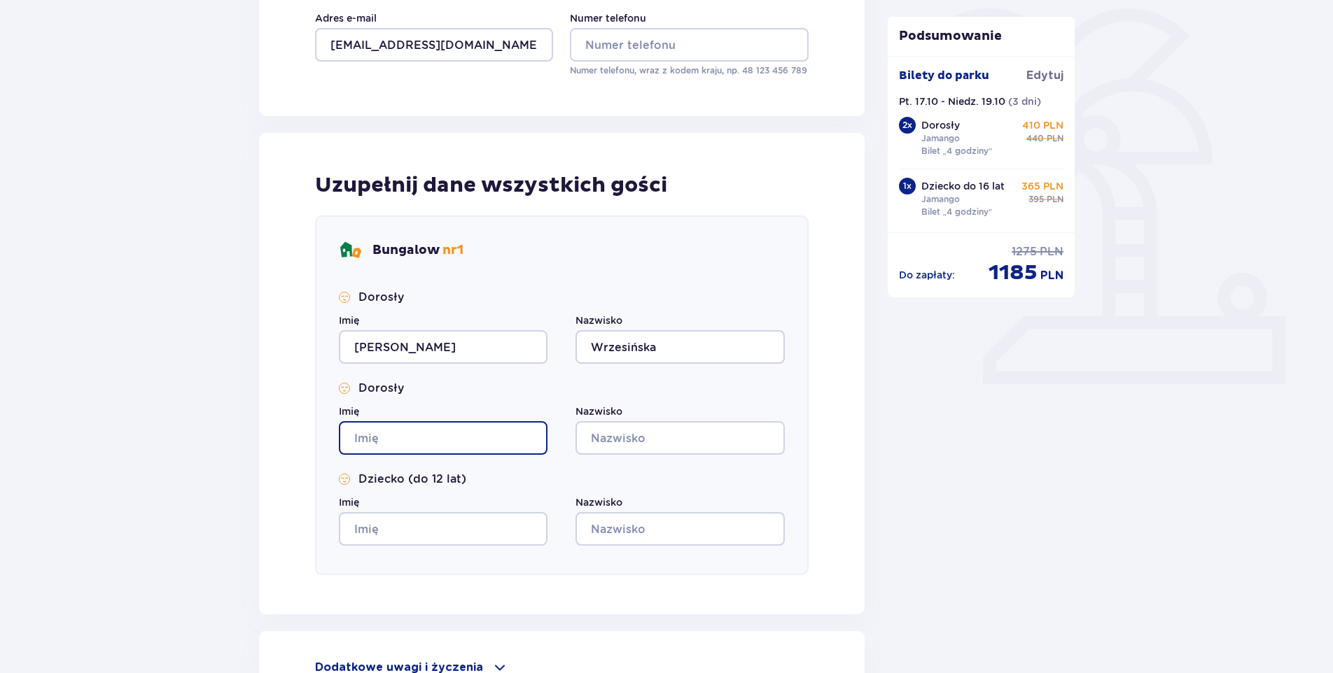
type input "Oliwia"
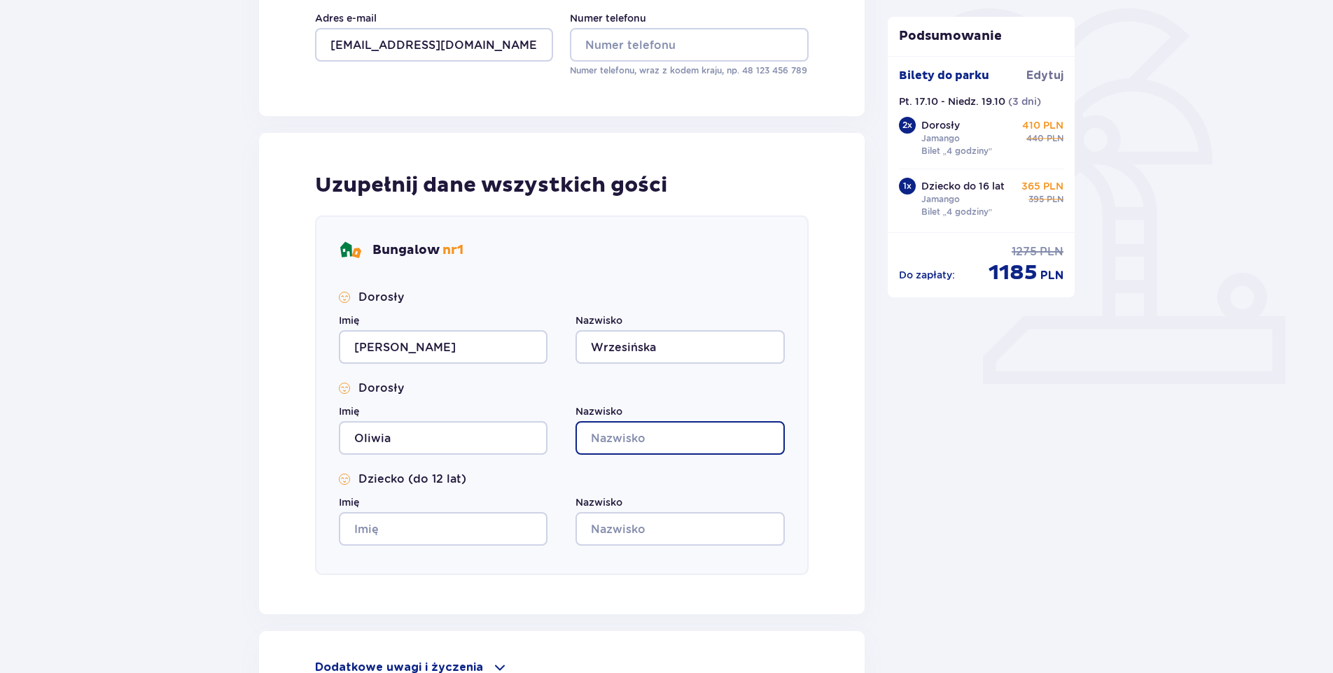
type input "Marzec"
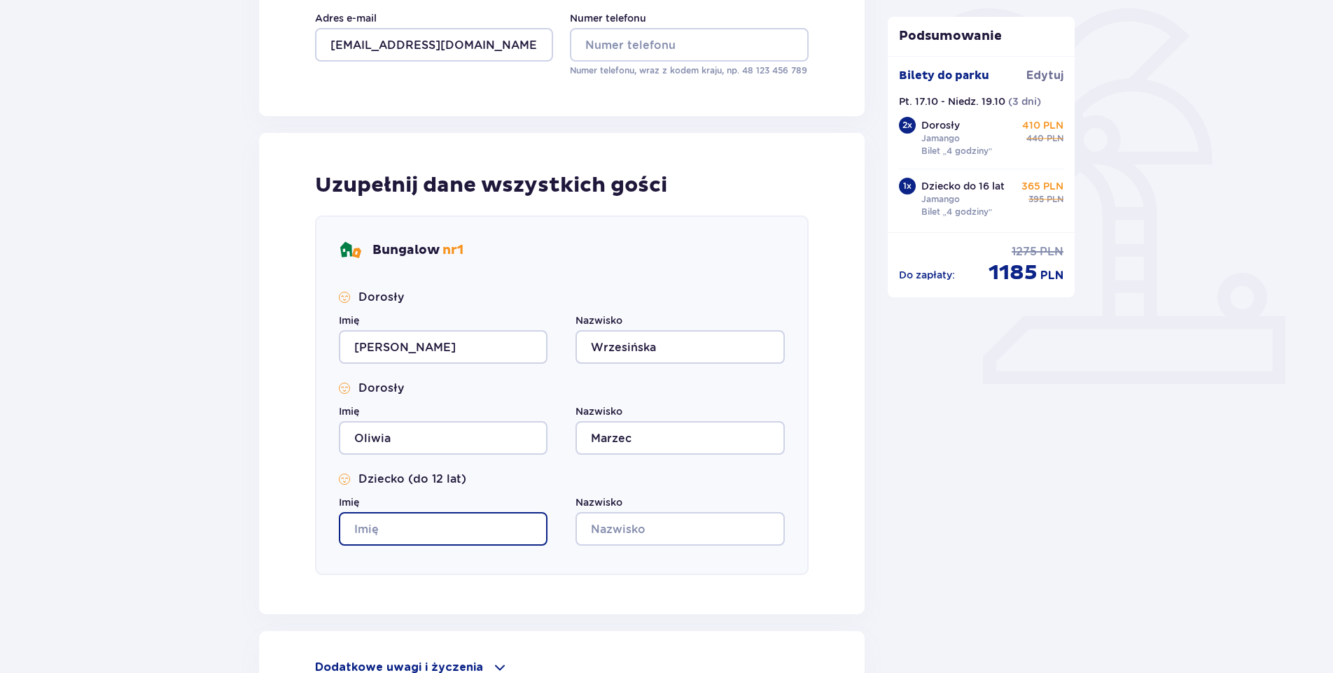
type input "Agatka"
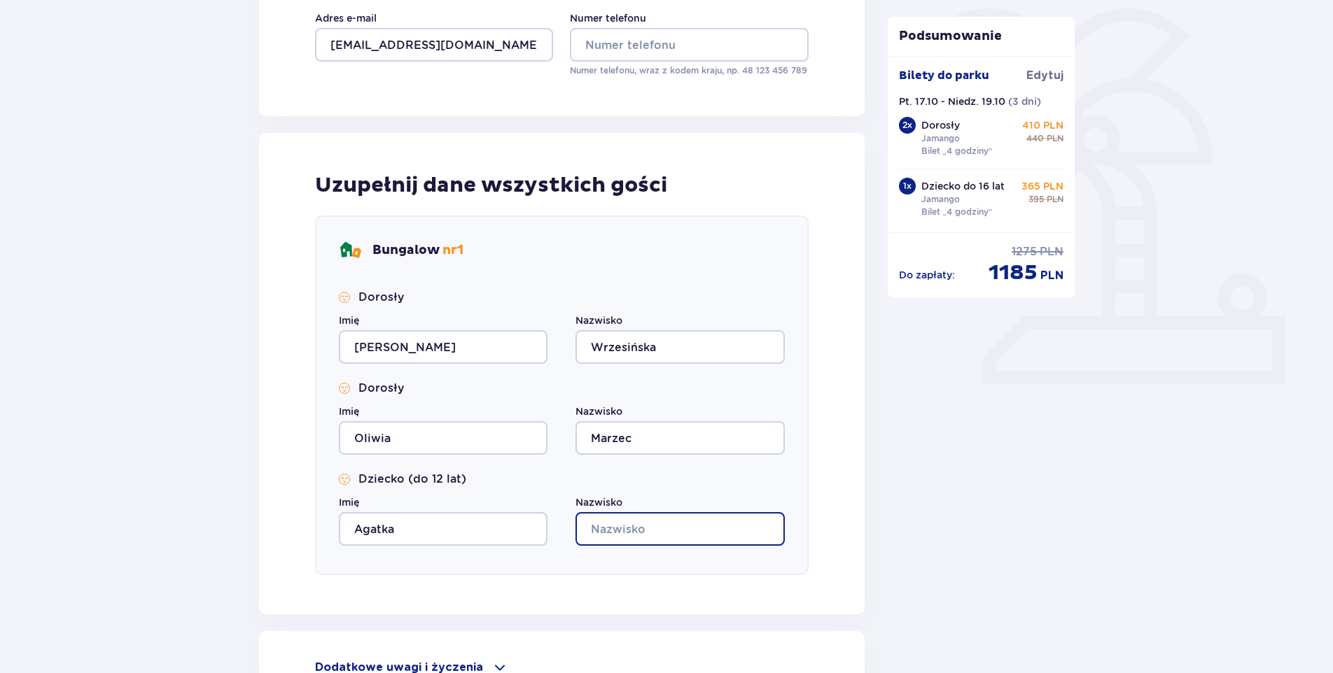
type input "[PERSON_NAME]"
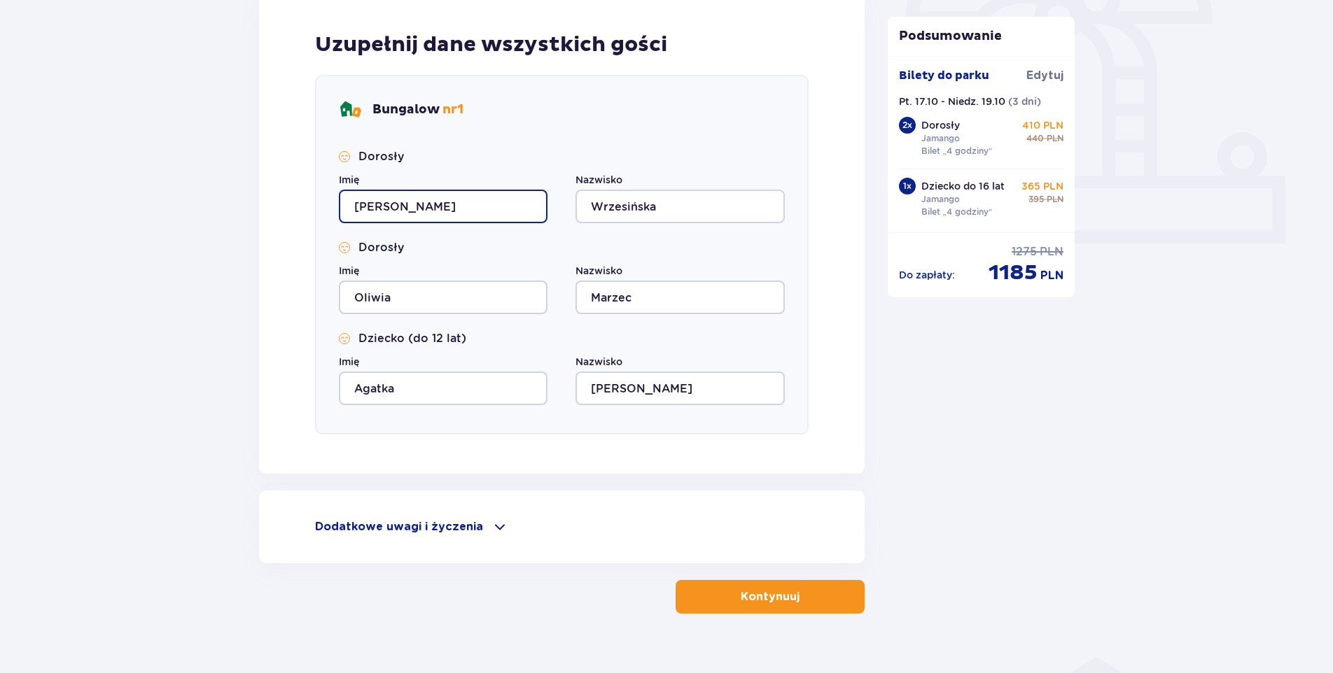
scroll to position [504, 0]
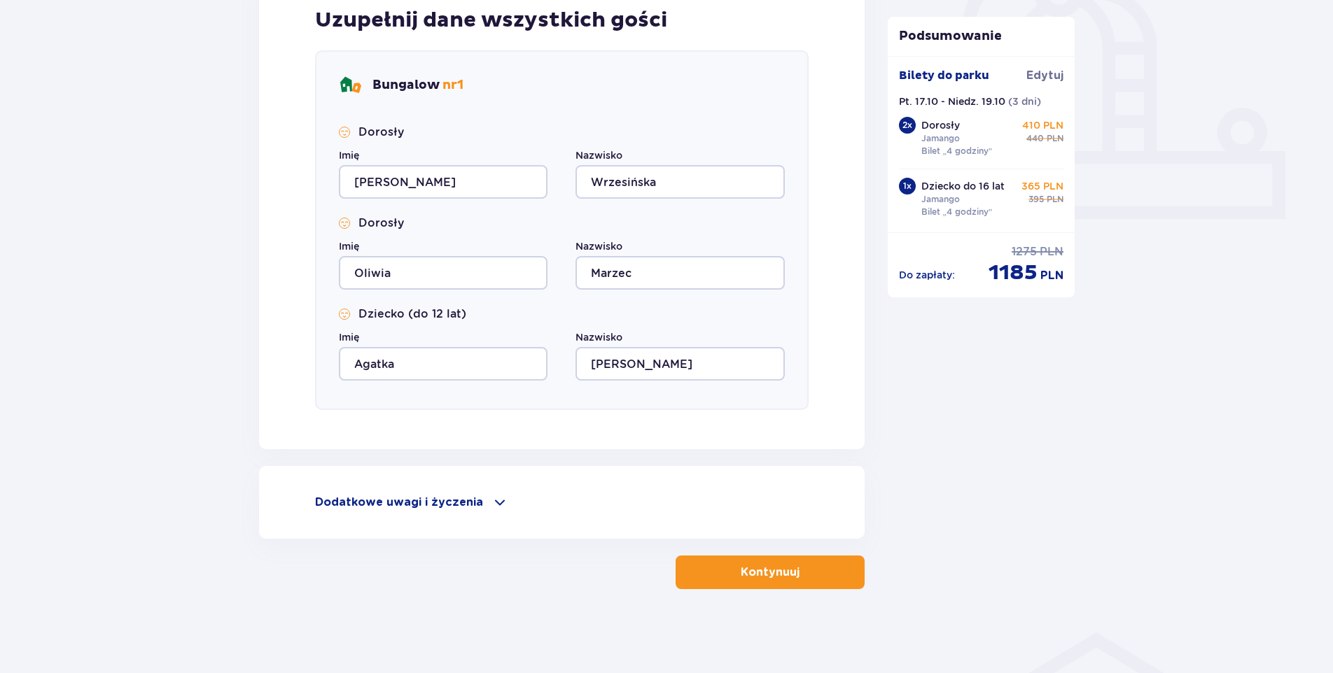
click at [780, 568] on p "Kontynuuj" at bounding box center [770, 572] width 59 height 15
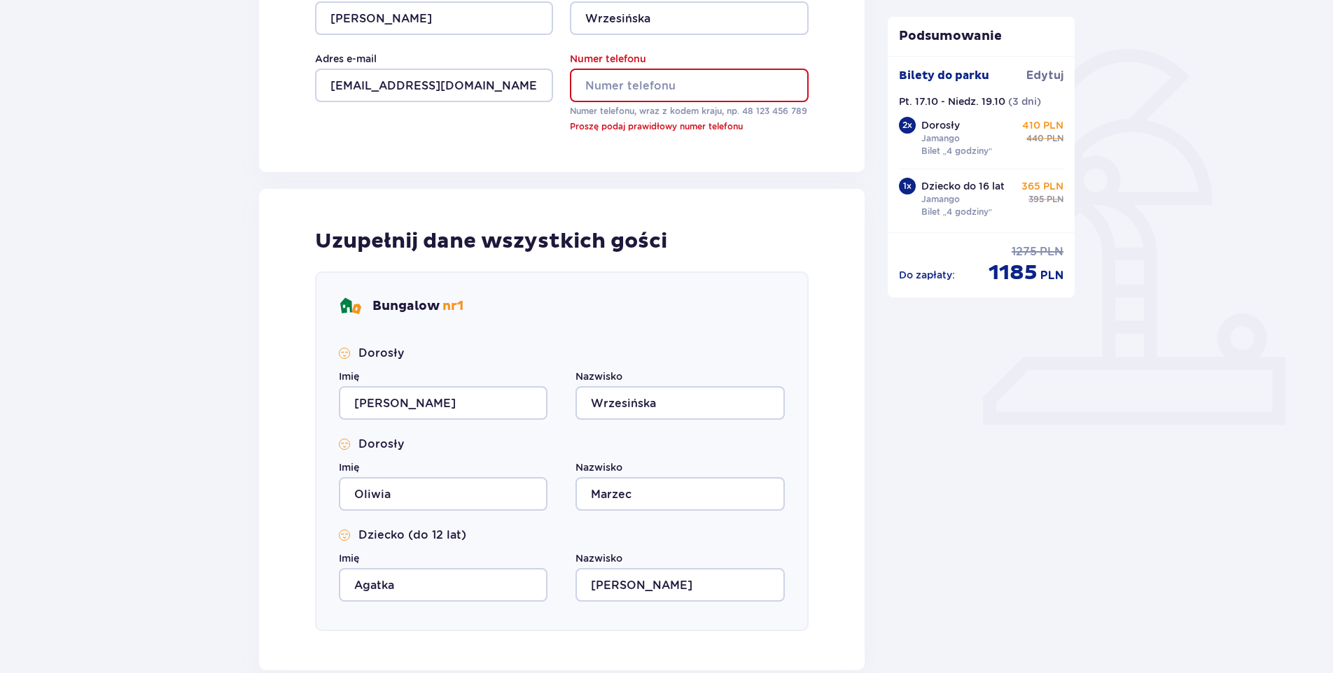
scroll to position [297, 0]
click at [639, 81] on input "Numer telefonu" at bounding box center [689, 87] width 238 height 34
type input "664711747"
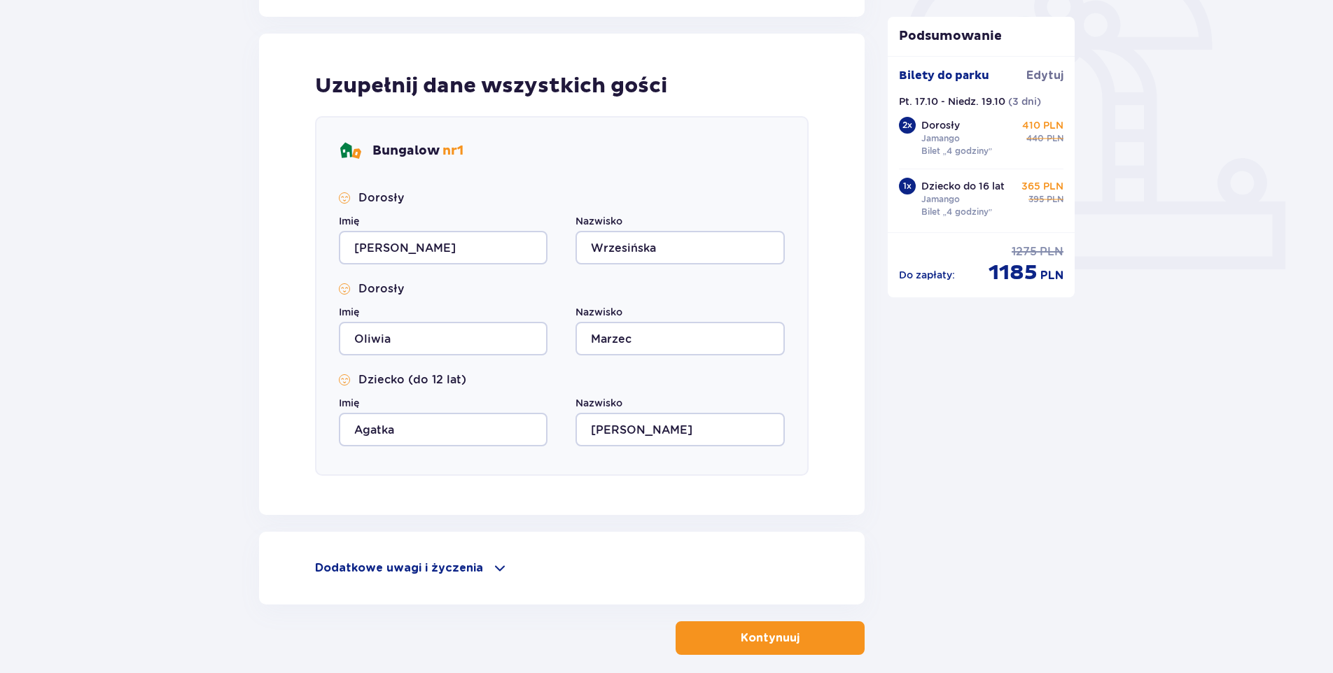
scroll to position [475, 0]
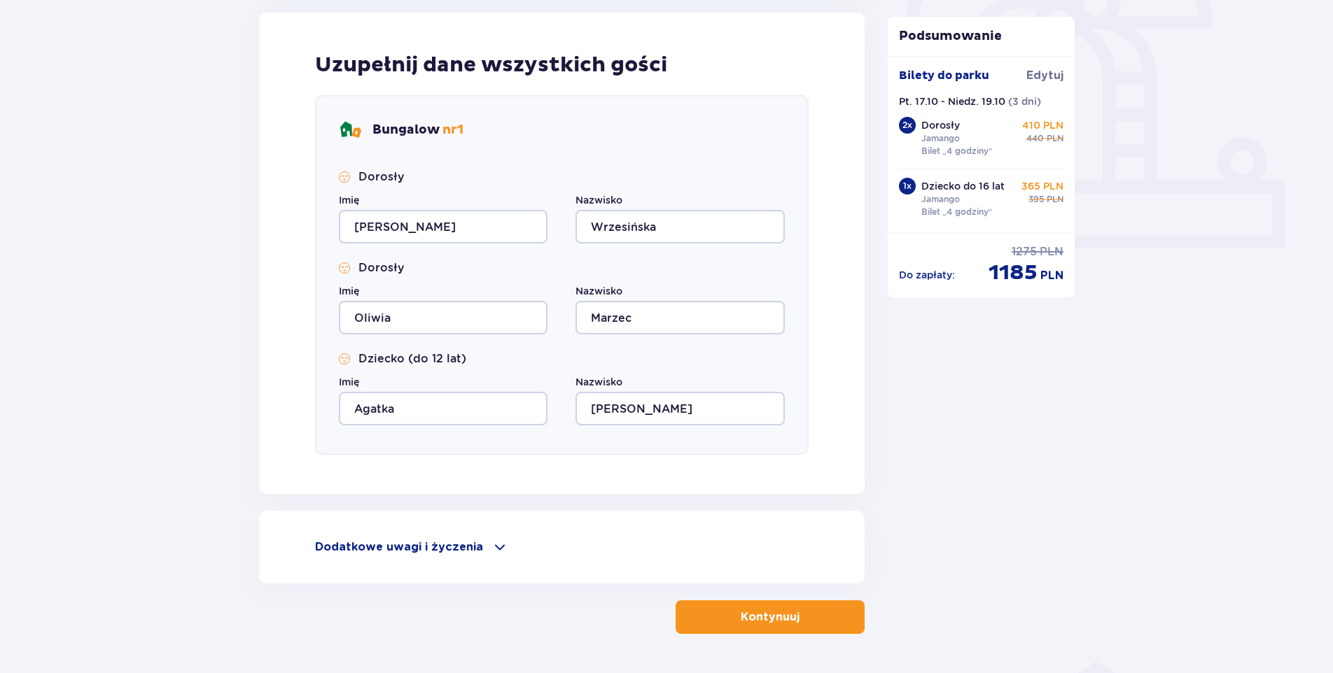
click at [760, 627] on button "Kontynuuj" at bounding box center [770, 618] width 189 height 34
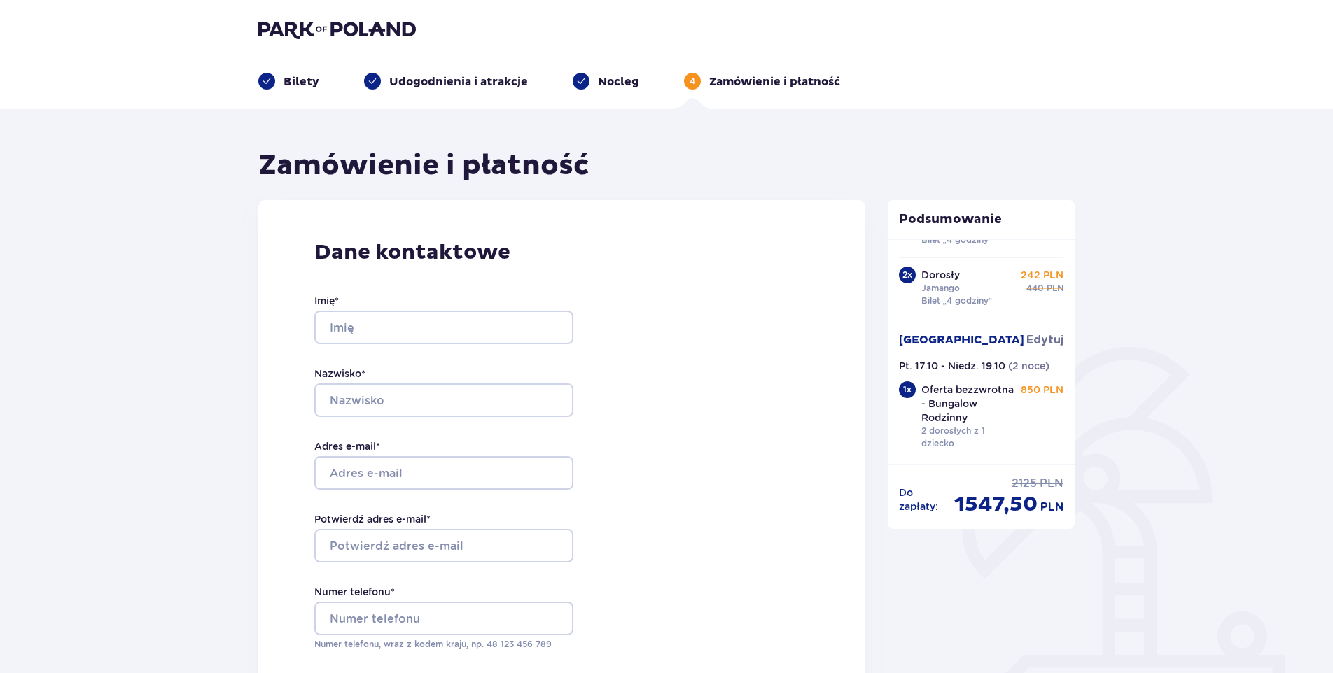
scroll to position [123, 0]
